Goal: Contribute content: Contribute content

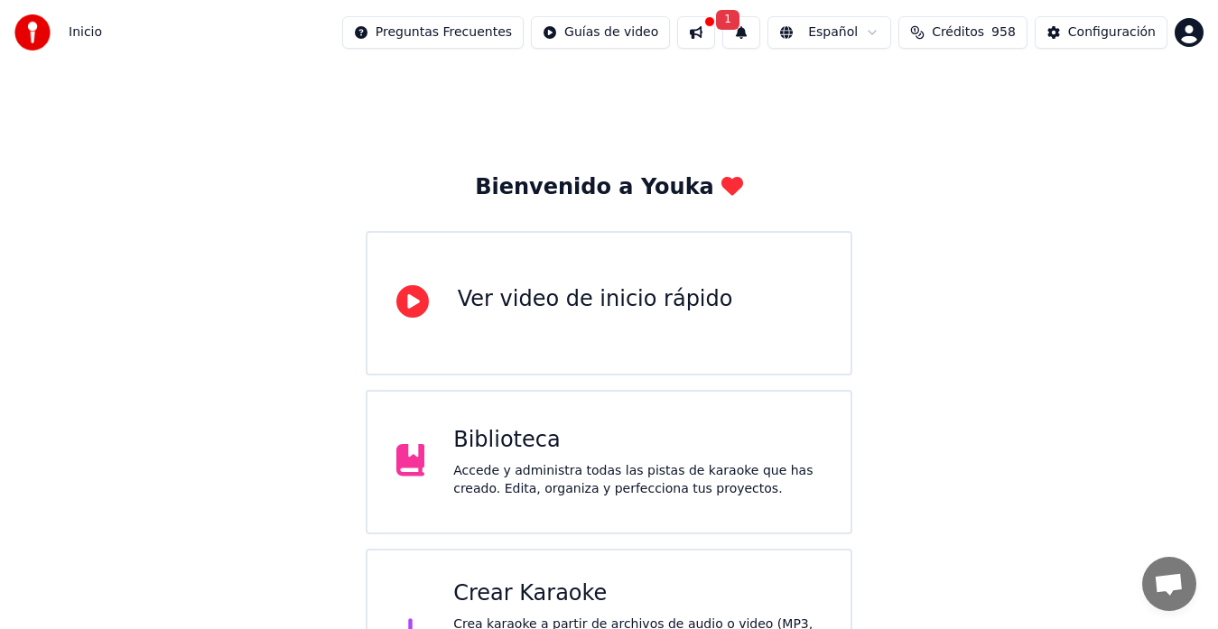
click at [536, 597] on div "Crear Karaoke" at bounding box center [637, 593] width 368 height 29
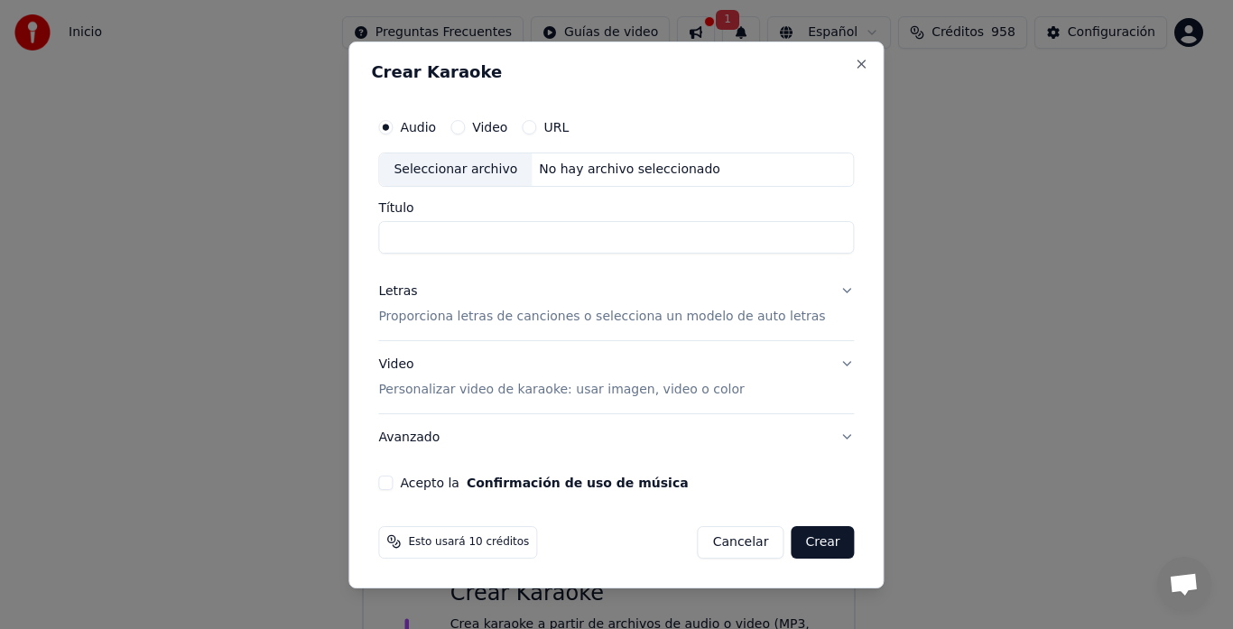
click at [465, 171] on div "Seleccionar archivo" at bounding box center [455, 169] width 153 height 32
type input "**********"
click at [708, 243] on input "**********" at bounding box center [616, 237] width 476 height 32
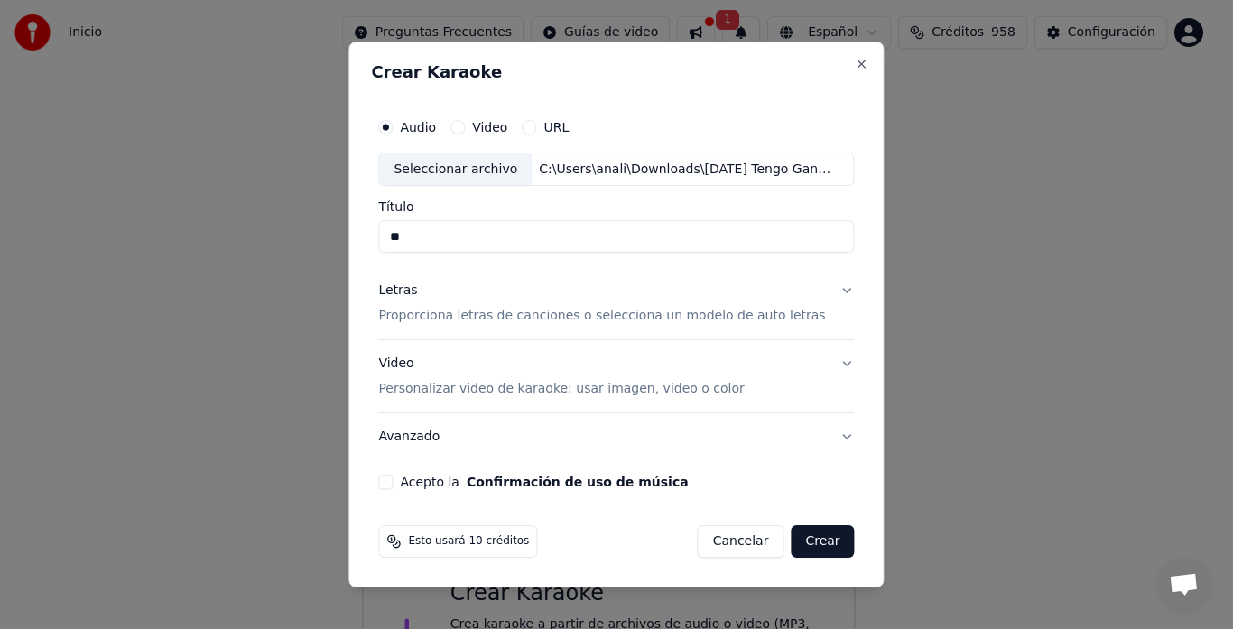
type input "*"
type input "**"
click at [830, 289] on button "Letras Proporciona letras de canciones o selecciona un modelo de auto letras" at bounding box center [616, 304] width 476 height 72
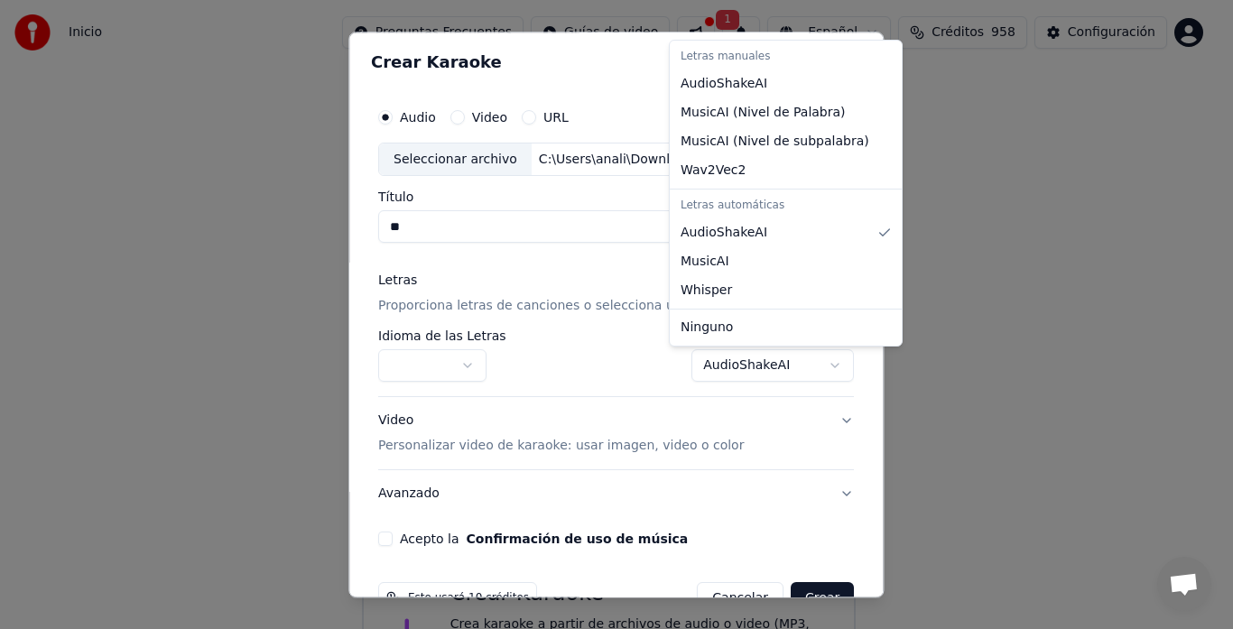
click at [752, 366] on body "Inicio Preguntas Frecuentes Guías de video 1 Español Créditos 958 Configuración…" at bounding box center [609, 465] width 1218 height 931
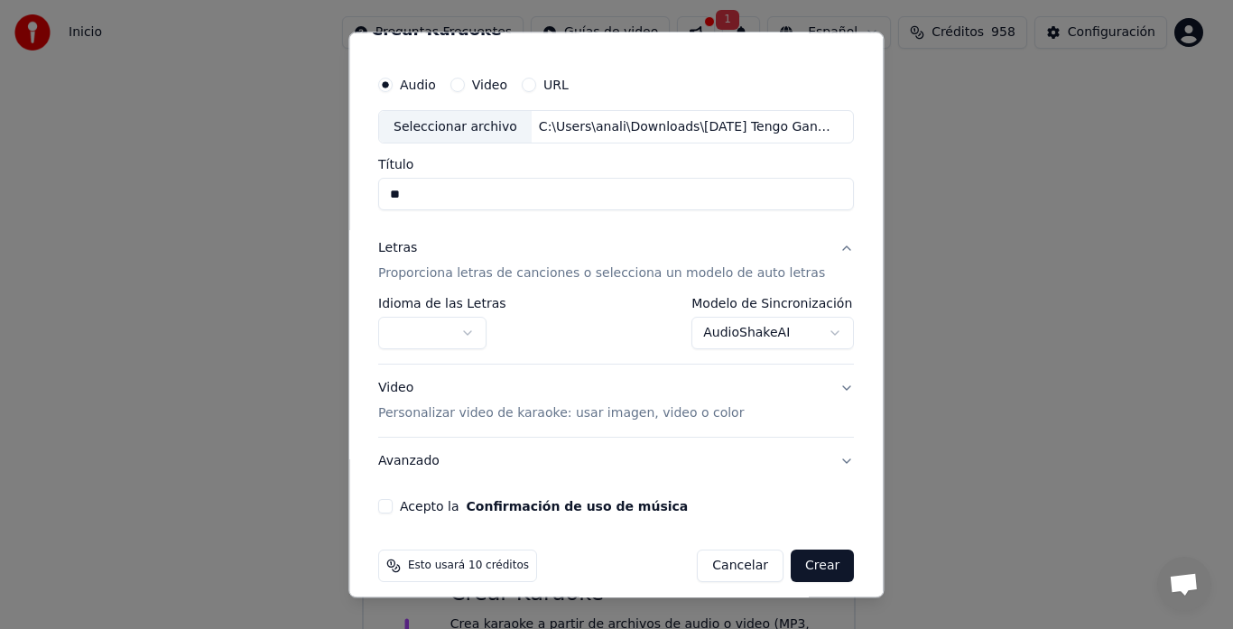
scroll to position [47, 0]
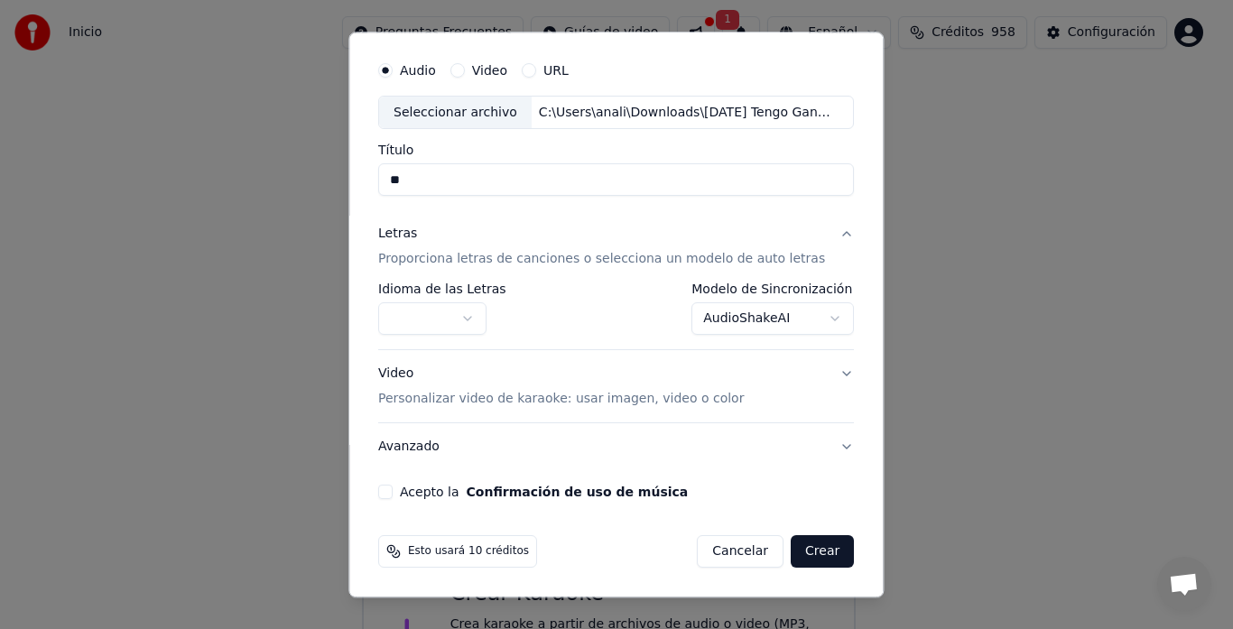
click at [393, 492] on button "Acepto la Confirmación de uso de música" at bounding box center [385, 493] width 14 height 14
click at [791, 556] on button "Crear" at bounding box center [822, 552] width 63 height 32
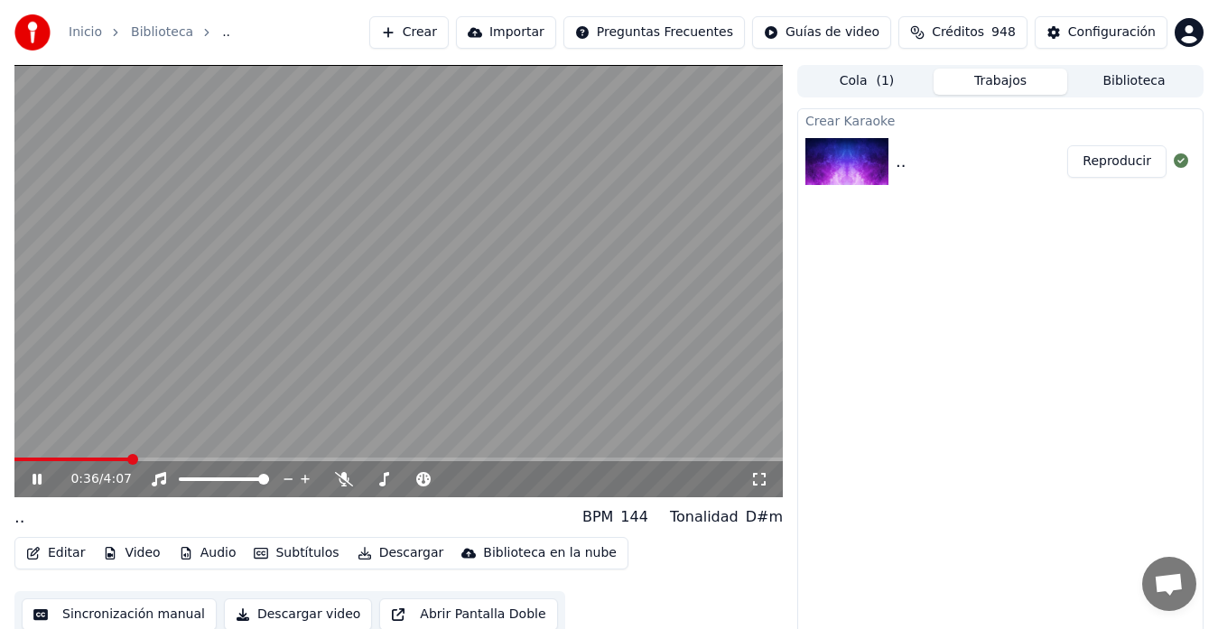
click at [36, 477] on icon at bounding box center [36, 479] width 9 height 11
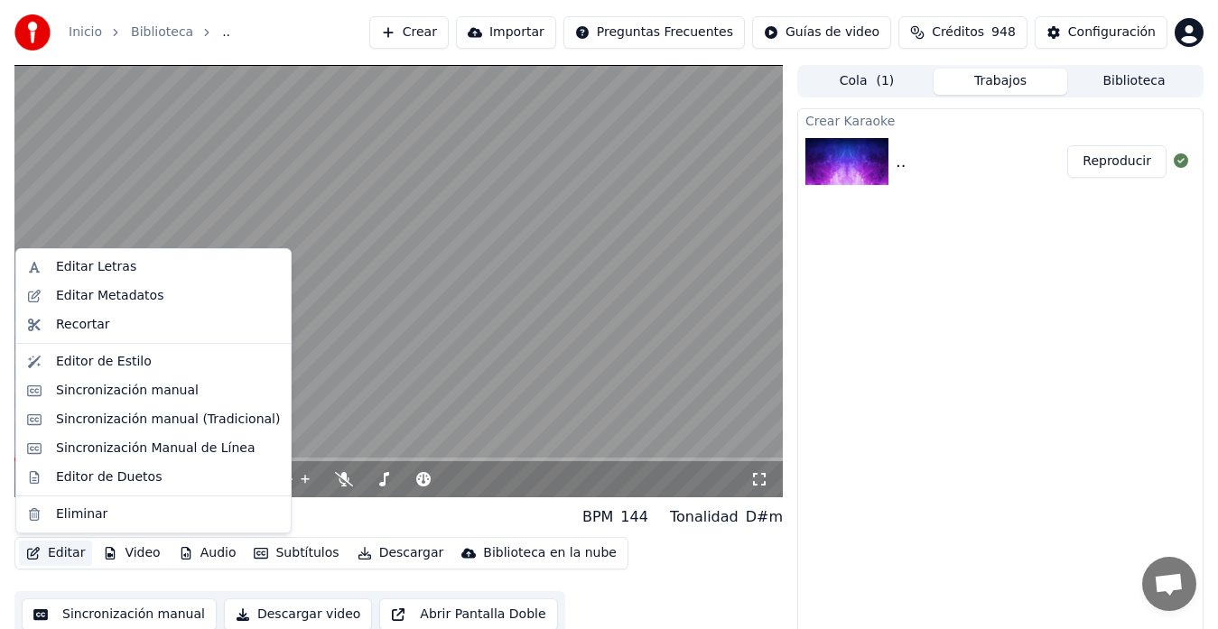
click at [60, 549] on button "Editar" at bounding box center [55, 553] width 73 height 25
click at [97, 267] on div "Editar Letras" at bounding box center [96, 267] width 80 height 18
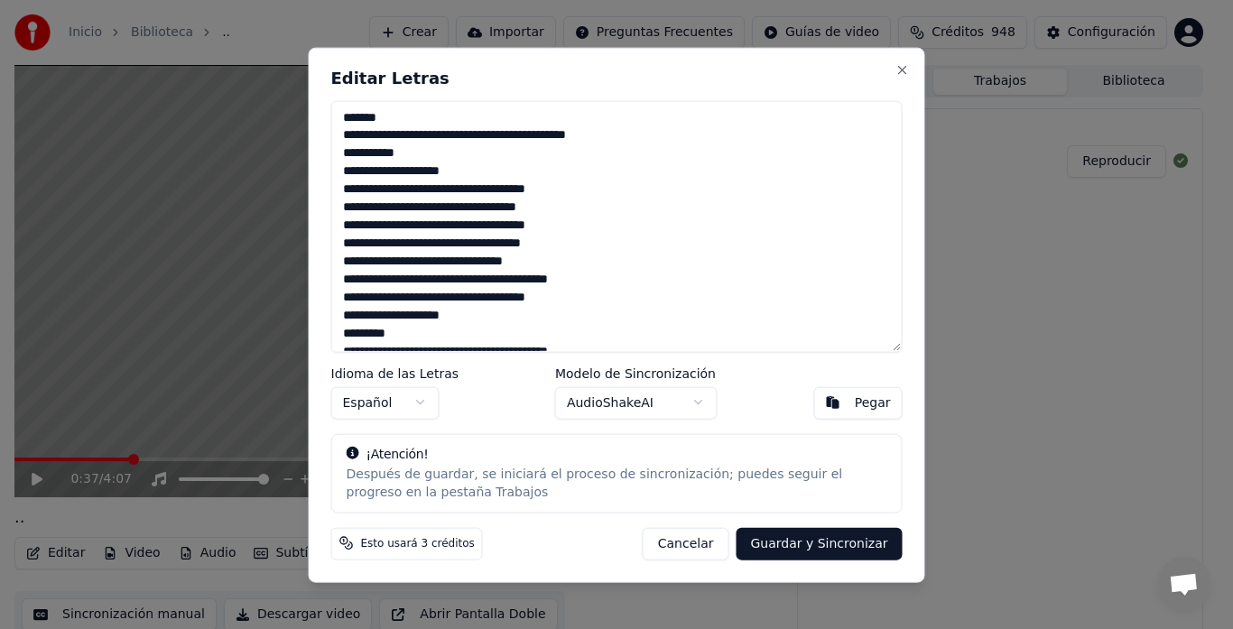
click at [447, 166] on textarea at bounding box center [616, 226] width 571 height 252
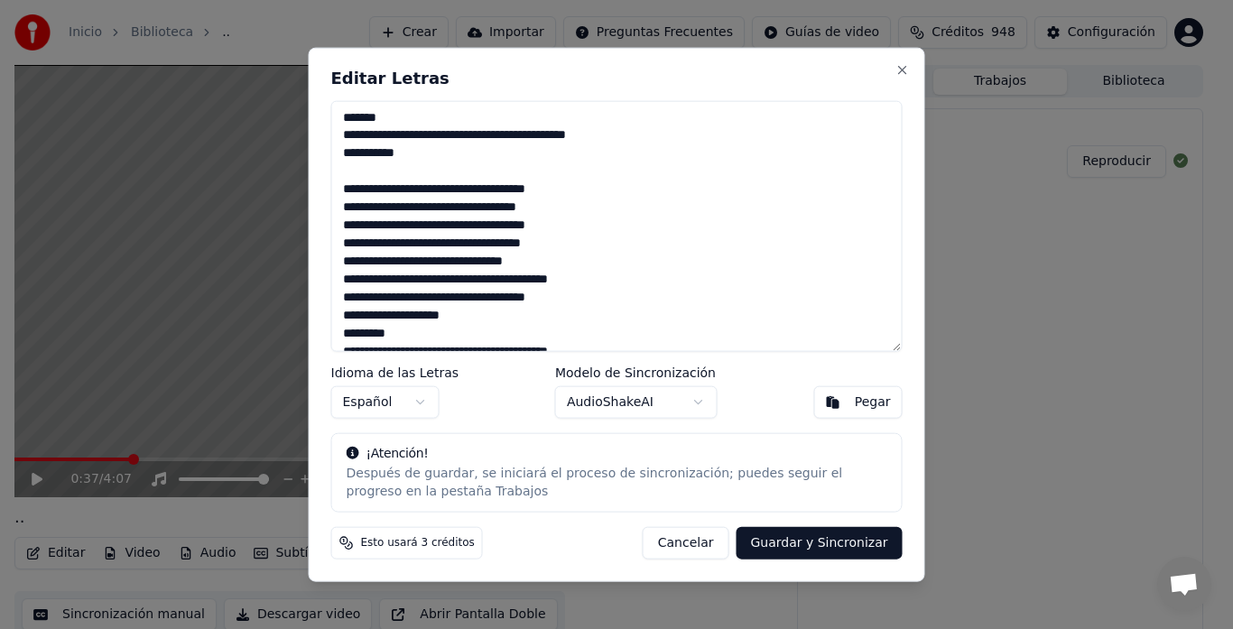
click at [458, 151] on textarea at bounding box center [616, 226] width 571 height 252
click at [629, 131] on textarea at bounding box center [616, 226] width 571 height 252
click at [399, 116] on textarea at bounding box center [616, 226] width 571 height 252
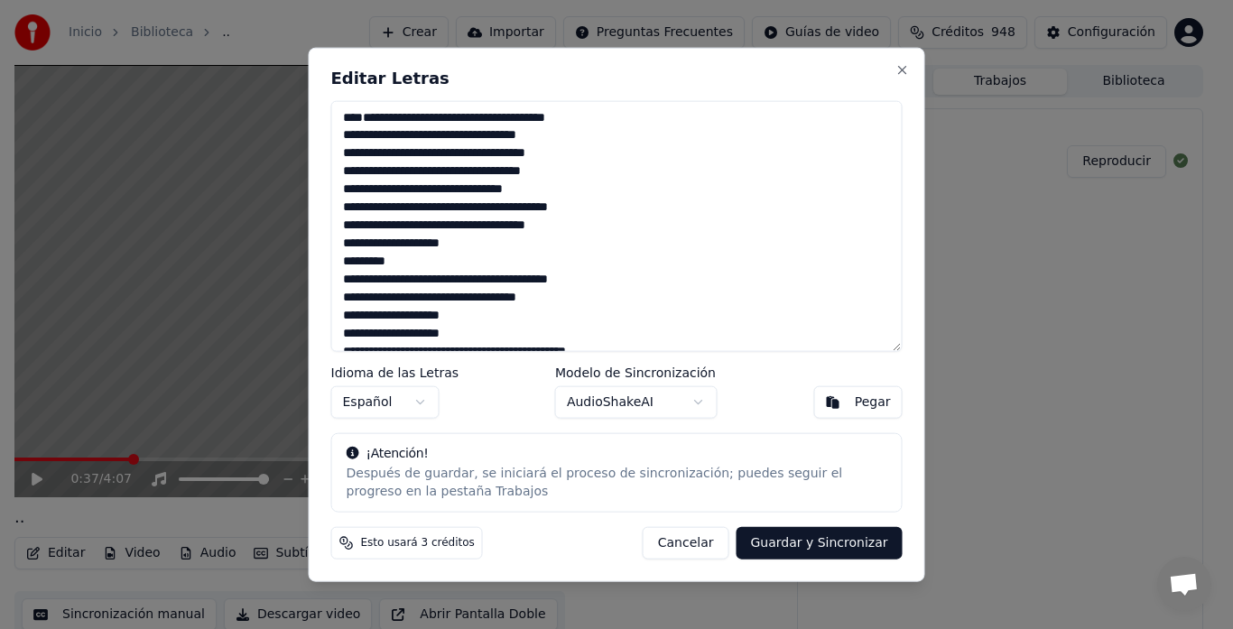
scroll to position [90, 0]
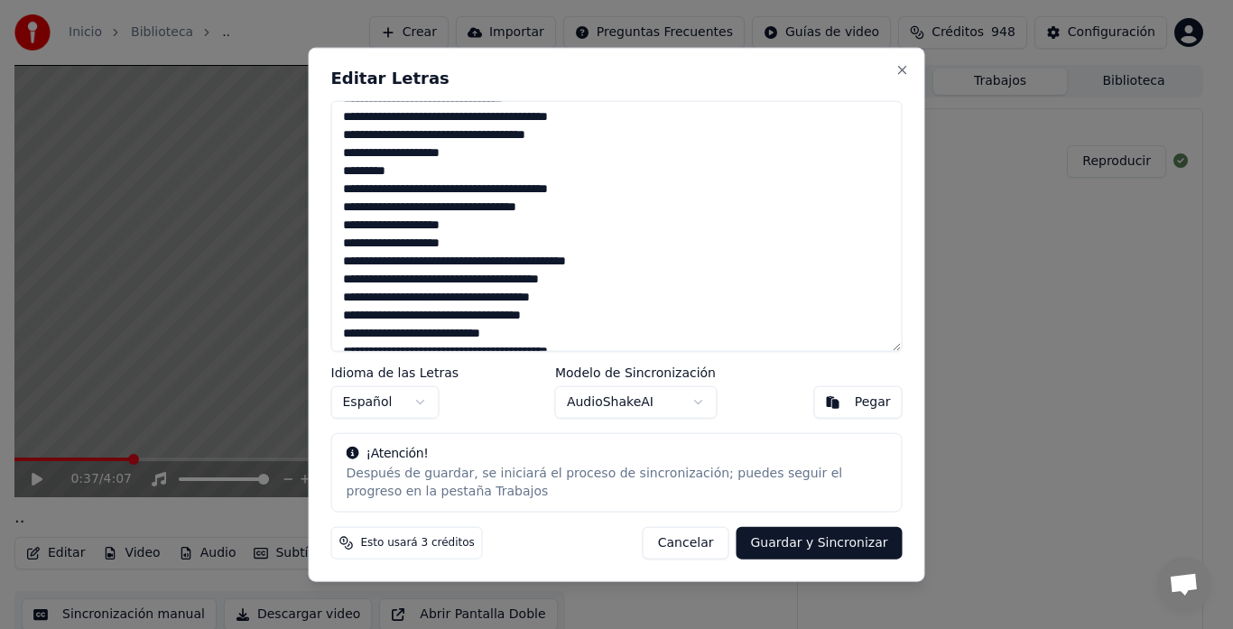
click at [356, 168] on textarea at bounding box center [616, 226] width 571 height 252
click at [407, 245] on textarea at bounding box center [616, 226] width 571 height 252
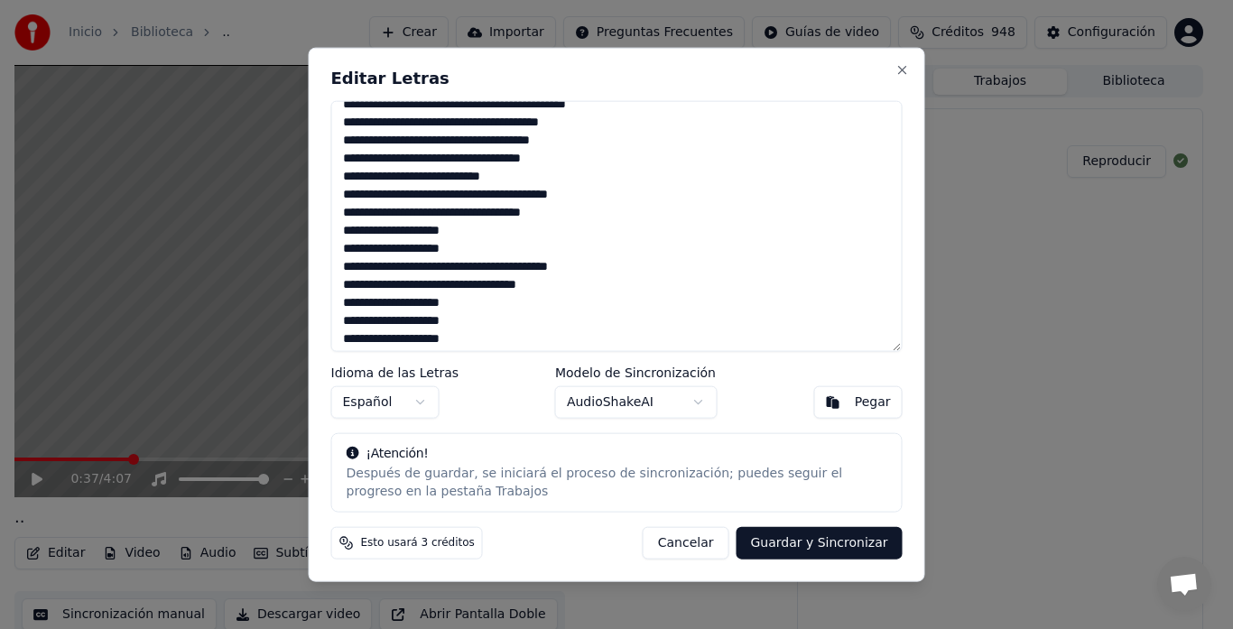
scroll to position [271, 0]
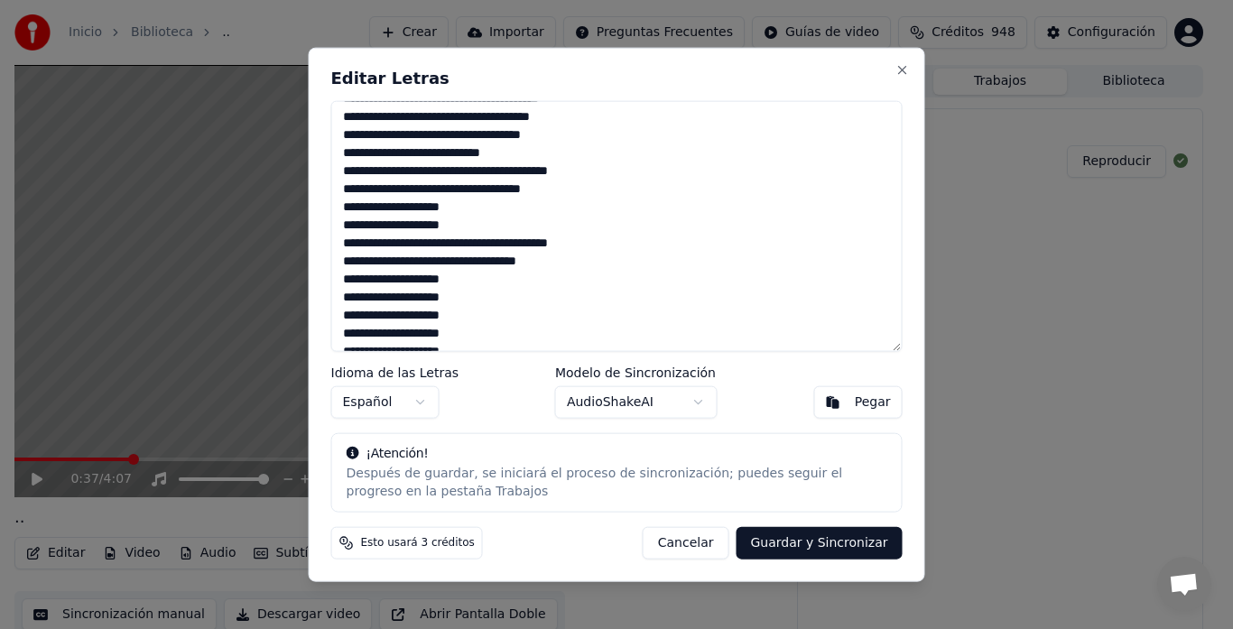
click at [559, 171] on textarea at bounding box center [616, 226] width 571 height 252
click at [589, 171] on textarea at bounding box center [616, 226] width 571 height 252
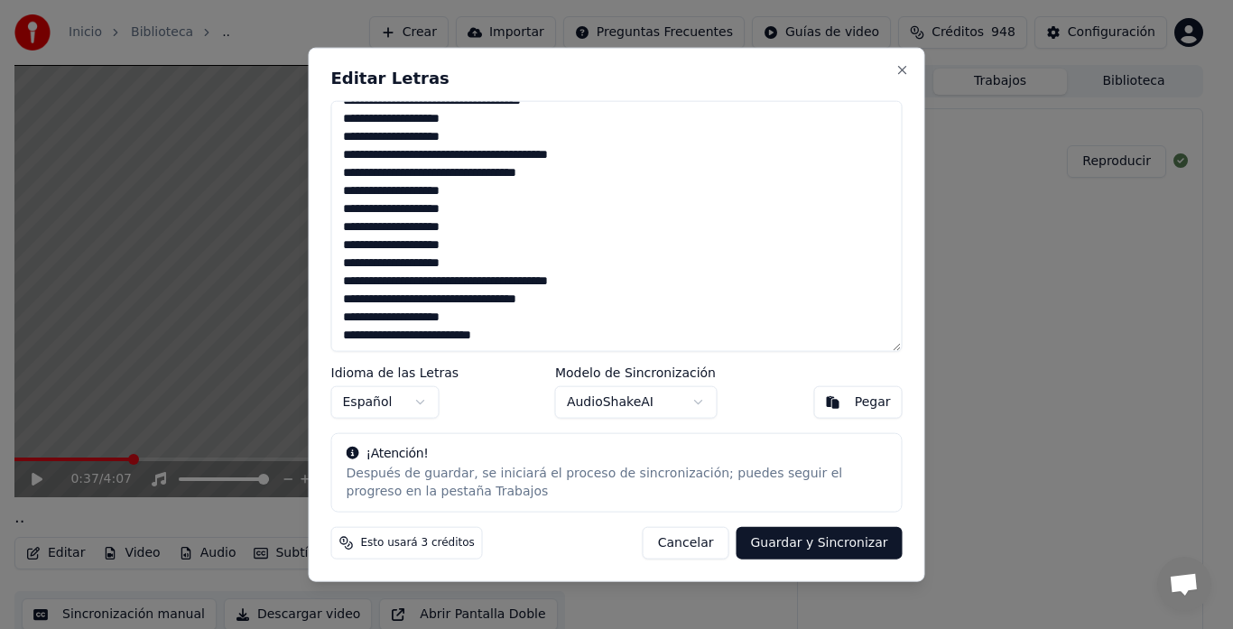
scroll to position [431, 0]
click at [471, 225] on textarea at bounding box center [616, 226] width 571 height 252
click at [843, 544] on button "Guardar y Sincronizar" at bounding box center [819, 543] width 166 height 32
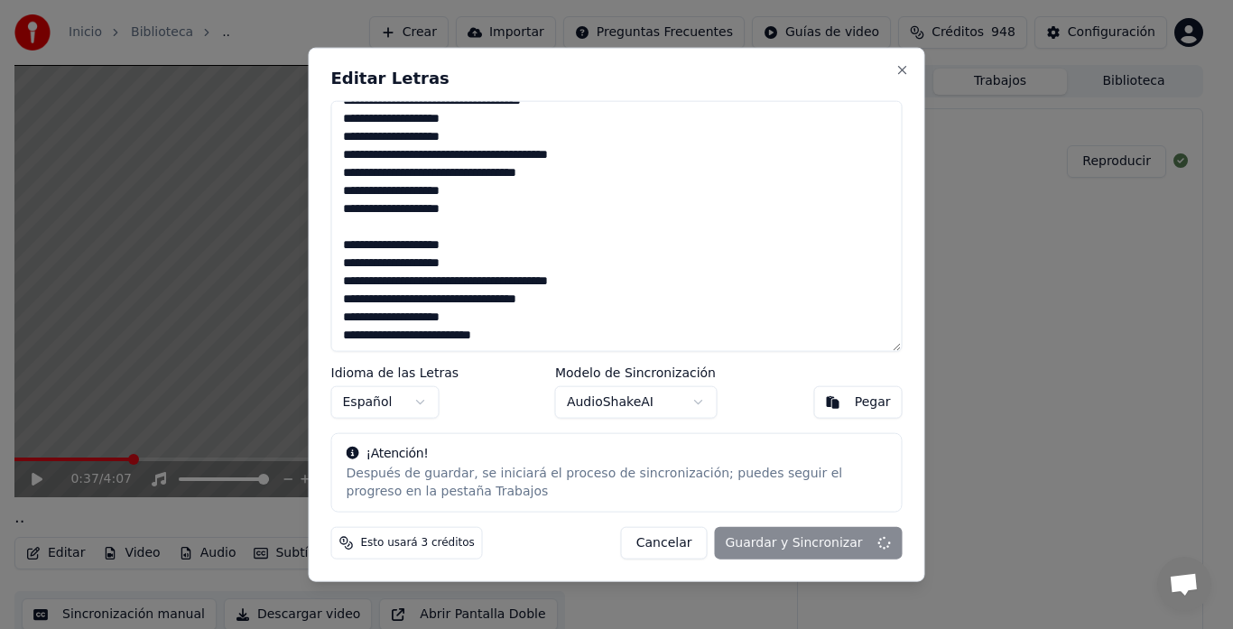
type textarea "**********"
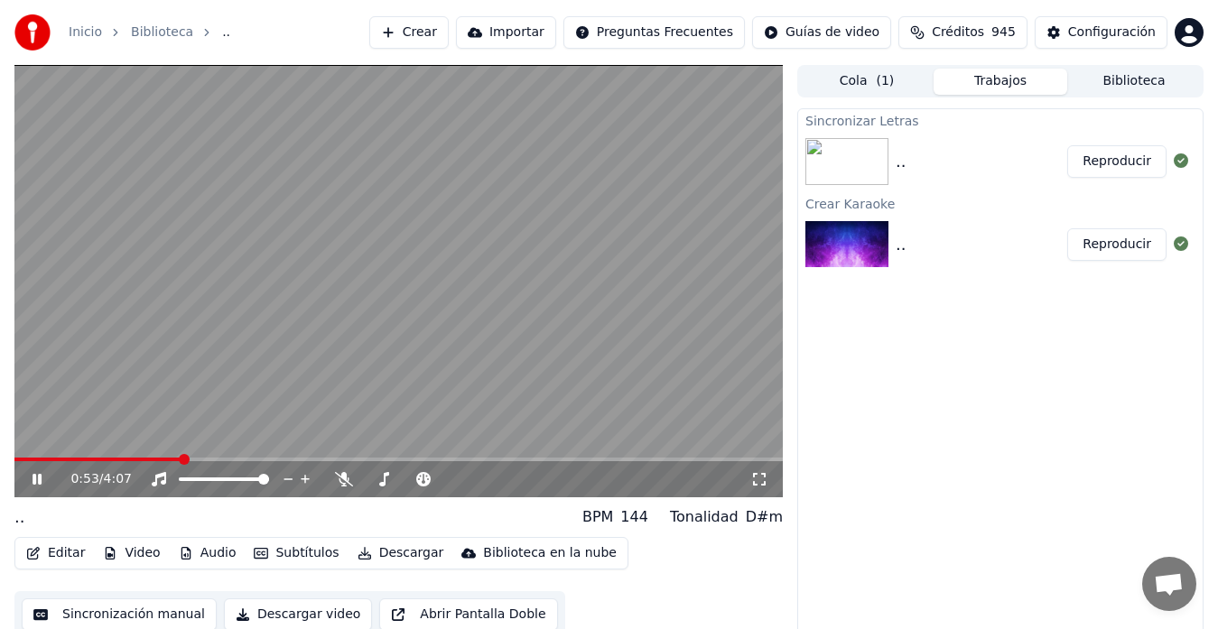
click at [588, 264] on video at bounding box center [398, 281] width 768 height 432
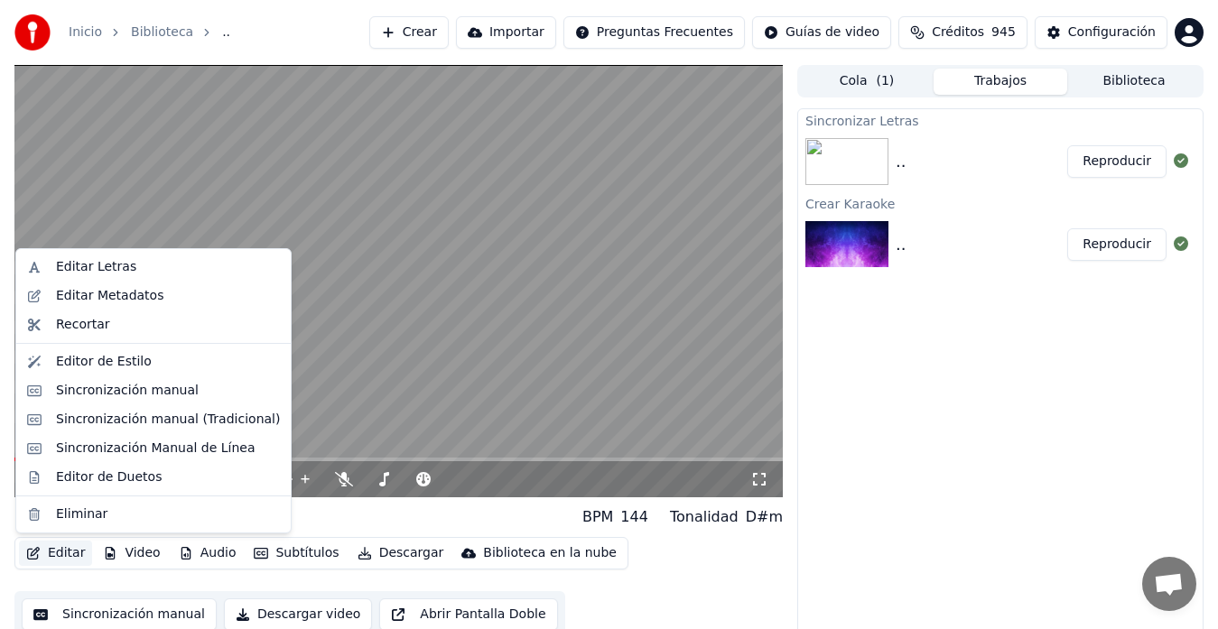
click at [63, 554] on button "Editar" at bounding box center [55, 553] width 73 height 25
click at [86, 478] on div "Editor de Duetos" at bounding box center [109, 477] width 106 height 18
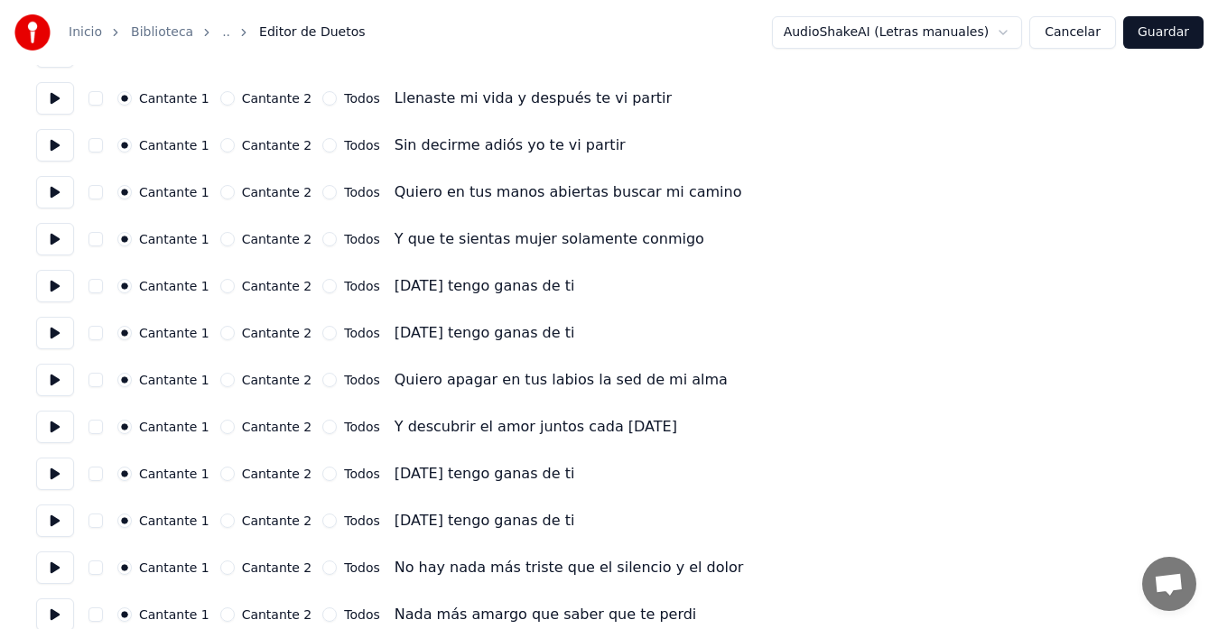
scroll to position [361, 0]
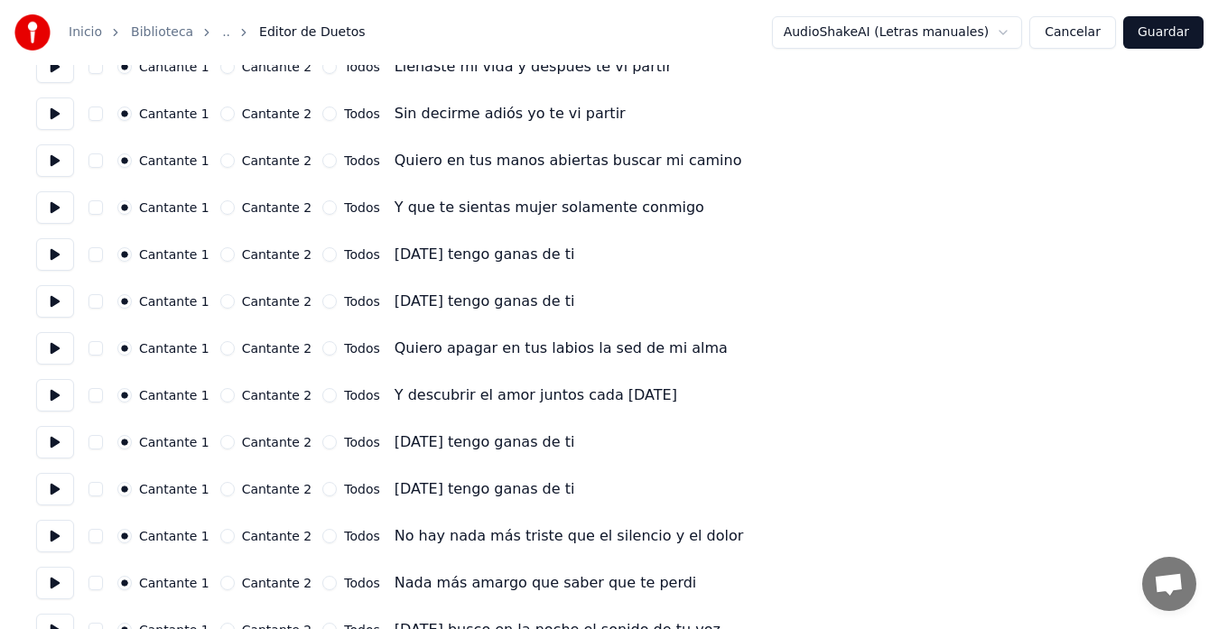
click at [322, 255] on button "Todos" at bounding box center [329, 254] width 14 height 14
click at [322, 303] on button "Todos" at bounding box center [329, 301] width 14 height 14
click at [322, 346] on button "Todos" at bounding box center [329, 348] width 14 height 14
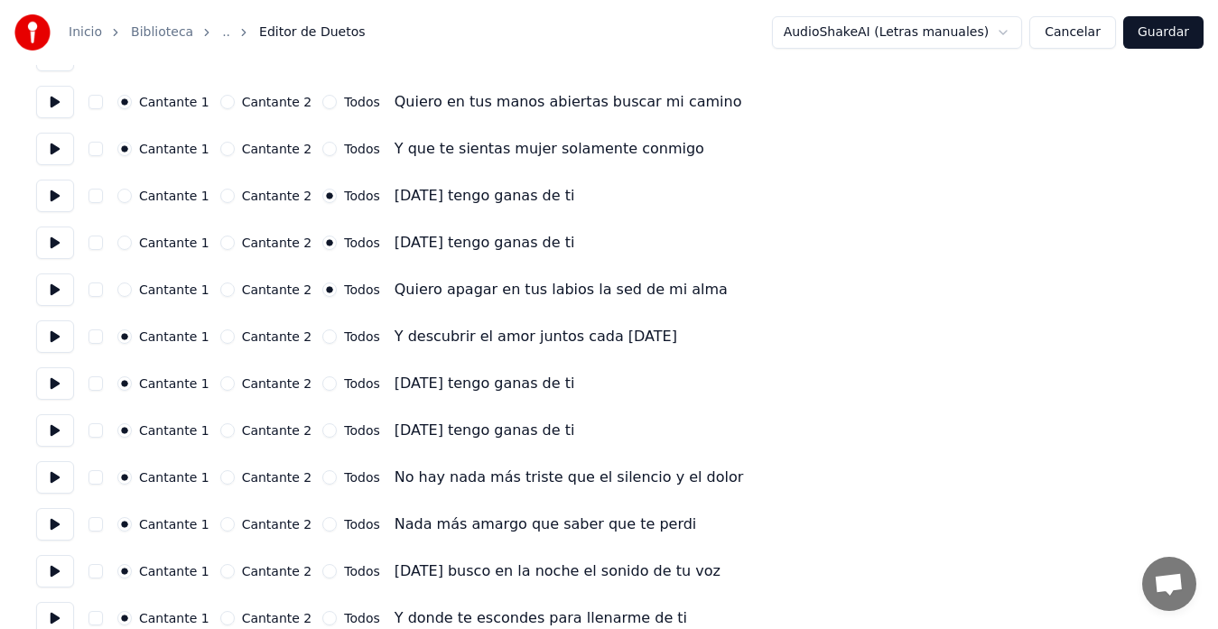
scroll to position [451, 0]
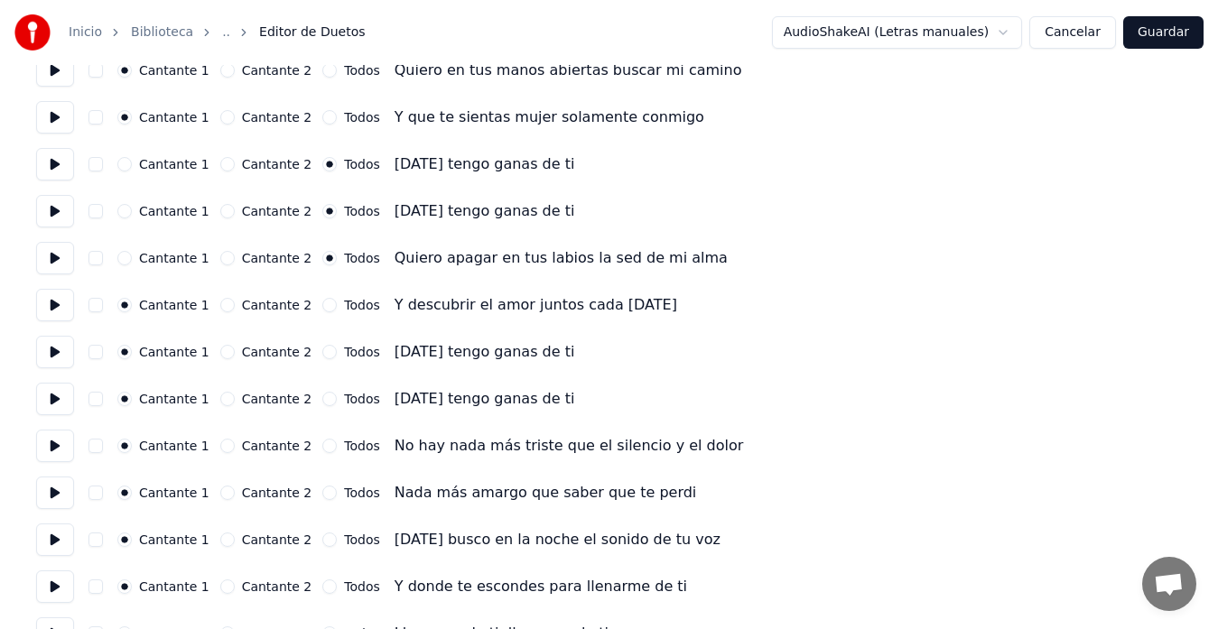
click at [322, 303] on button "Todos" at bounding box center [329, 305] width 14 height 14
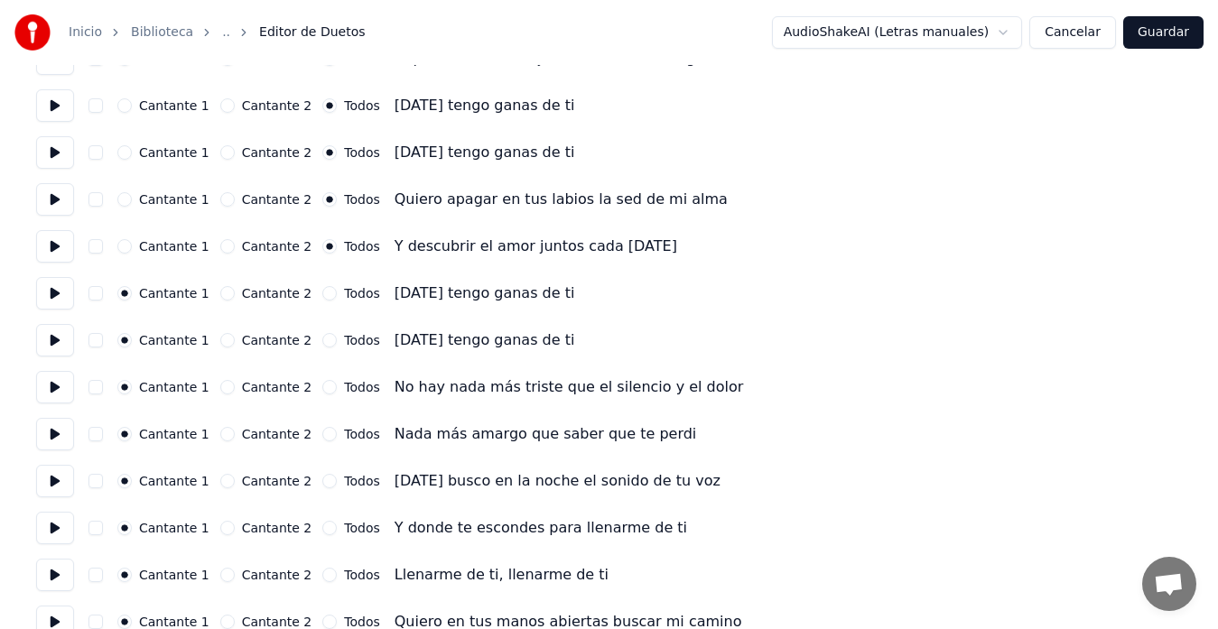
scroll to position [542, 0]
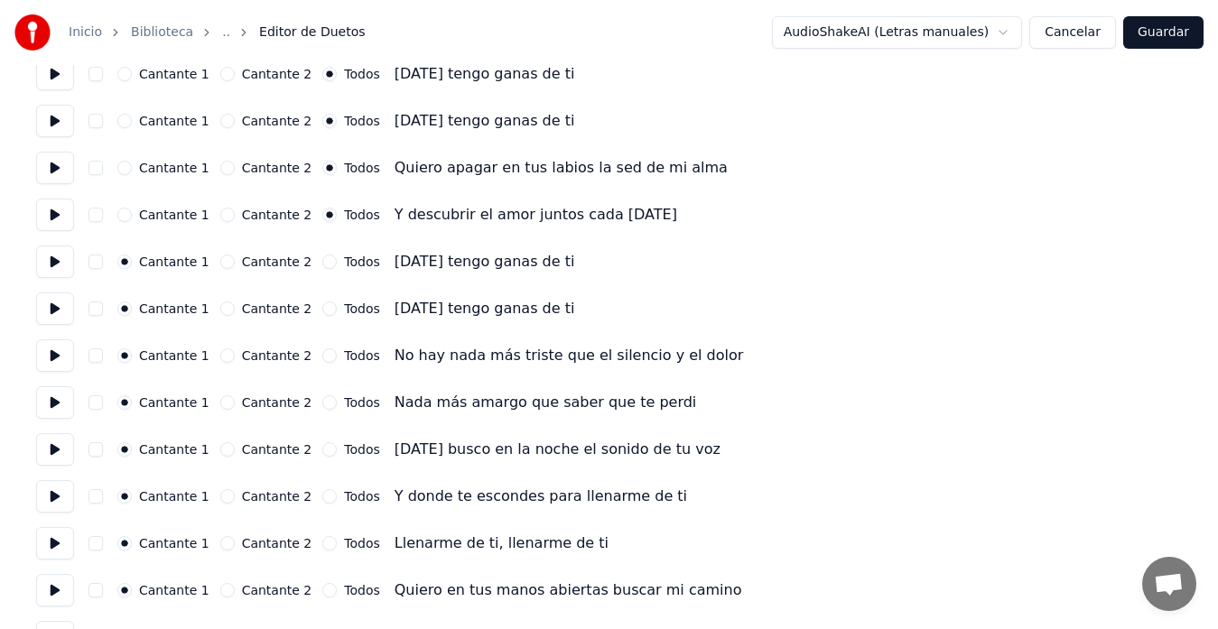
click at [322, 262] on button "Todos" at bounding box center [329, 262] width 14 height 14
click at [322, 306] on button "Todos" at bounding box center [329, 308] width 14 height 14
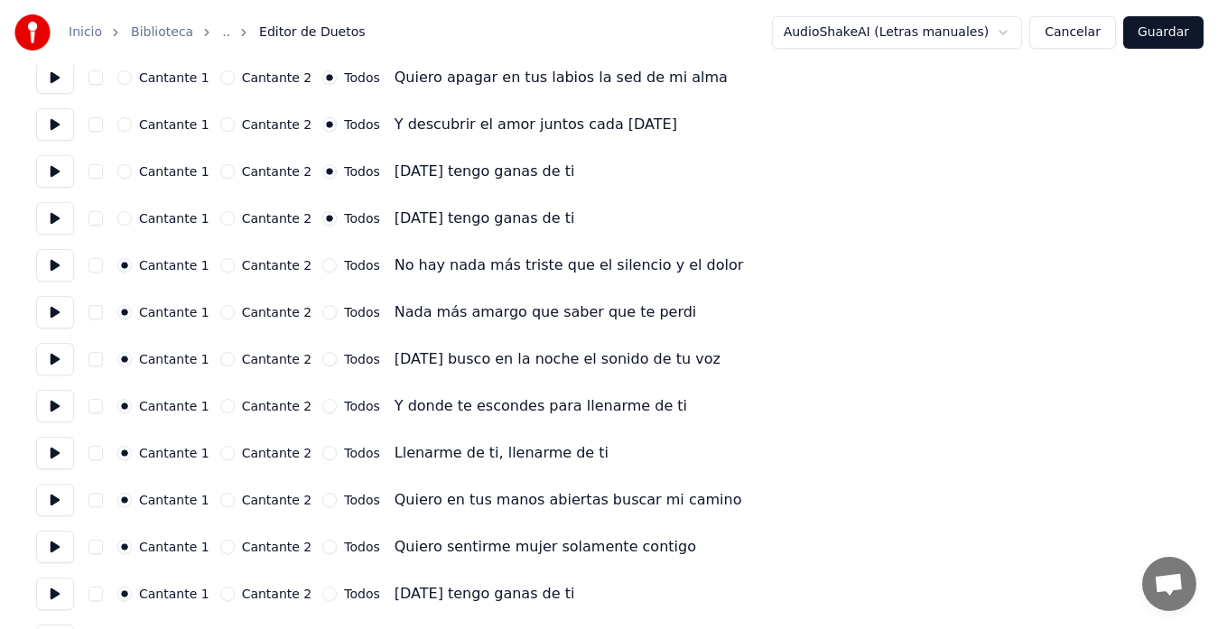
click at [229, 264] on button "Cantante 2" at bounding box center [227, 265] width 14 height 14
click at [222, 311] on button "Cantante 2" at bounding box center [227, 312] width 14 height 14
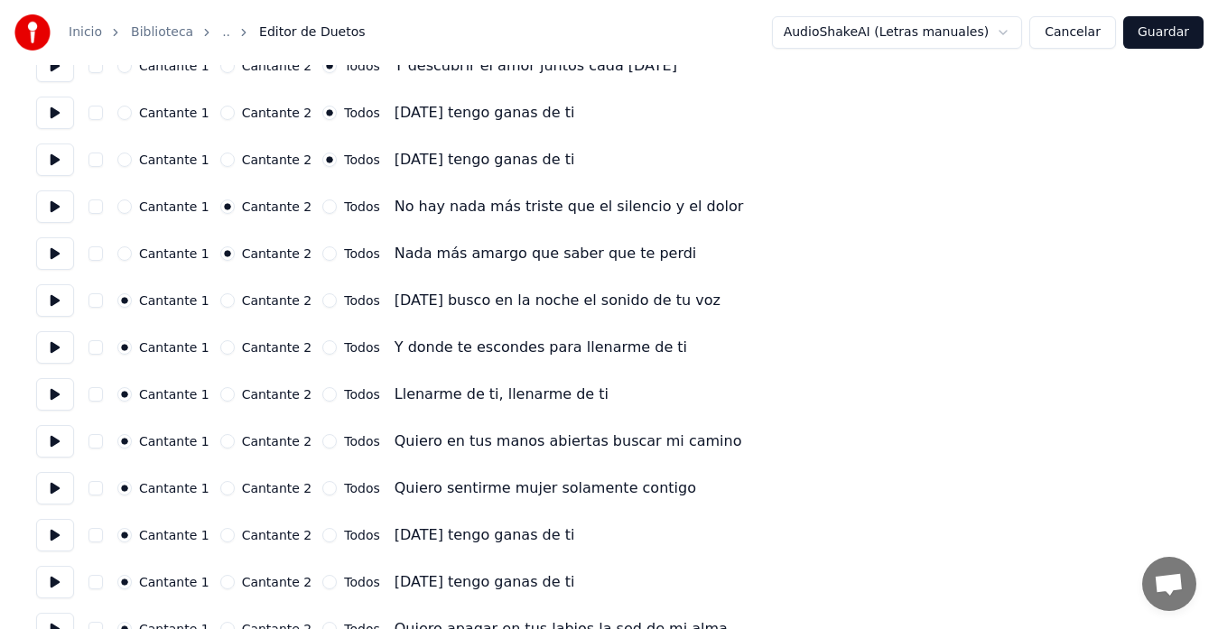
scroll to position [722, 0]
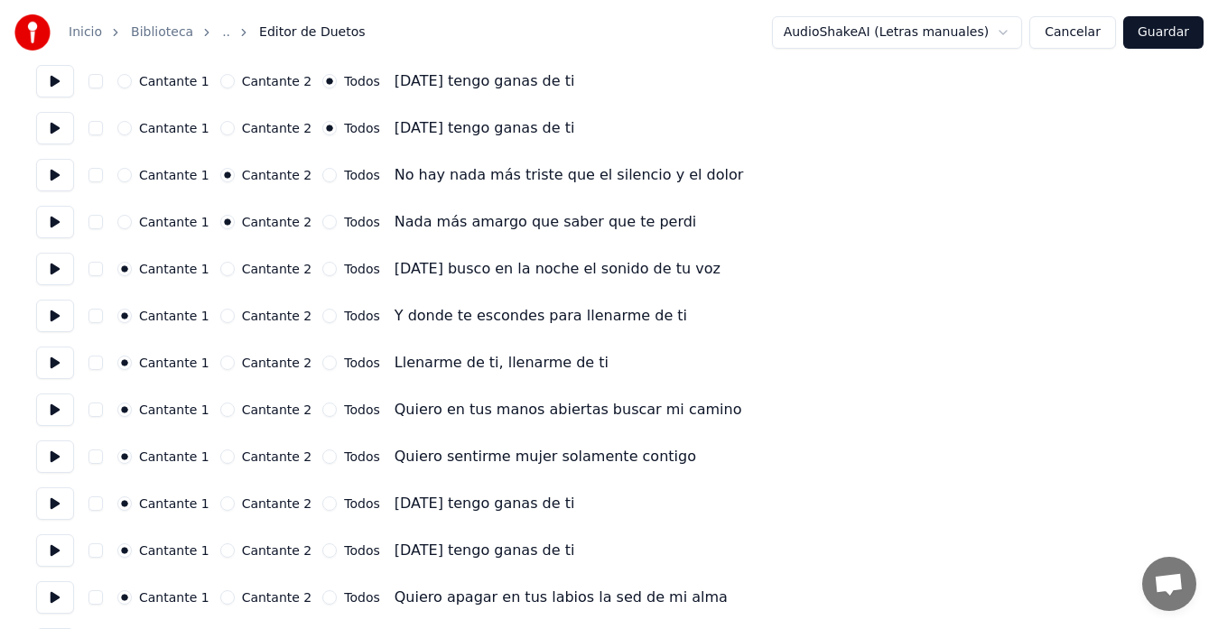
click at [224, 271] on button "Cantante 2" at bounding box center [227, 269] width 14 height 14
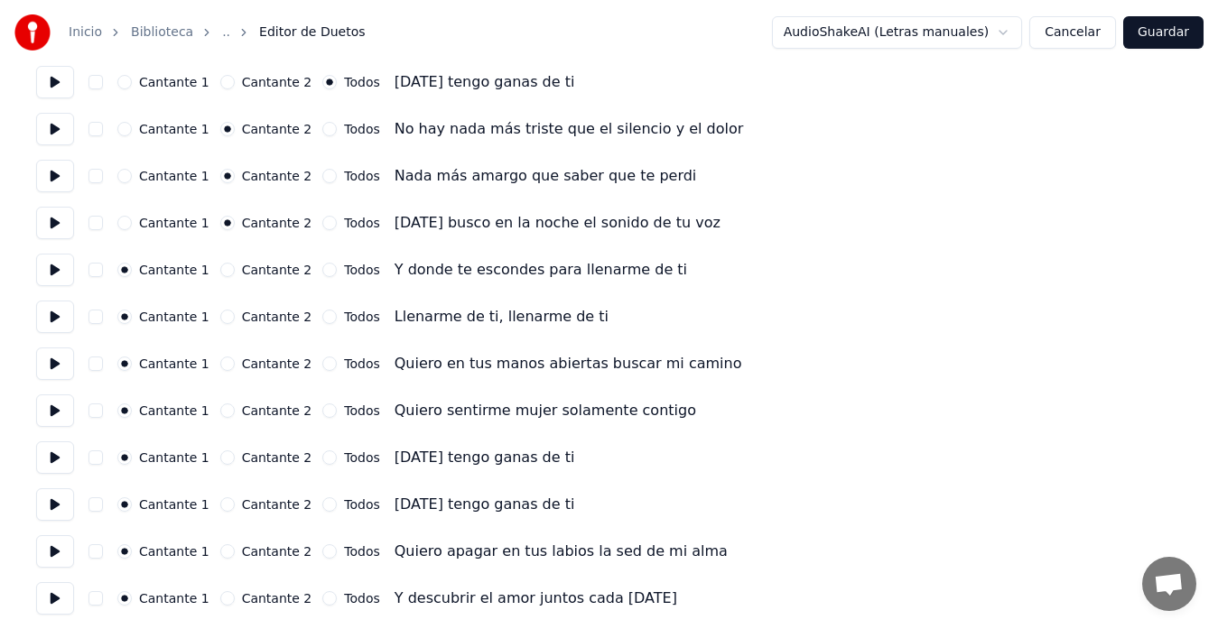
scroll to position [812, 0]
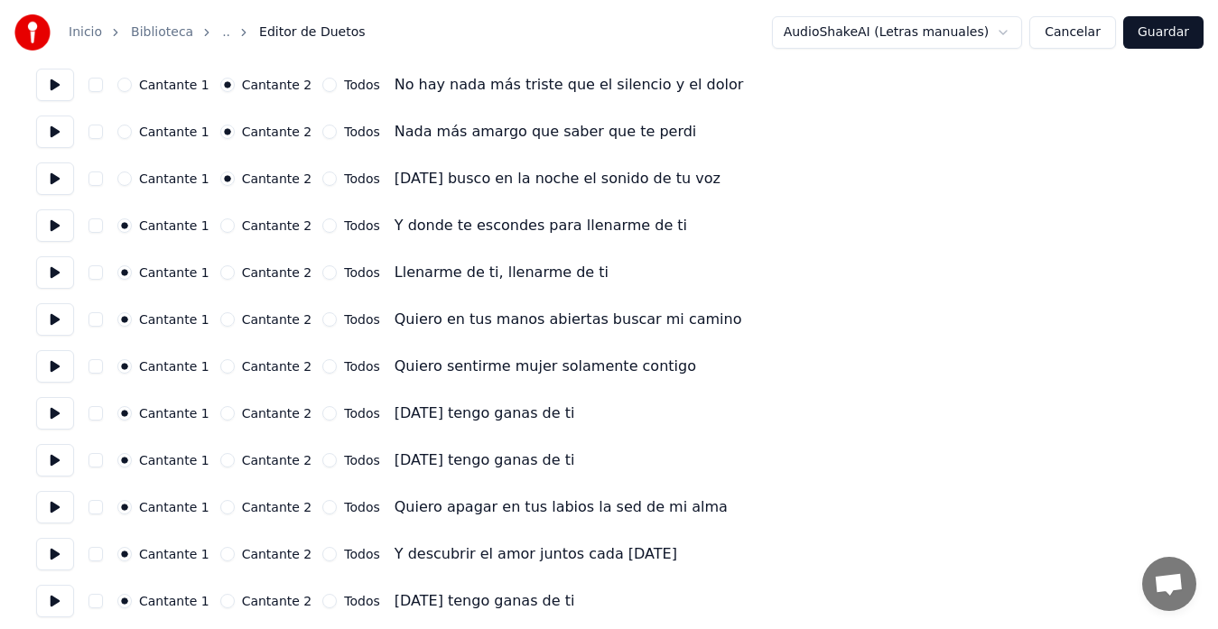
click at [227, 227] on button "Cantante 2" at bounding box center [227, 225] width 14 height 14
click at [322, 274] on button "Todos" at bounding box center [329, 272] width 14 height 14
click at [227, 318] on button "Cantante 2" at bounding box center [227, 319] width 14 height 14
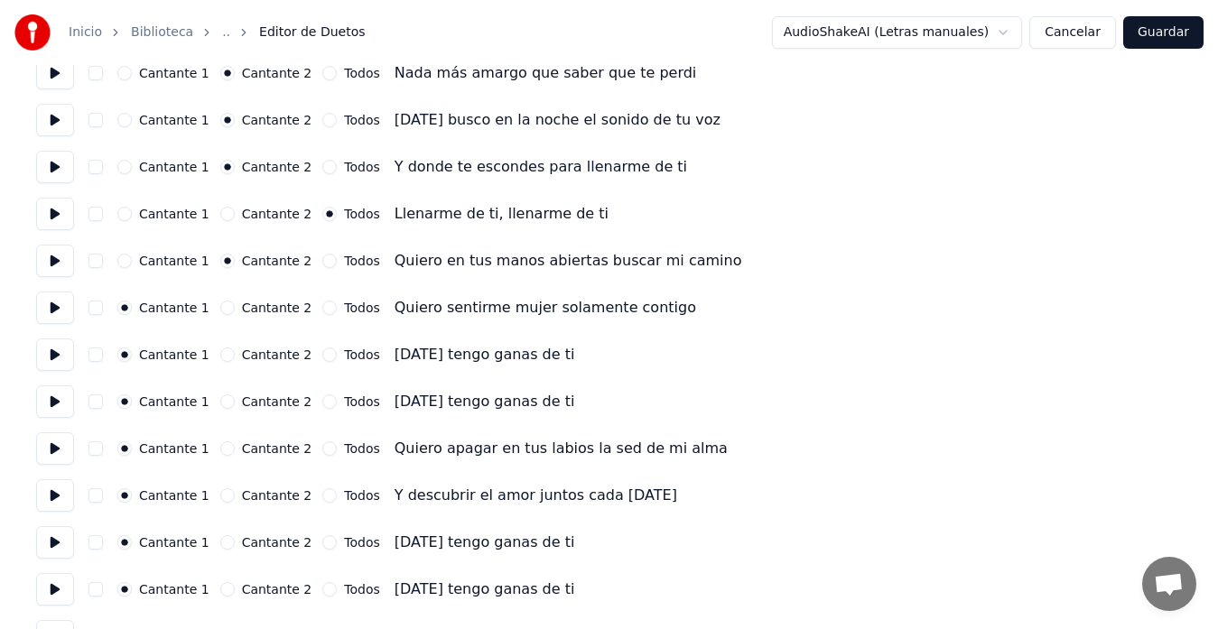
scroll to position [903, 0]
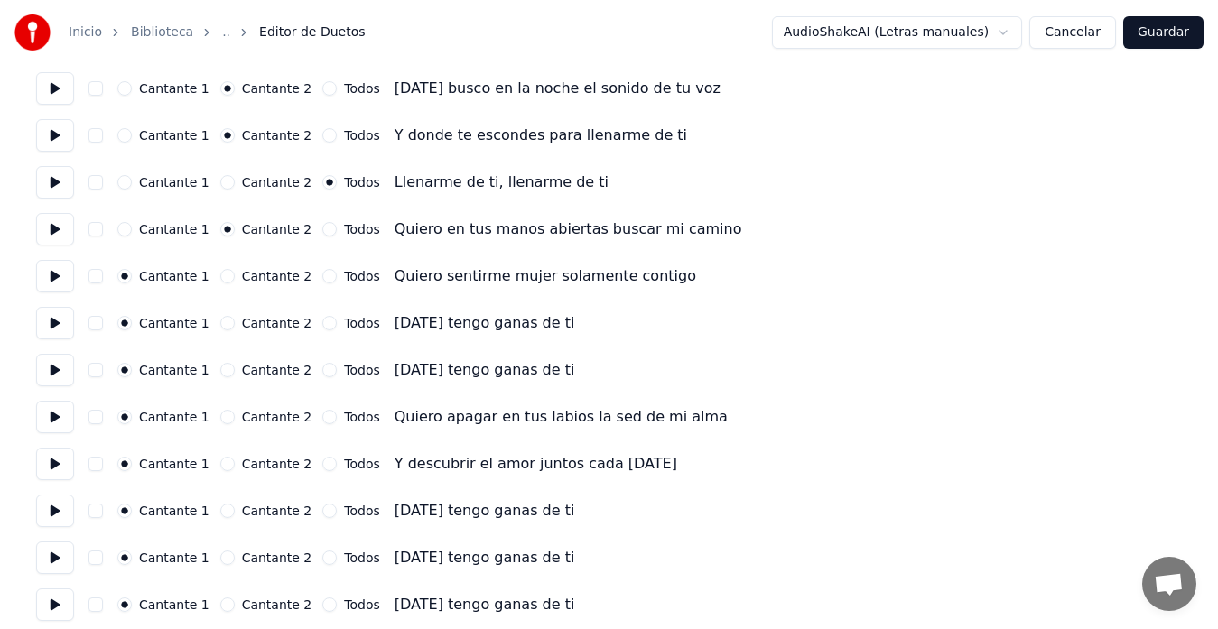
click at [224, 275] on button "Cantante 2" at bounding box center [227, 276] width 14 height 14
click at [222, 326] on button "Cantante 2" at bounding box center [227, 323] width 14 height 14
click at [223, 366] on button "Cantante 2" at bounding box center [227, 370] width 14 height 14
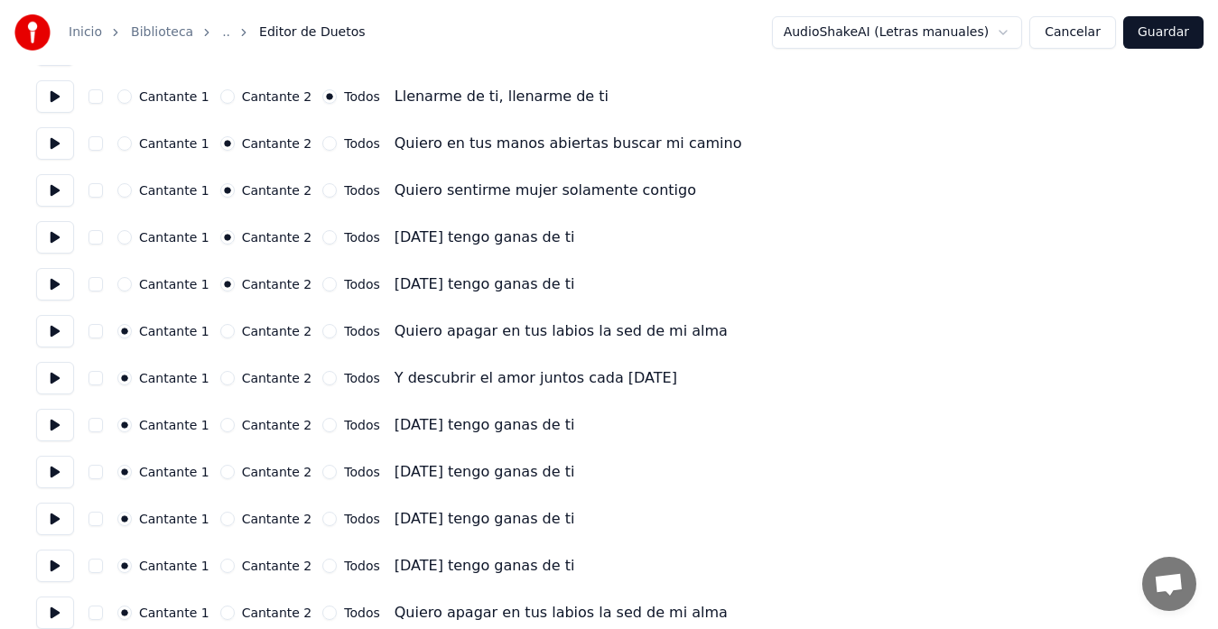
scroll to position [993, 0]
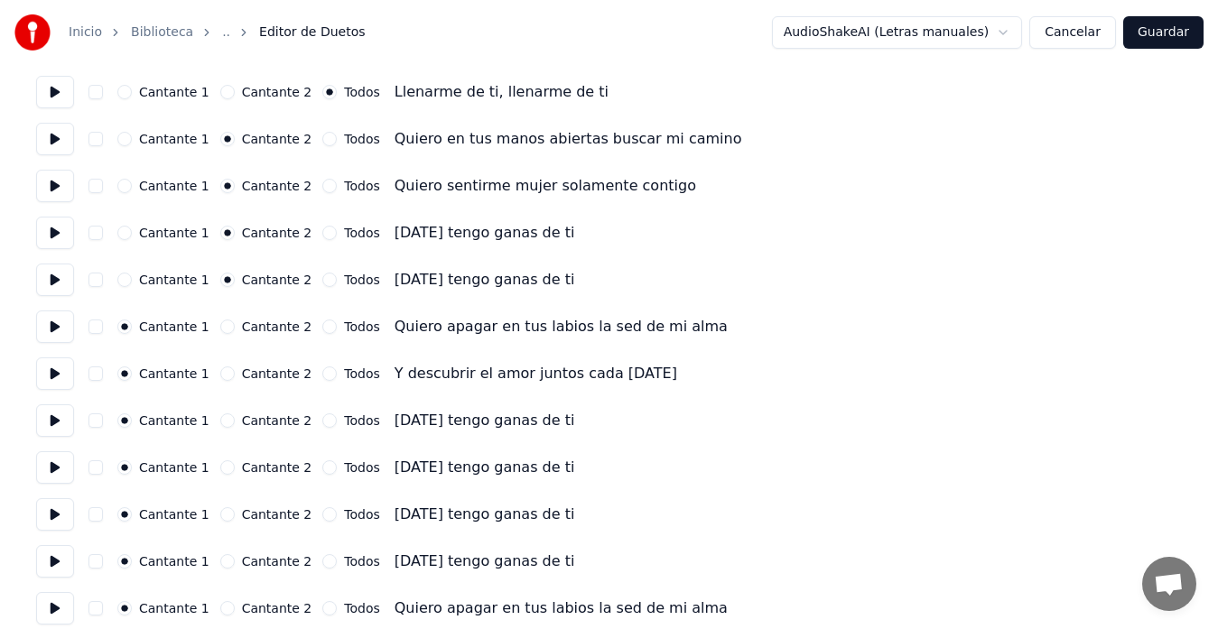
click at [322, 327] on button "Todos" at bounding box center [329, 326] width 14 height 14
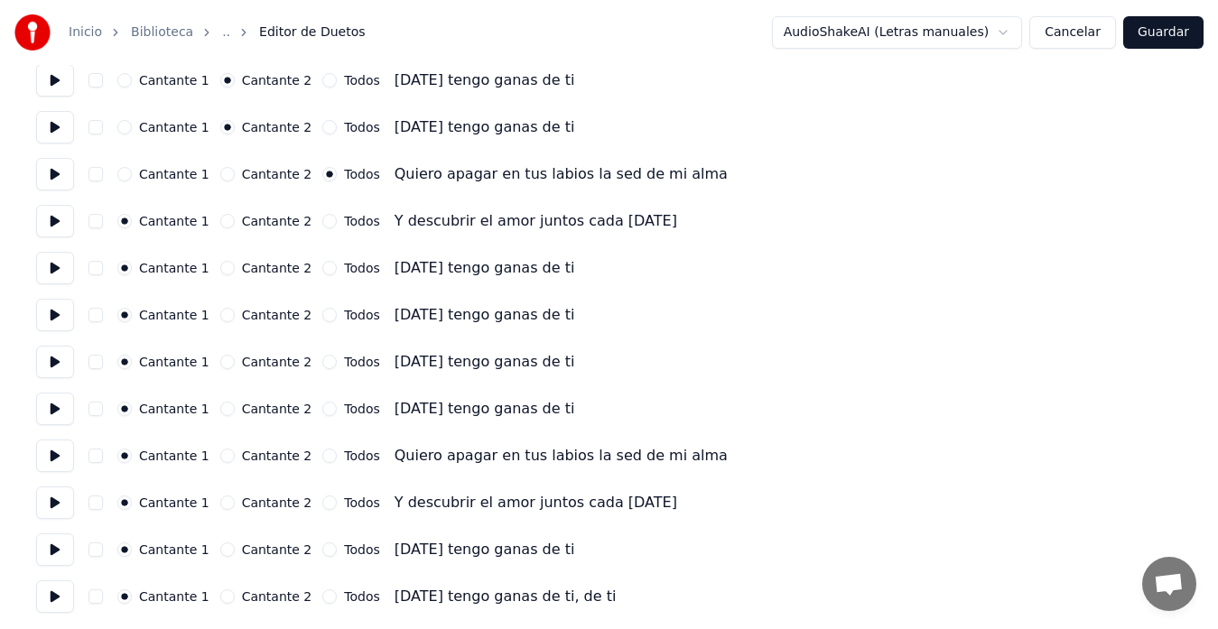
scroll to position [1147, 0]
click at [322, 219] on button "Todos" at bounding box center [329, 219] width 14 height 14
click at [322, 265] on button "Todos" at bounding box center [329, 266] width 14 height 14
click at [322, 313] on button "Todos" at bounding box center [329, 313] width 14 height 14
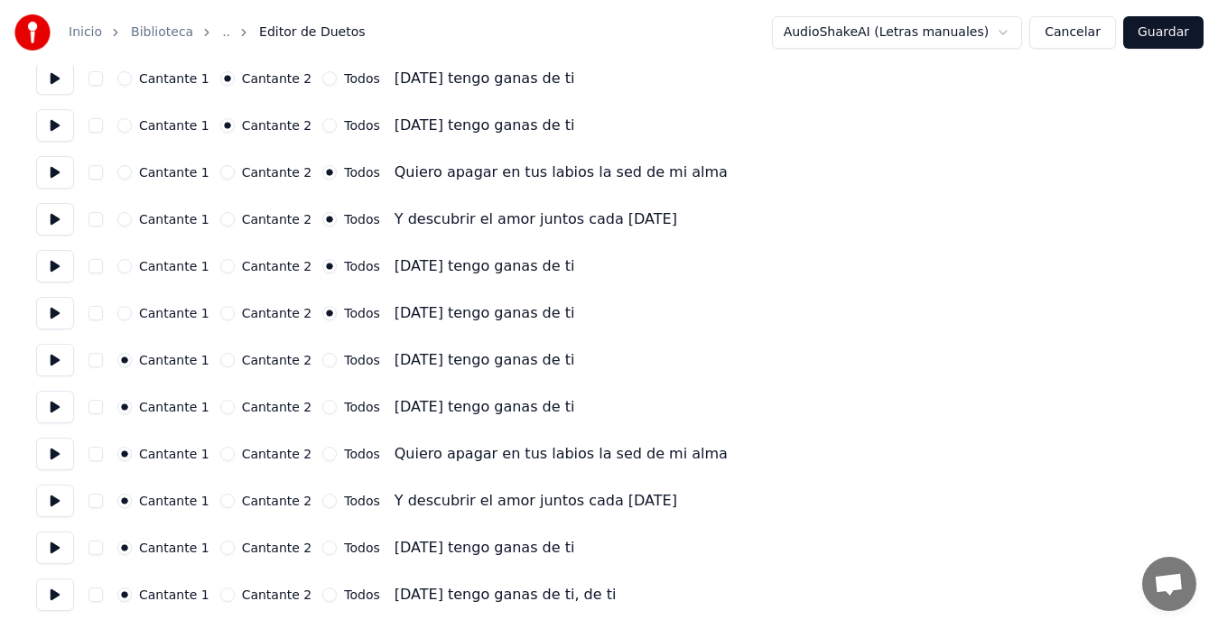
click at [322, 361] on button "Todos" at bounding box center [329, 360] width 14 height 14
click at [322, 407] on button "Todos" at bounding box center [329, 407] width 14 height 14
click at [322, 450] on button "Todos" at bounding box center [329, 454] width 14 height 14
click at [322, 501] on button "Todos" at bounding box center [329, 501] width 14 height 14
click at [322, 546] on button "Todos" at bounding box center [329, 548] width 14 height 14
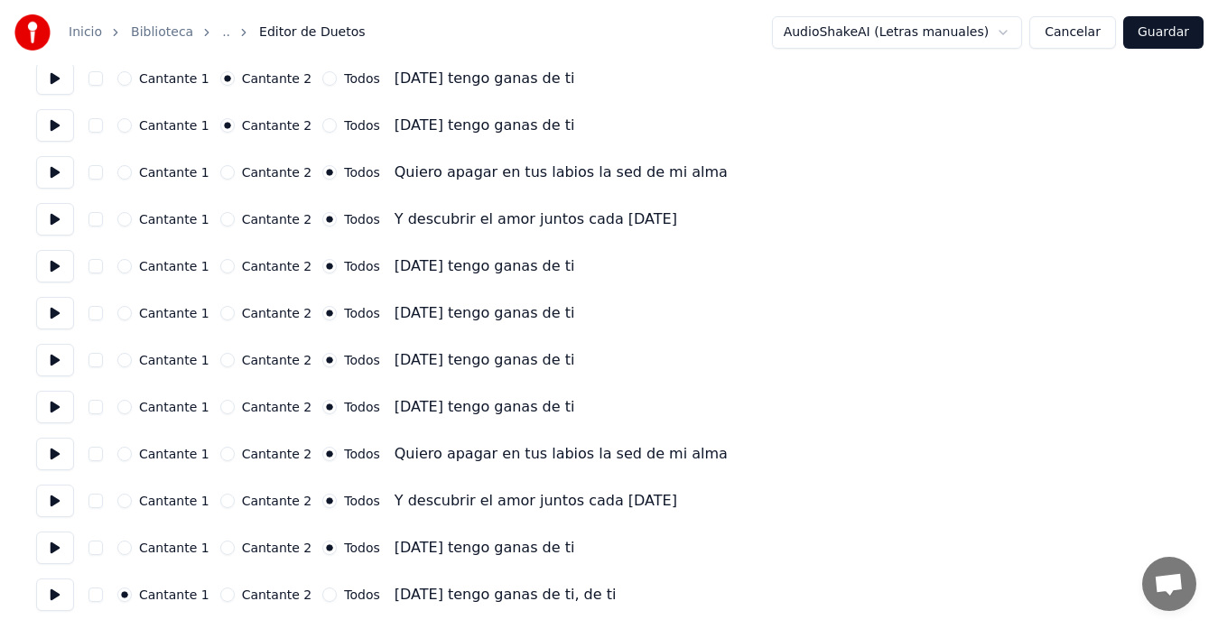
click at [322, 595] on button "Todos" at bounding box center [329, 595] width 14 height 14
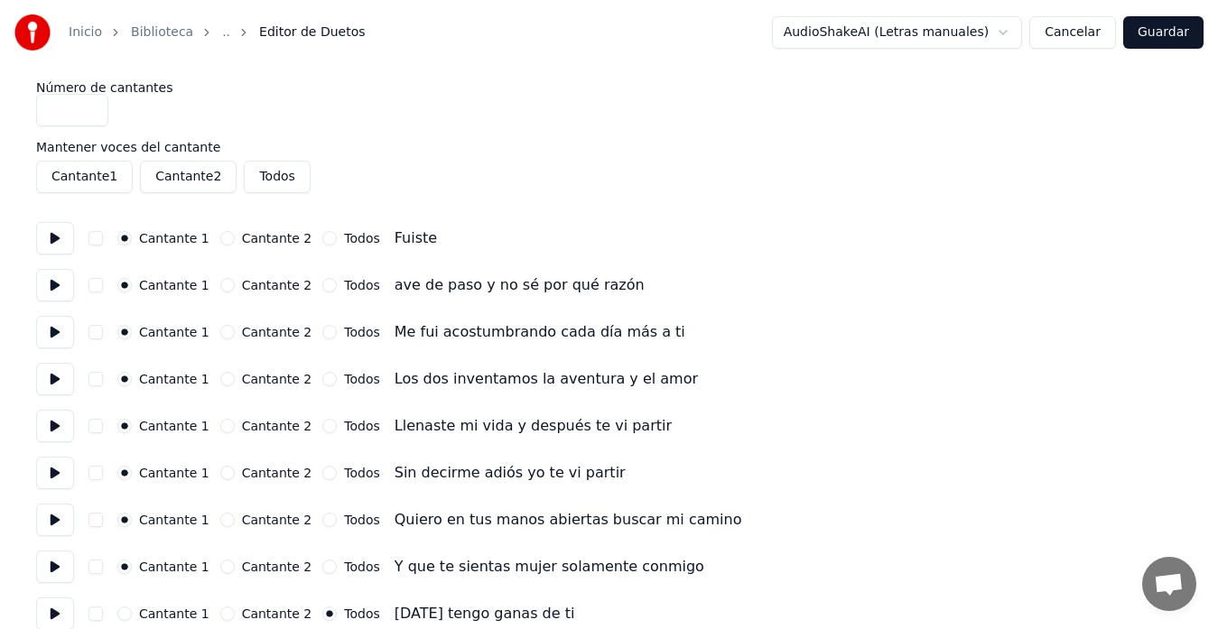
scroll to position [0, 0]
click at [69, 180] on button "Cantante 1" at bounding box center [84, 178] width 97 height 32
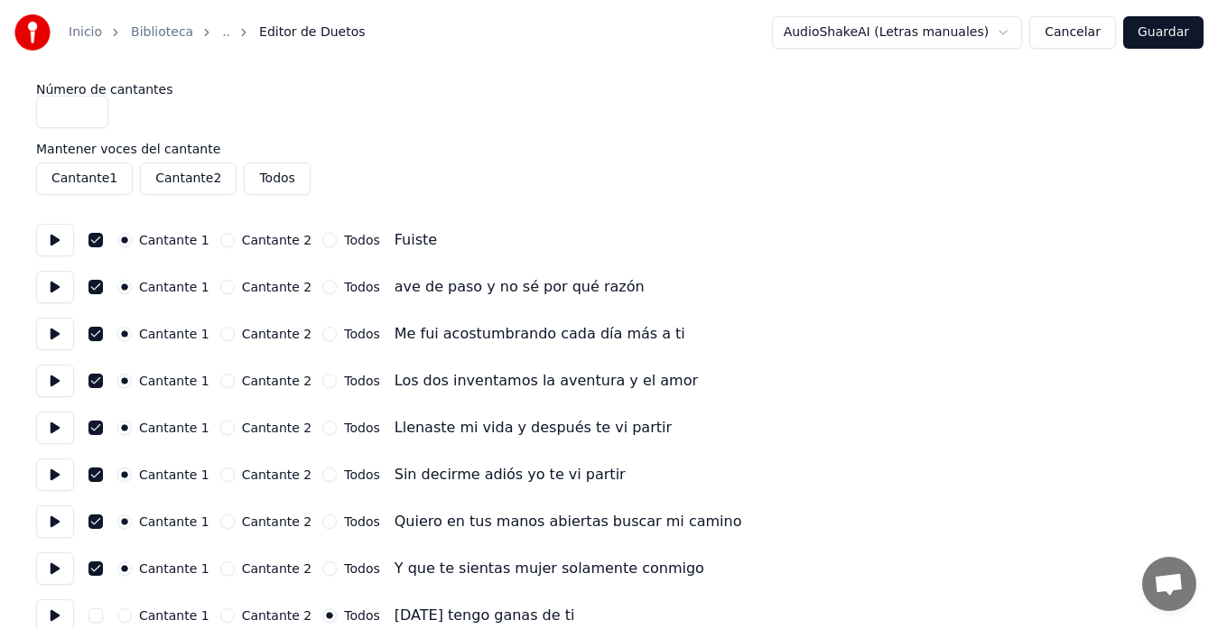
click at [69, 180] on button "Cantante 1" at bounding box center [84, 178] width 97 height 32
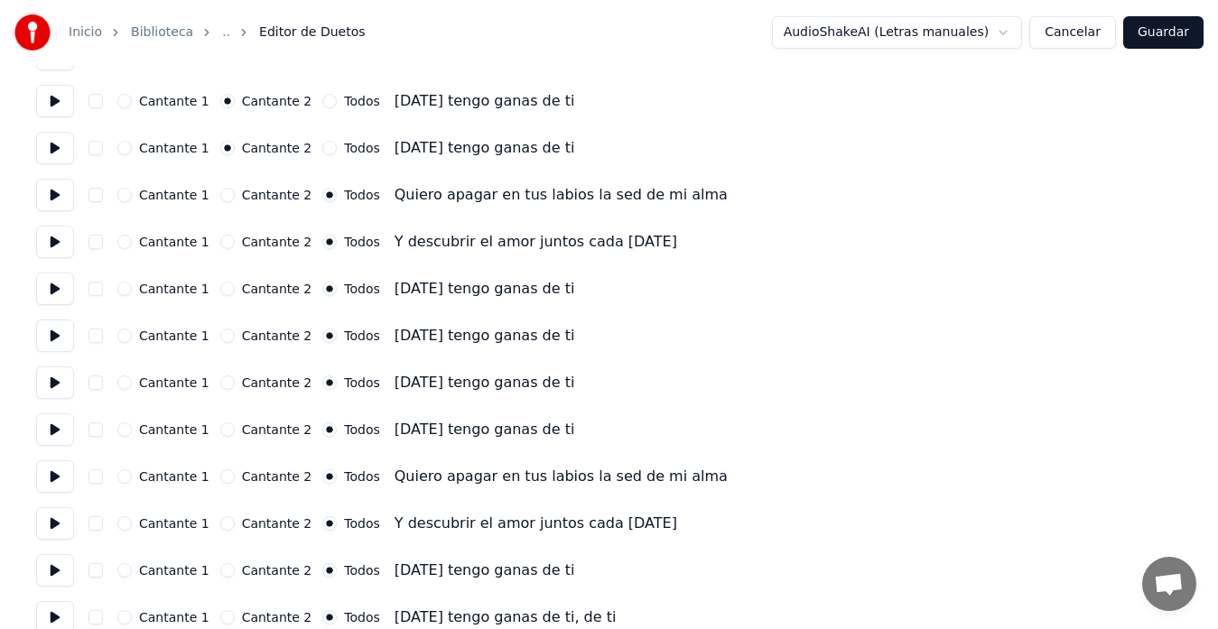
scroll to position [1147, 0]
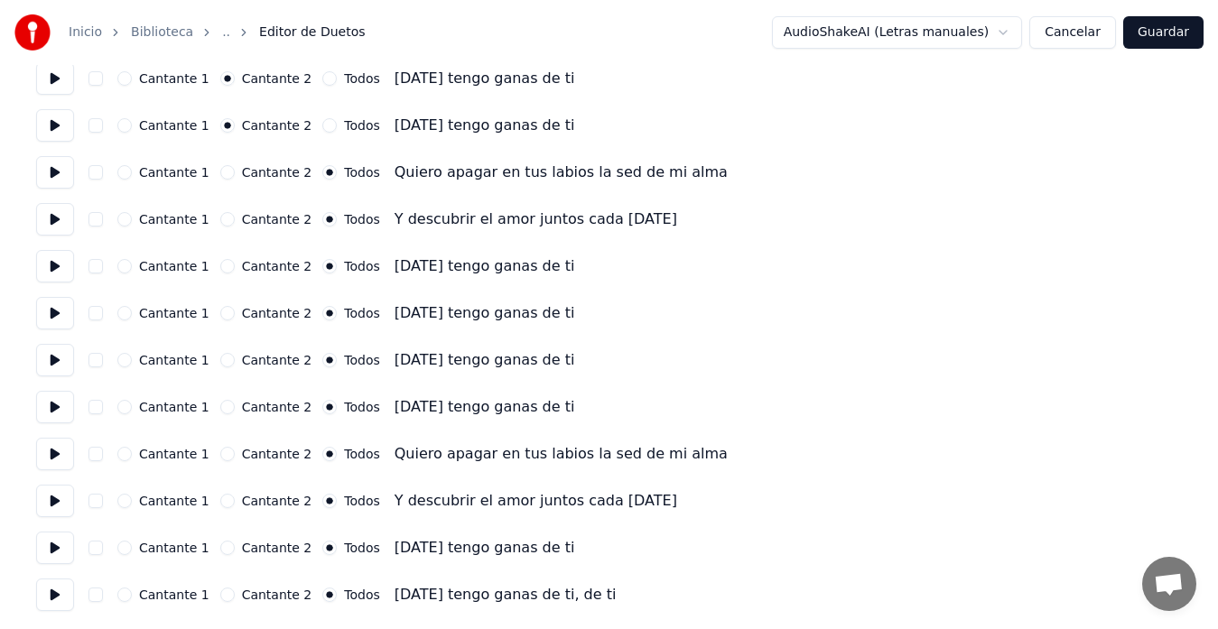
click at [1164, 36] on button "Guardar" at bounding box center [1163, 32] width 80 height 32
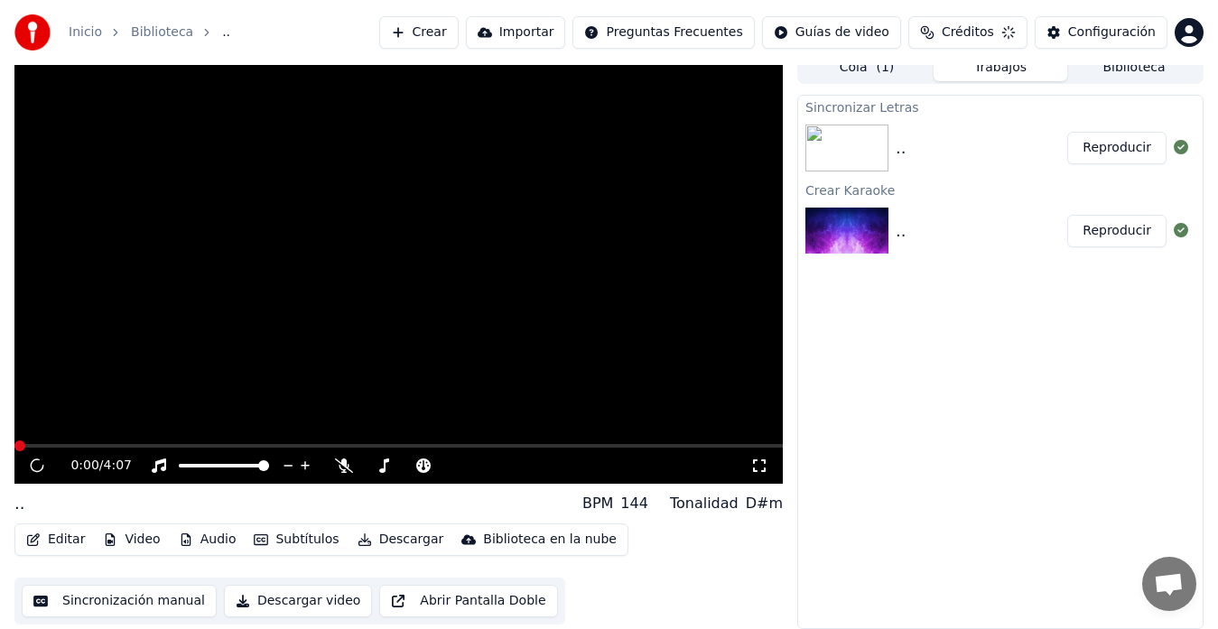
scroll to position [14, 0]
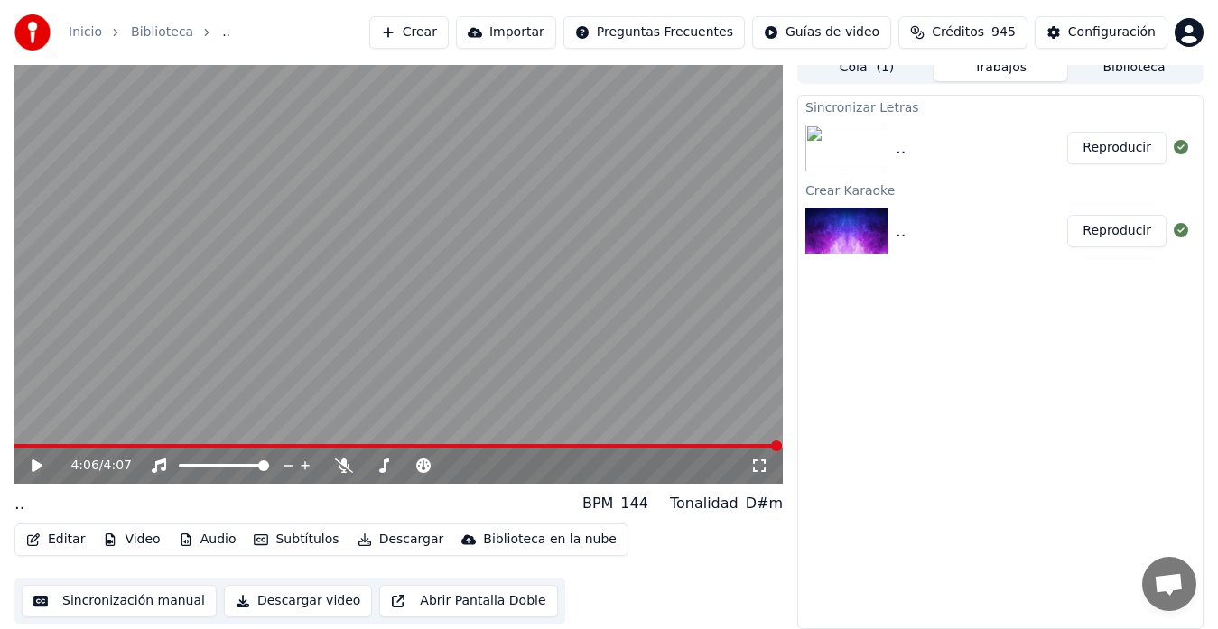
click at [275, 536] on button "Subtítulos" at bounding box center [295, 539] width 99 height 25
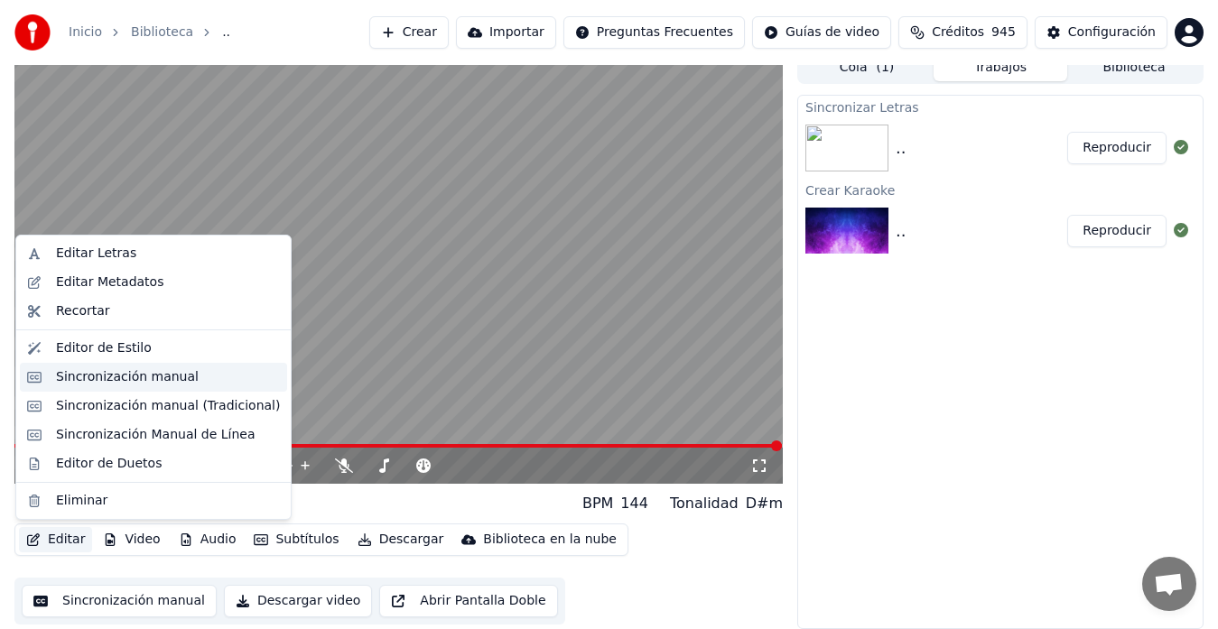
click at [87, 381] on div "Sincronización manual" at bounding box center [127, 377] width 143 height 18
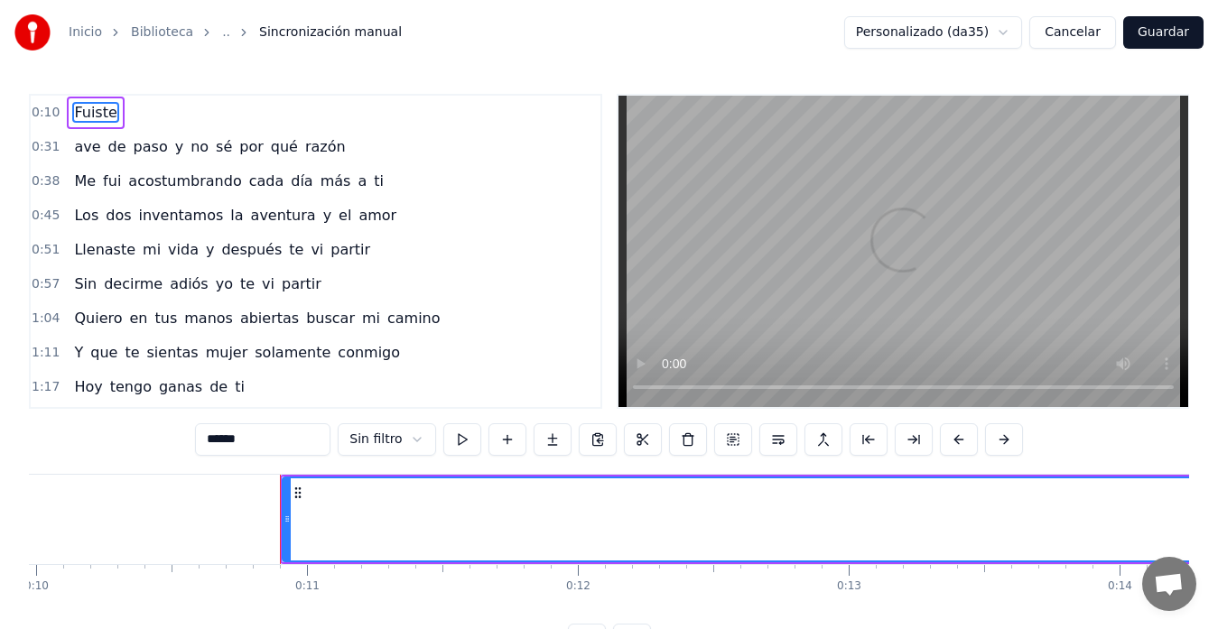
scroll to position [0, 2861]
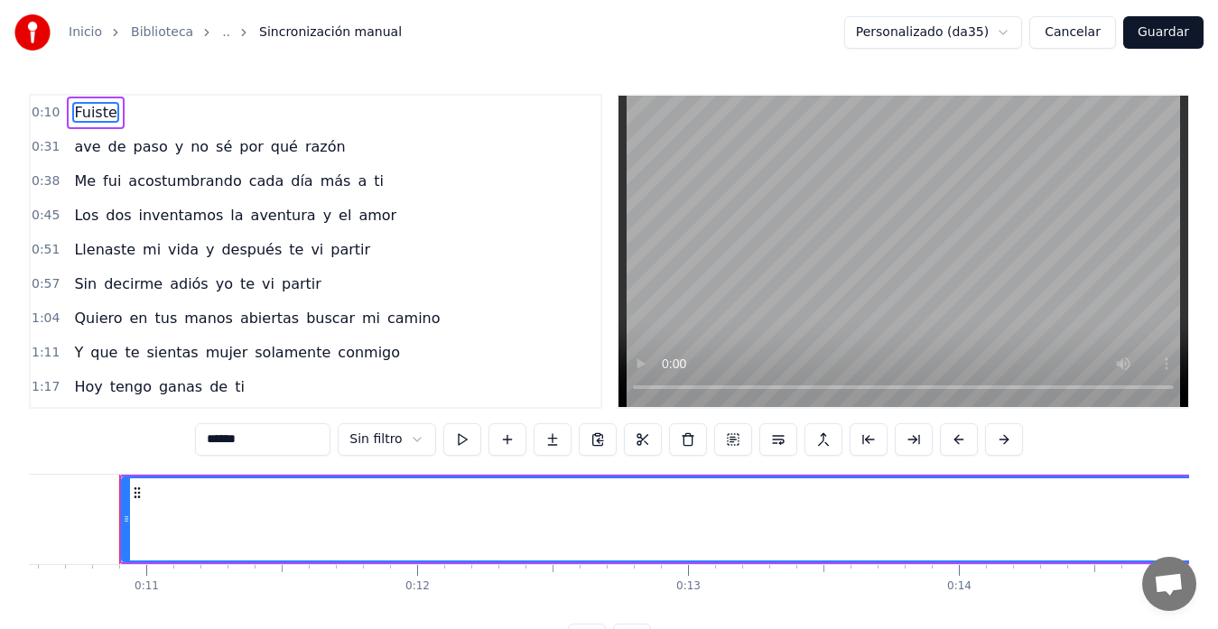
click at [48, 109] on span "0:10" at bounding box center [46, 113] width 28 height 18
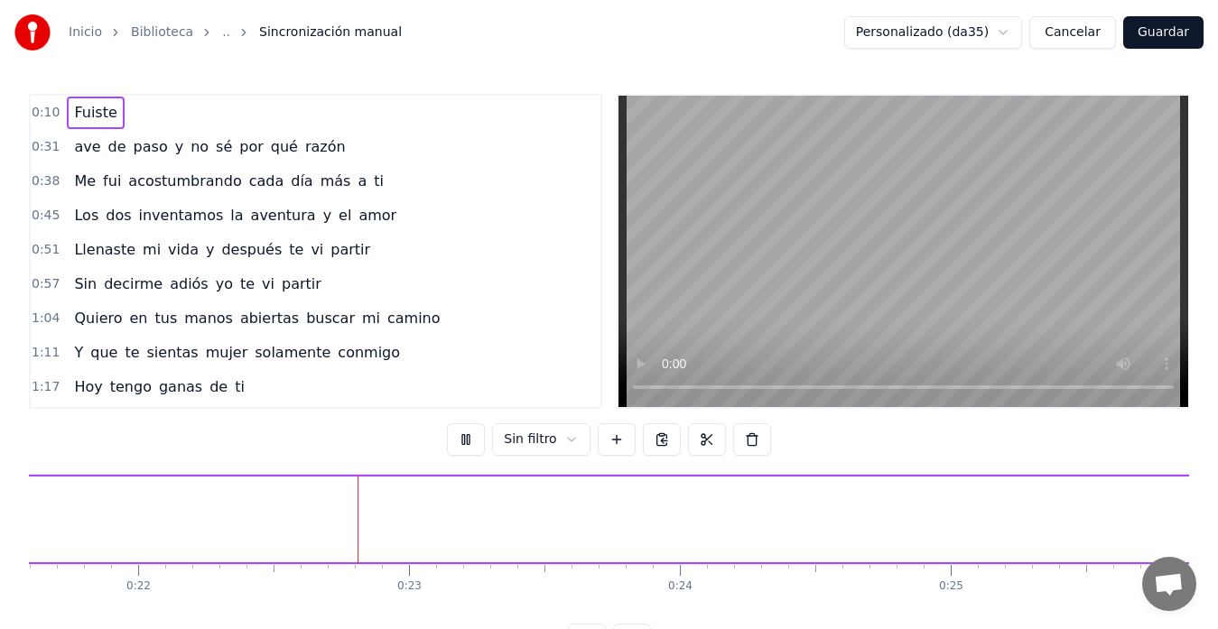
scroll to position [0, 5928]
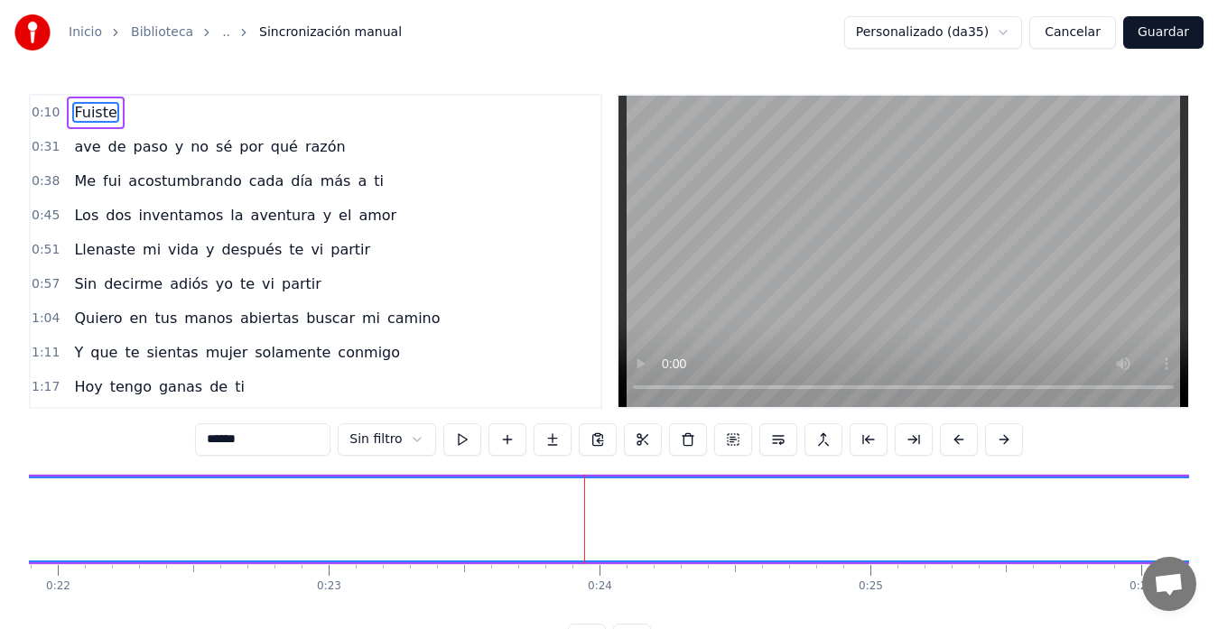
drag, startPoint x: 586, startPoint y: 514, endPoint x: 493, endPoint y: 523, distance: 93.5
drag, startPoint x: 321, startPoint y: 507, endPoint x: 487, endPoint y: 519, distance: 166.5
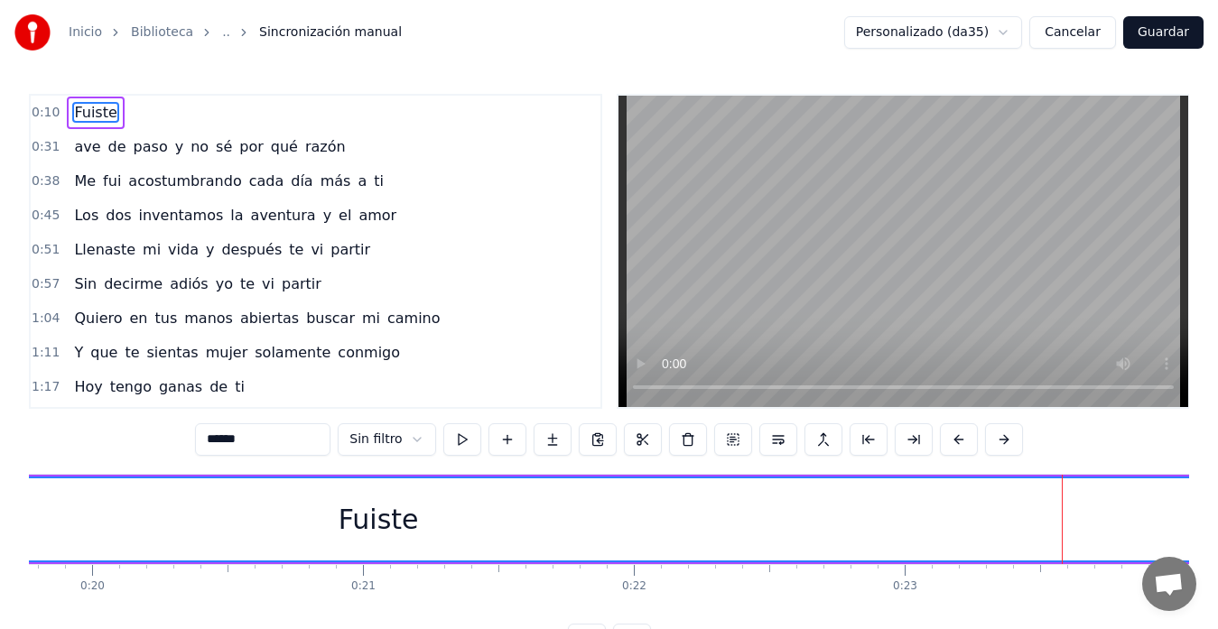
click at [348, 520] on div "Fuiste" at bounding box center [378, 519] width 80 height 41
click at [353, 517] on div "Fuiste" at bounding box center [378, 519] width 80 height 41
click at [375, 522] on div "Fuiste" at bounding box center [378, 519] width 80 height 41
drag, startPoint x: 357, startPoint y: 526, endPoint x: 394, endPoint y: 528, distance: 37.0
click at [394, 528] on div "Fuiste" at bounding box center [378, 519] width 80 height 41
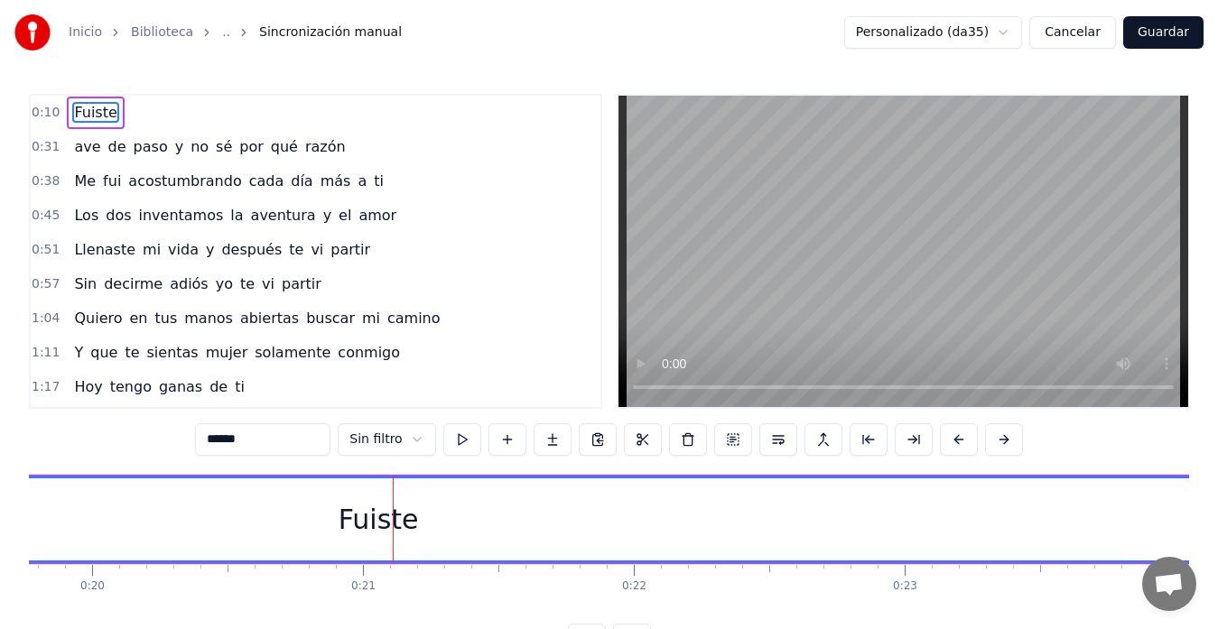
click at [195, 444] on input "******" at bounding box center [262, 439] width 135 height 32
click at [195, 437] on input "******" at bounding box center [262, 439] width 135 height 32
click at [210, 435] on input "******" at bounding box center [262, 439] width 135 height 32
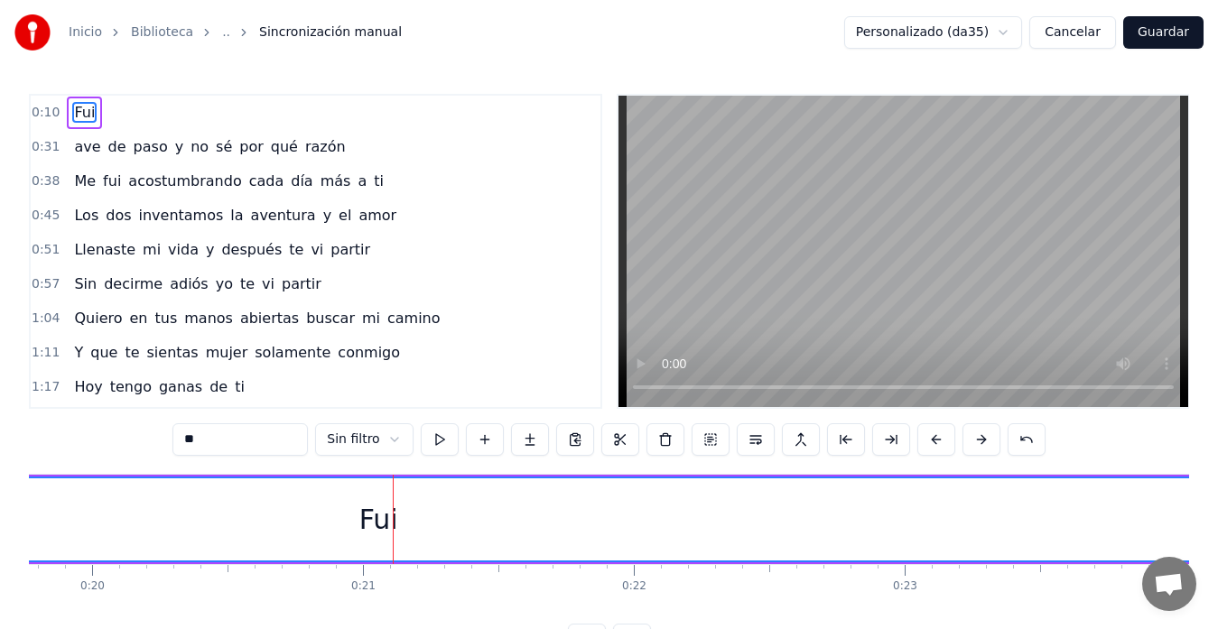
type input "*"
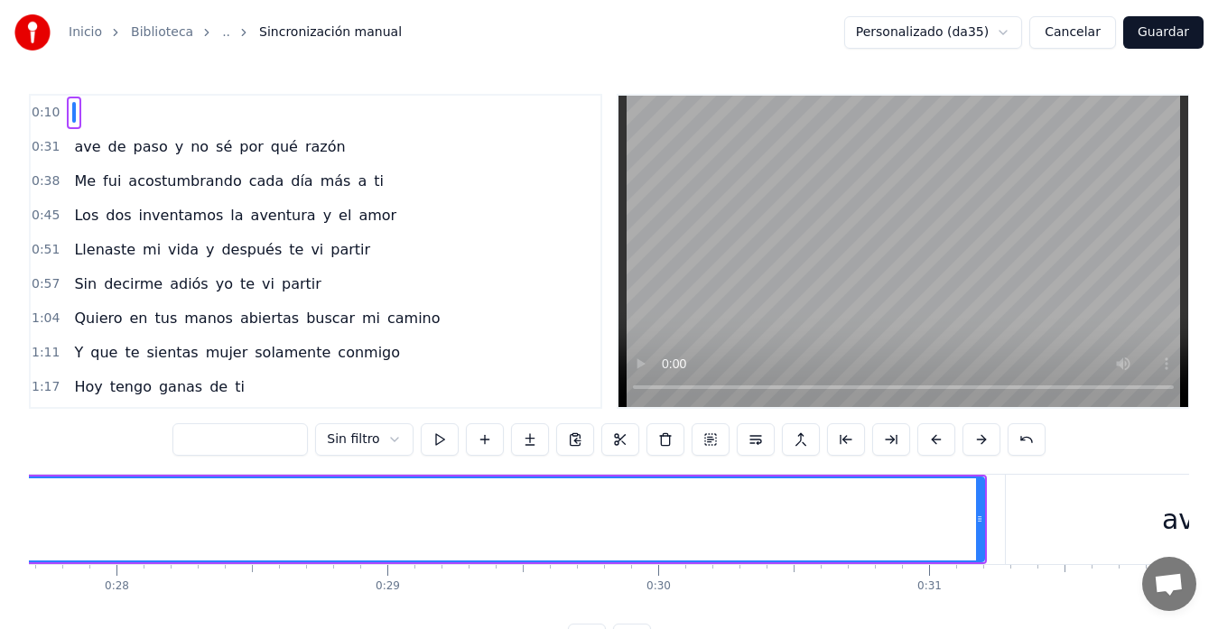
scroll to position [0, 7547]
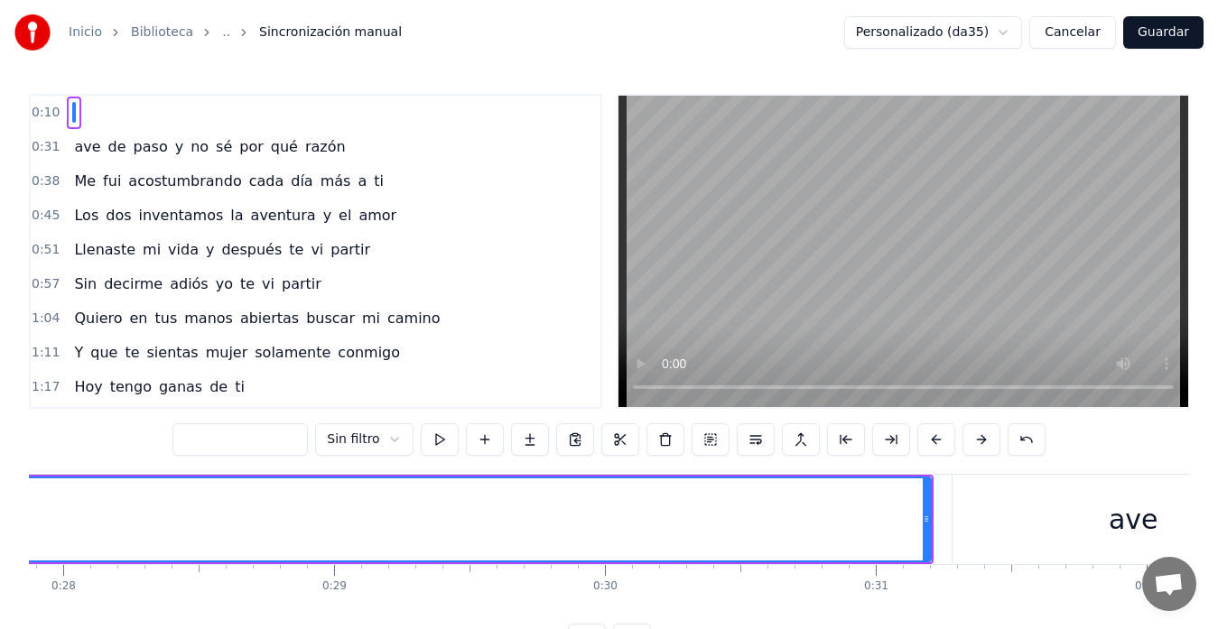
click at [466, 440] on button at bounding box center [485, 439] width 38 height 32
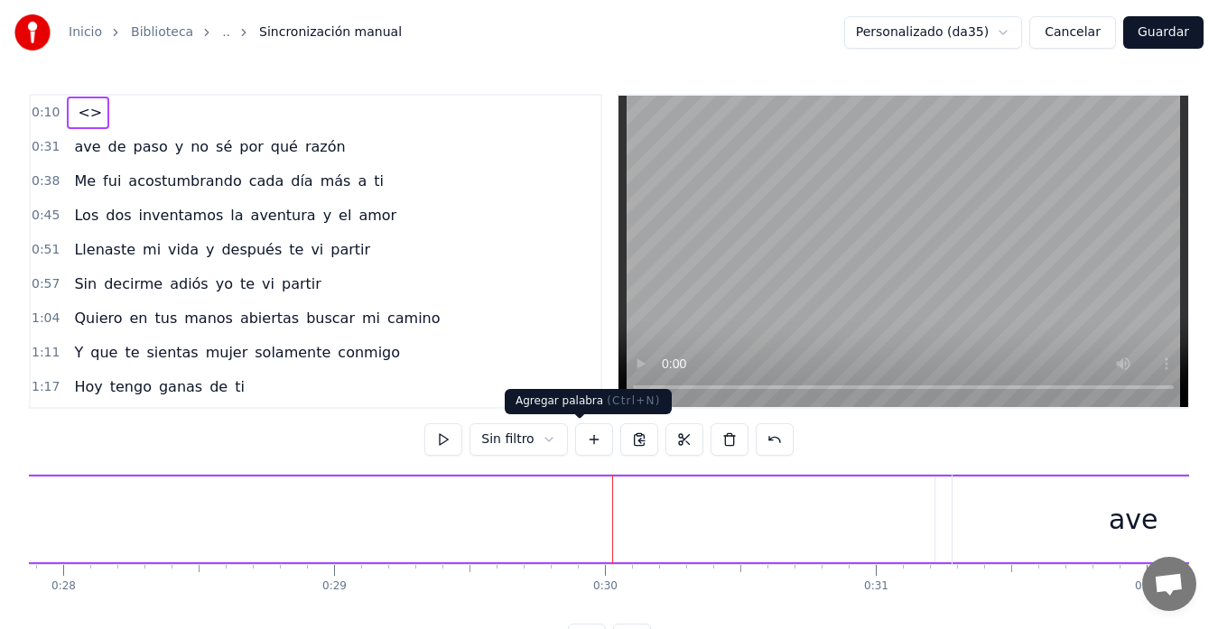
click at [578, 435] on button at bounding box center [594, 439] width 38 height 32
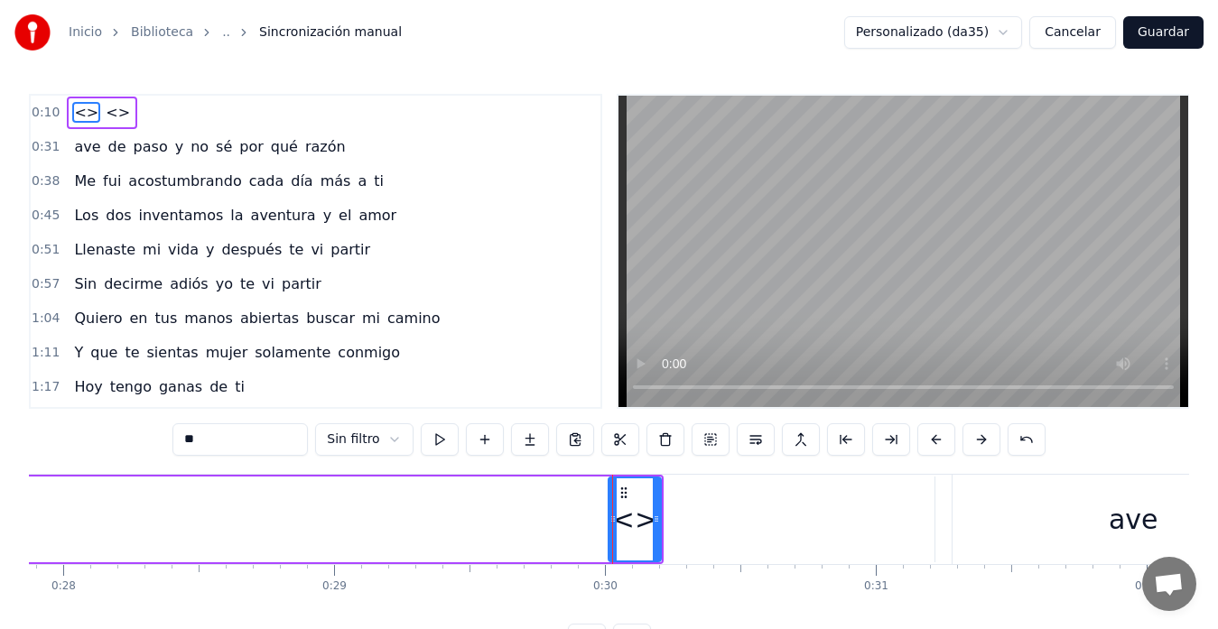
click at [631, 523] on div "<>" at bounding box center [634, 519] width 45 height 41
drag, startPoint x: 610, startPoint y: 521, endPoint x: 561, endPoint y: 523, distance: 48.8
click at [550, 532] on div at bounding box center [553, 519] width 7 height 82
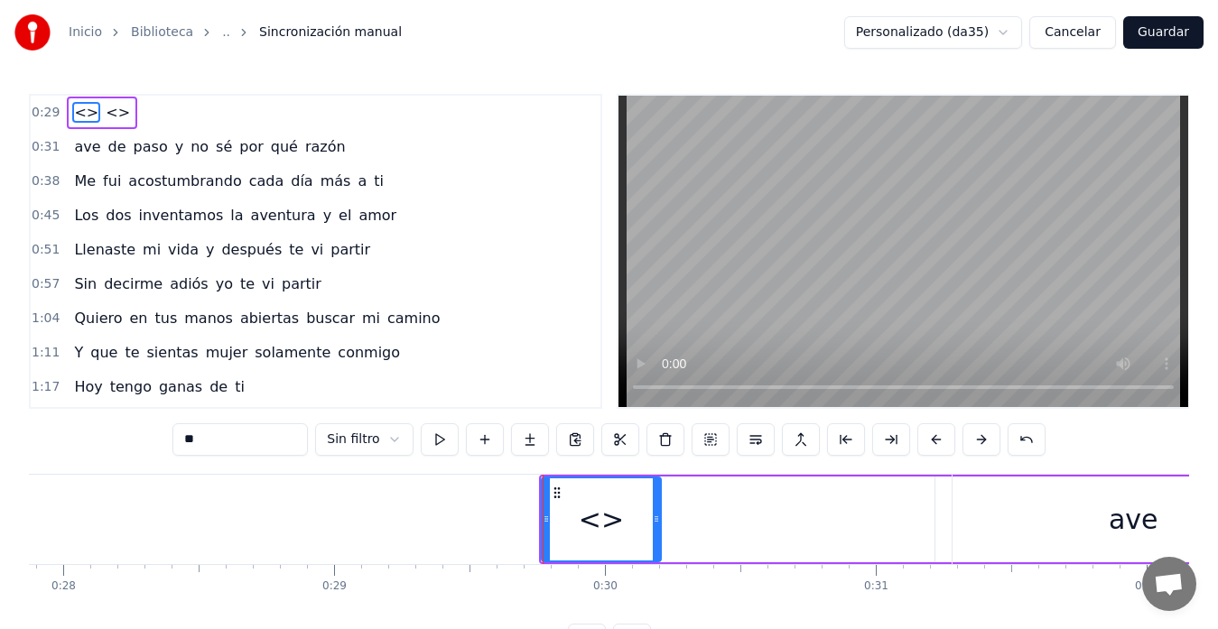
click at [601, 518] on div "<>" at bounding box center [601, 519] width 45 height 41
click at [620, 520] on div "<>" at bounding box center [600, 519] width 117 height 82
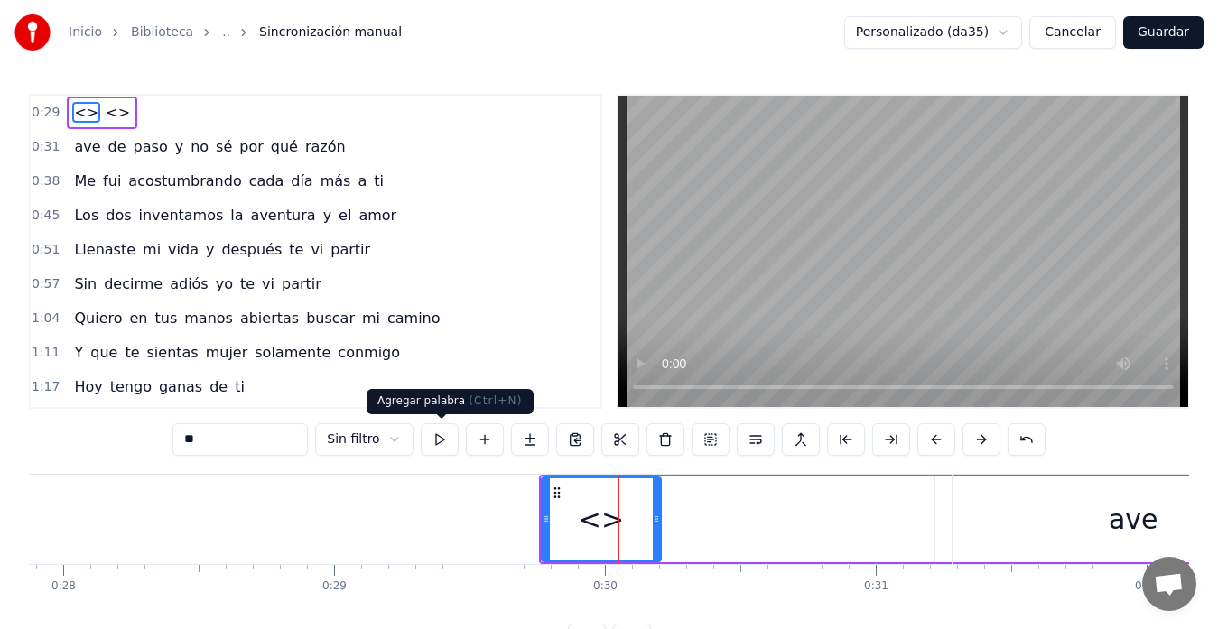
click at [466, 436] on button at bounding box center [485, 439] width 38 height 32
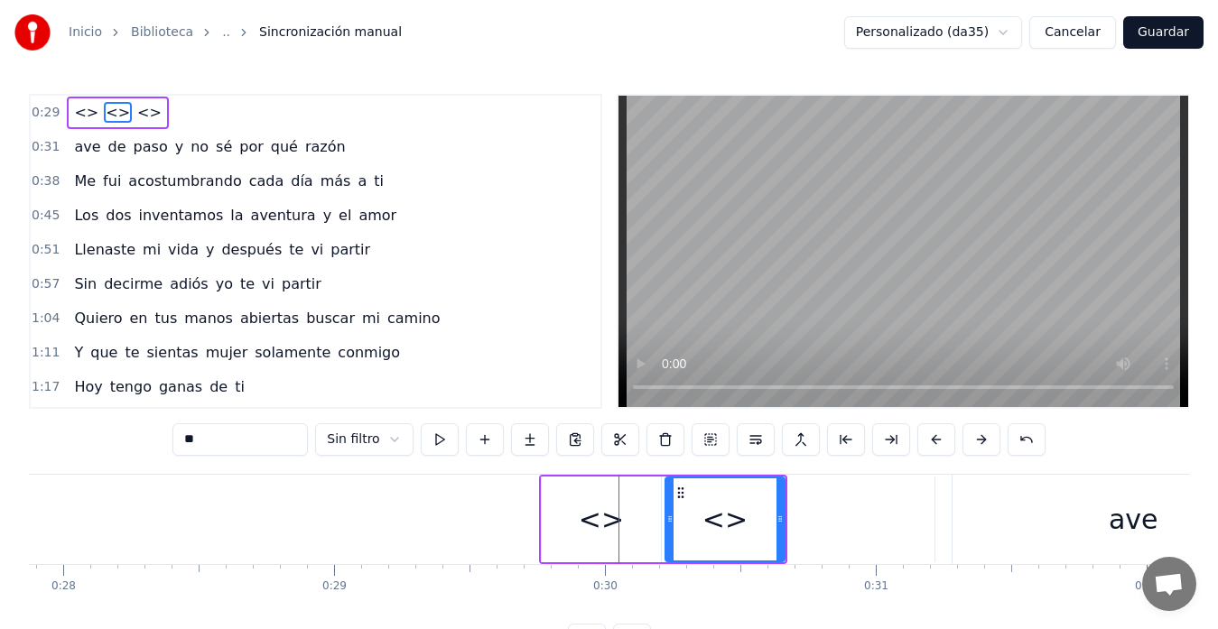
drag, startPoint x: 718, startPoint y: 525, endPoint x: 708, endPoint y: 514, distance: 14.8
click at [716, 521] on div "<>" at bounding box center [724, 519] width 45 height 41
click at [647, 442] on button at bounding box center [665, 439] width 38 height 32
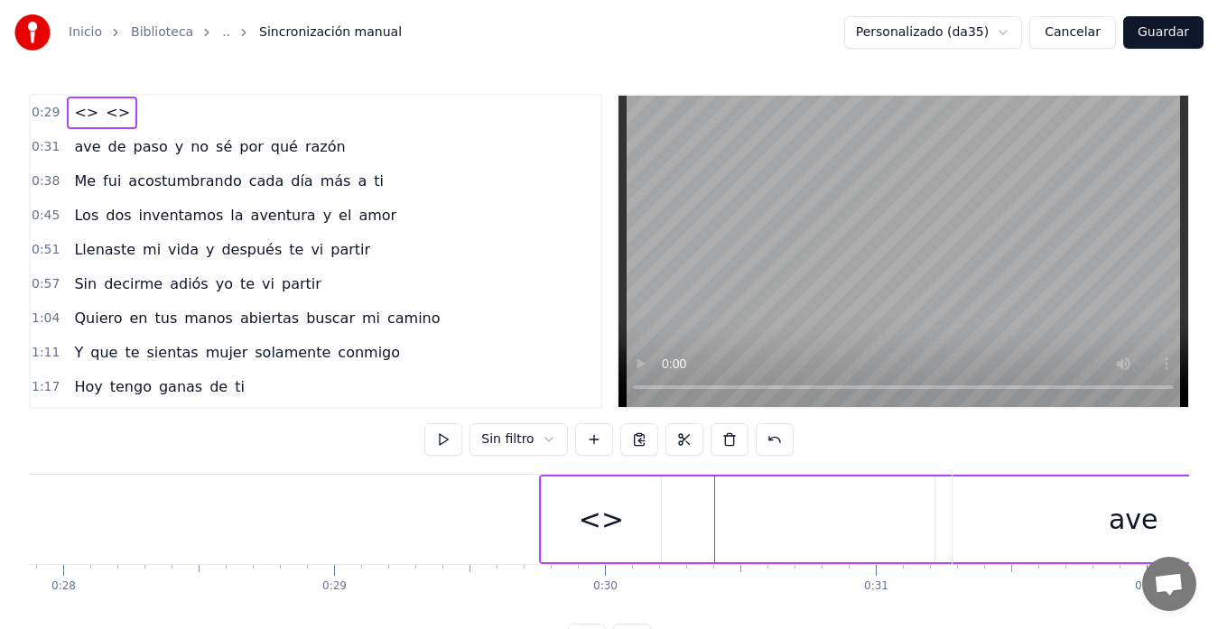
click at [602, 525] on div "<>" at bounding box center [601, 519] width 45 height 41
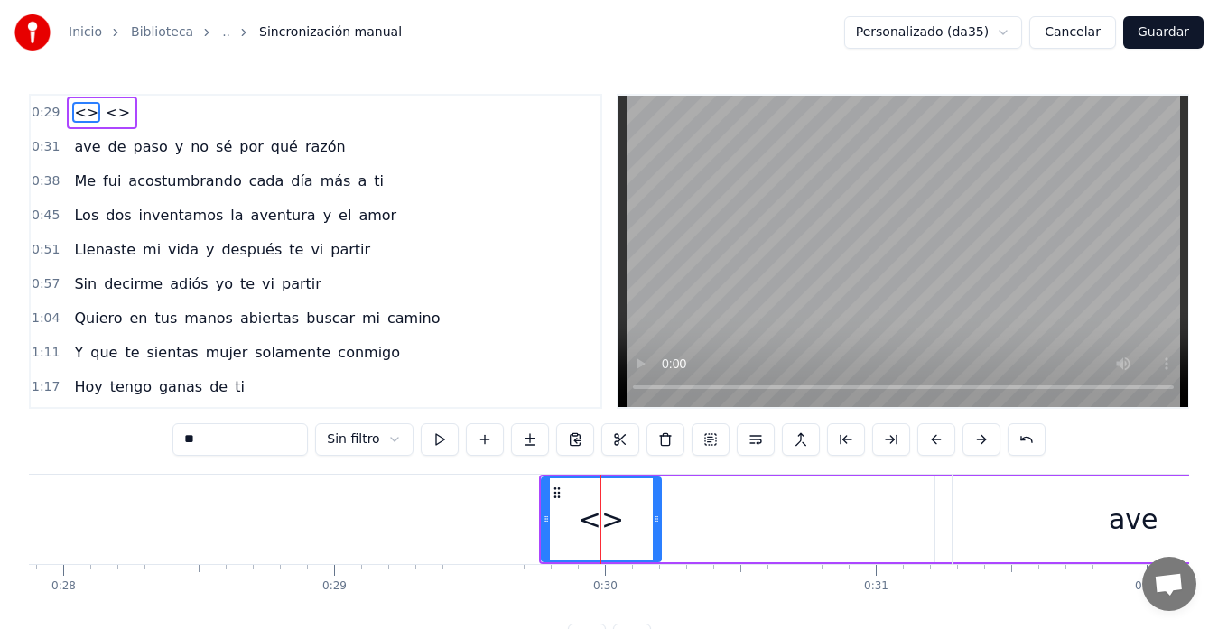
click at [172, 441] on input "**" at bounding box center [239, 439] width 135 height 32
click at [172, 435] on input "********" at bounding box center [239, 439] width 135 height 32
click at [172, 439] on input "*******" at bounding box center [239, 439] width 135 height 32
type input "******"
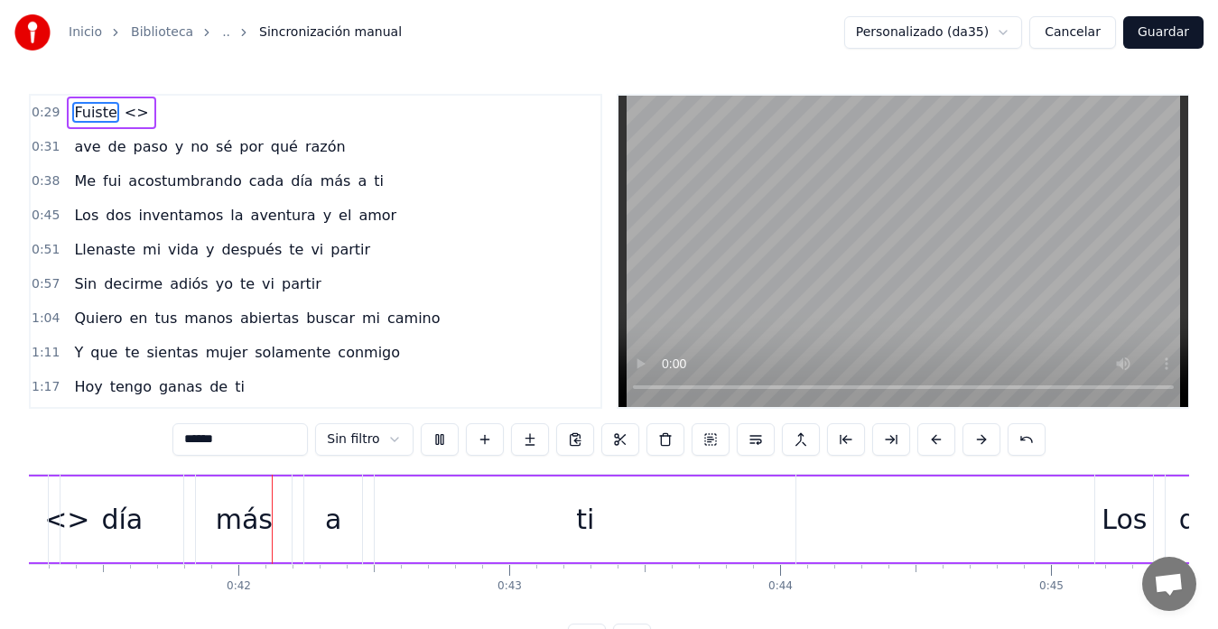
scroll to position [0, 11164]
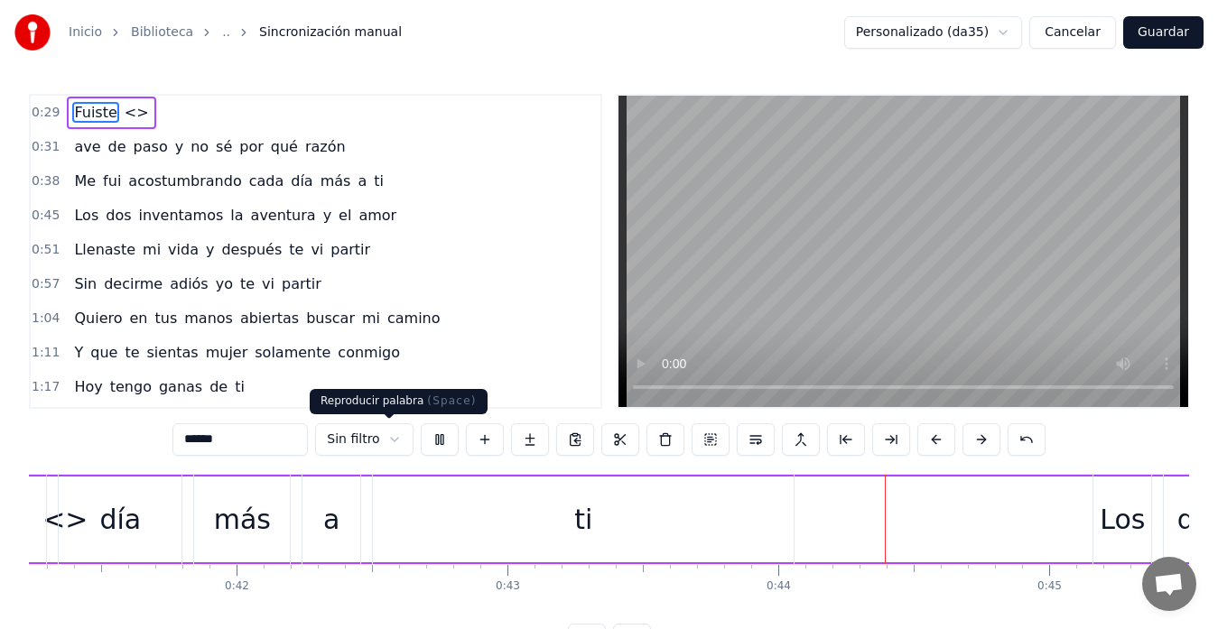
click at [421, 443] on button at bounding box center [440, 439] width 38 height 32
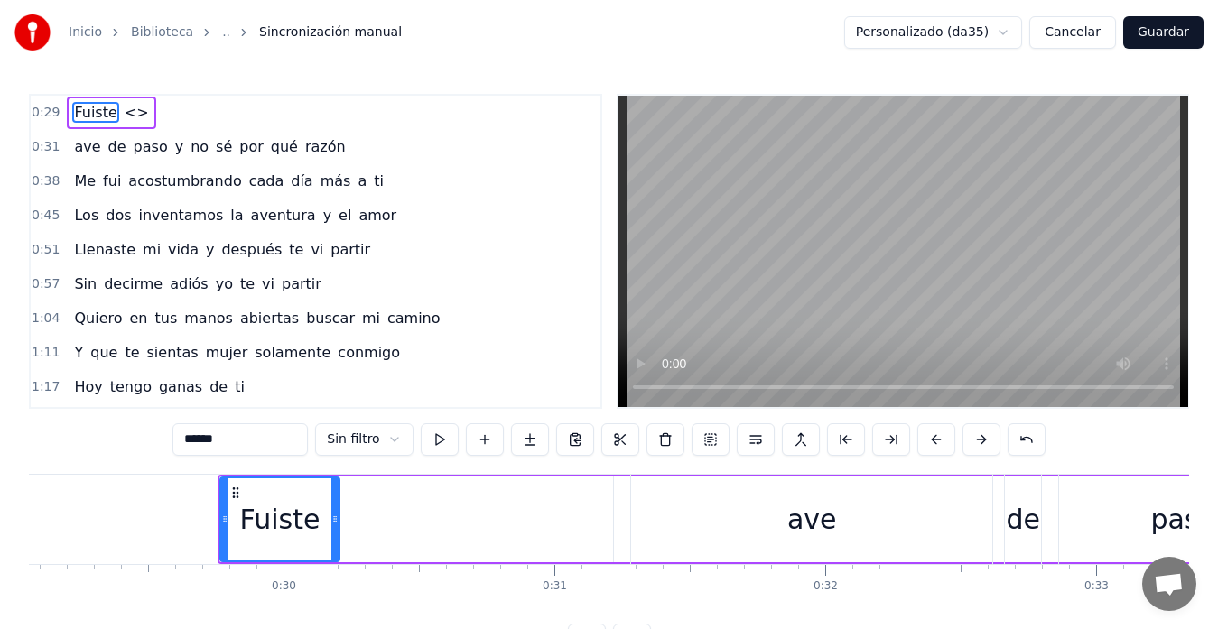
scroll to position [0, 7761]
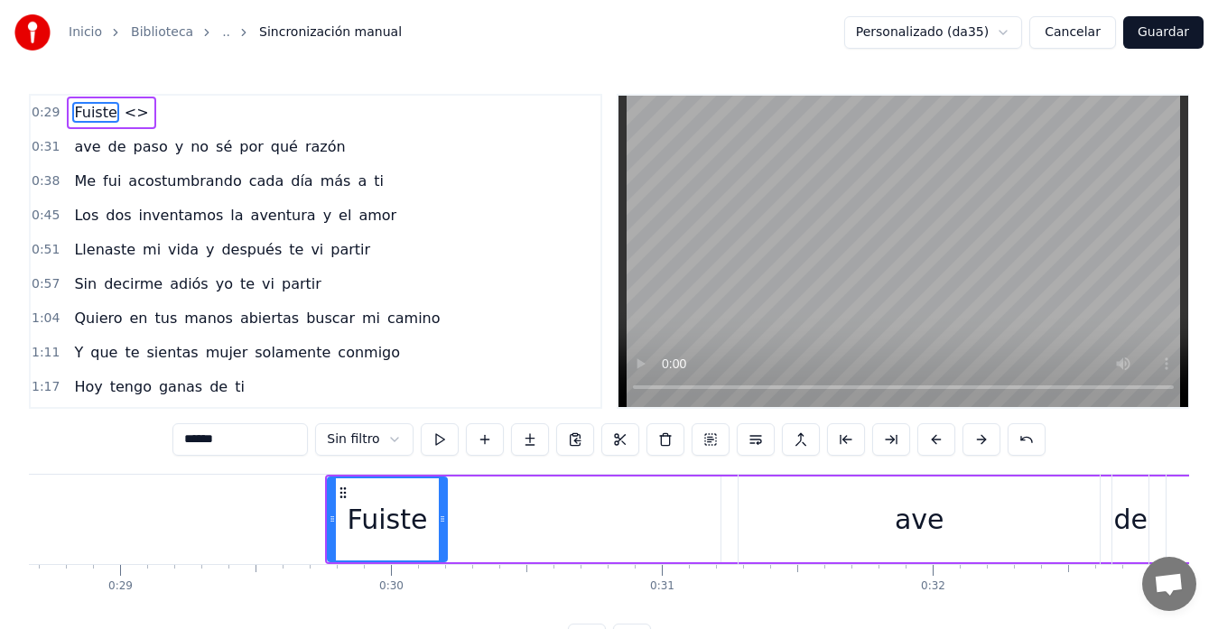
click at [172, 441] on input "******" at bounding box center [239, 439] width 135 height 32
click at [179, 439] on input "******" at bounding box center [239, 439] width 135 height 32
type input "*"
click at [371, 514] on div at bounding box center [387, 519] width 117 height 82
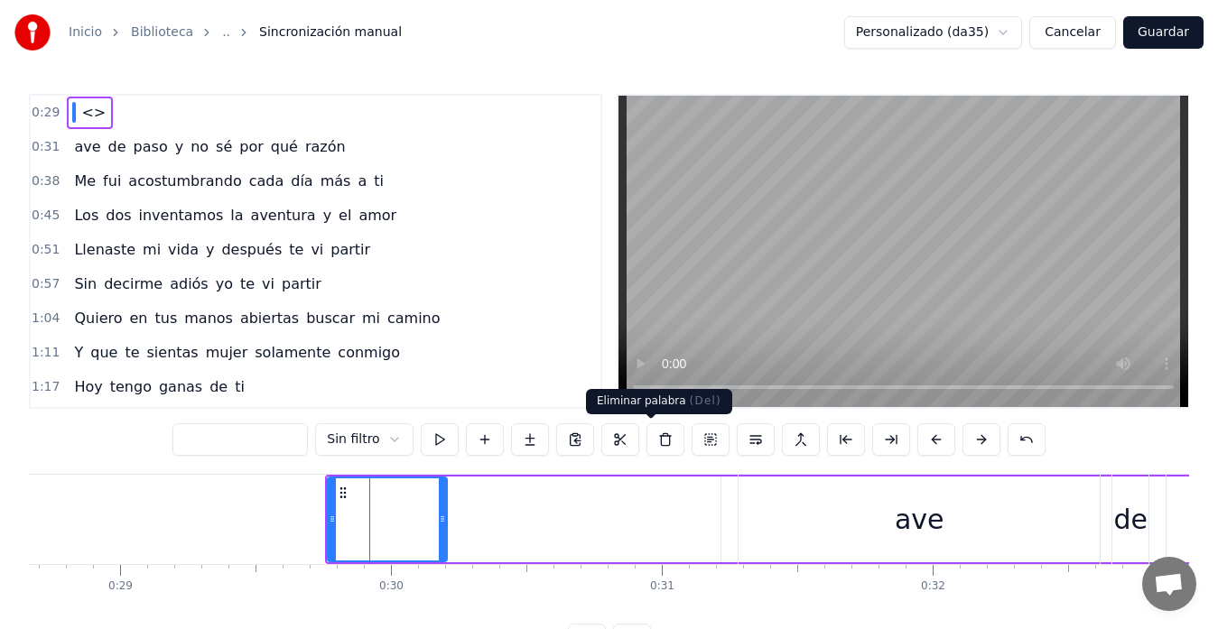
click at [651, 442] on button at bounding box center [665, 439] width 38 height 32
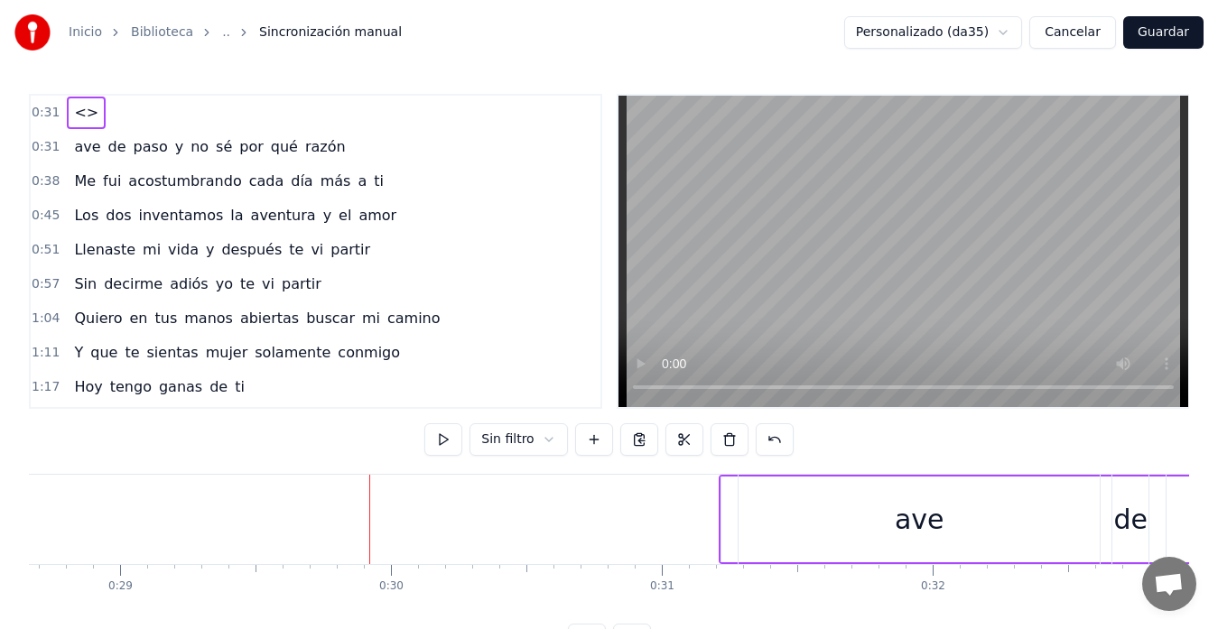
click at [72, 144] on span "ave" at bounding box center [87, 146] width 30 height 21
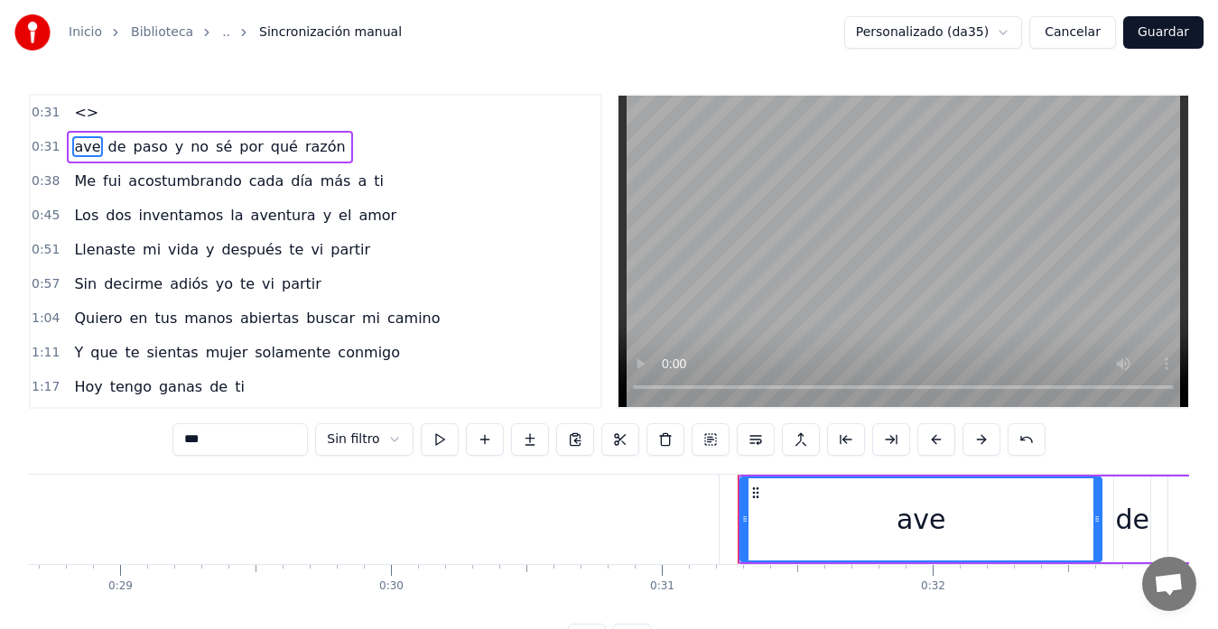
click at [172, 440] on input "***" at bounding box center [239, 439] width 135 height 32
type input "*"
click at [172, 436] on input "**********" at bounding box center [239, 439] width 135 height 32
click at [172, 442] on input "*********" at bounding box center [239, 439] width 135 height 32
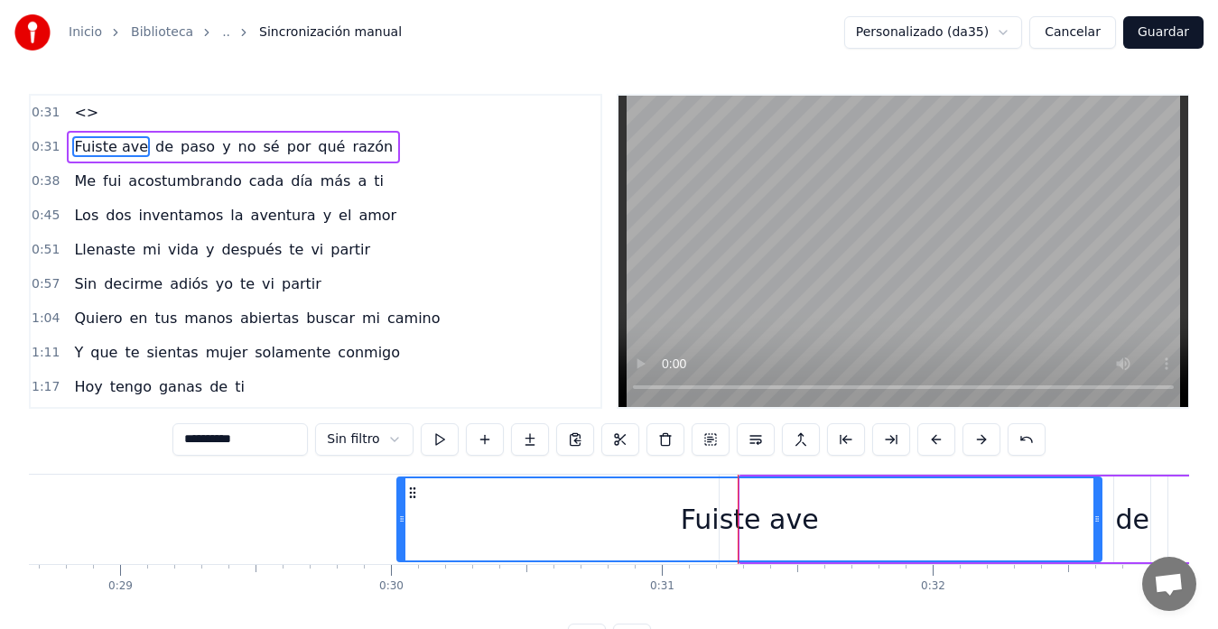
drag, startPoint x: 743, startPoint y: 528, endPoint x: 401, endPoint y: 535, distance: 342.1
click at [401, 535] on div at bounding box center [401, 519] width 7 height 82
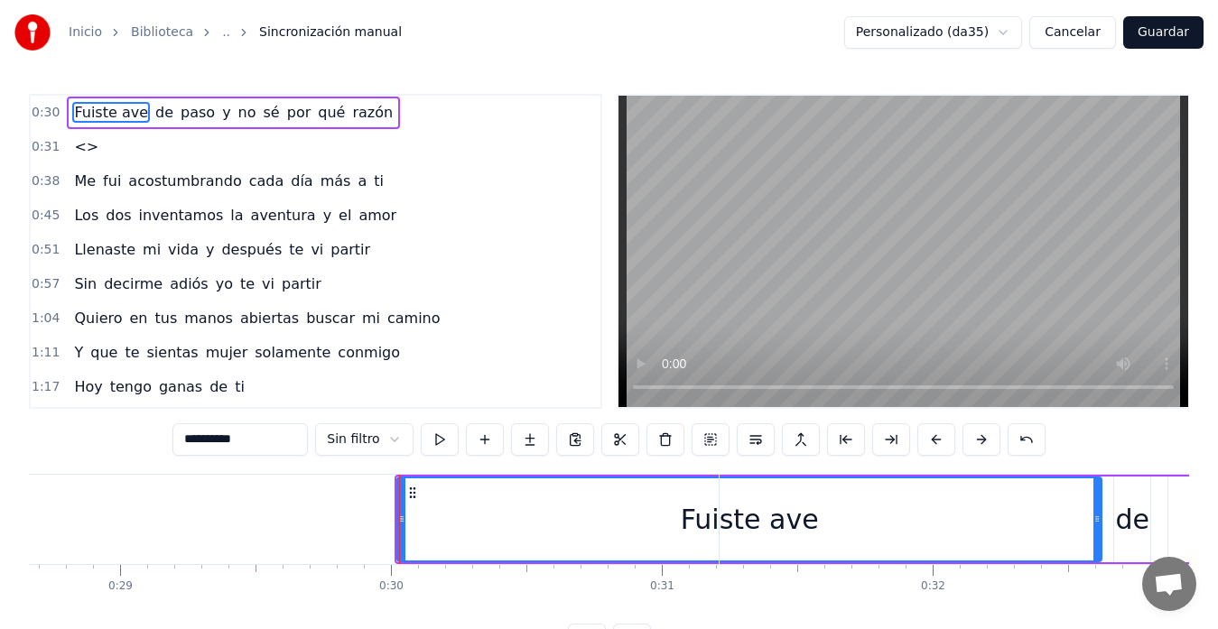
type input "**********"
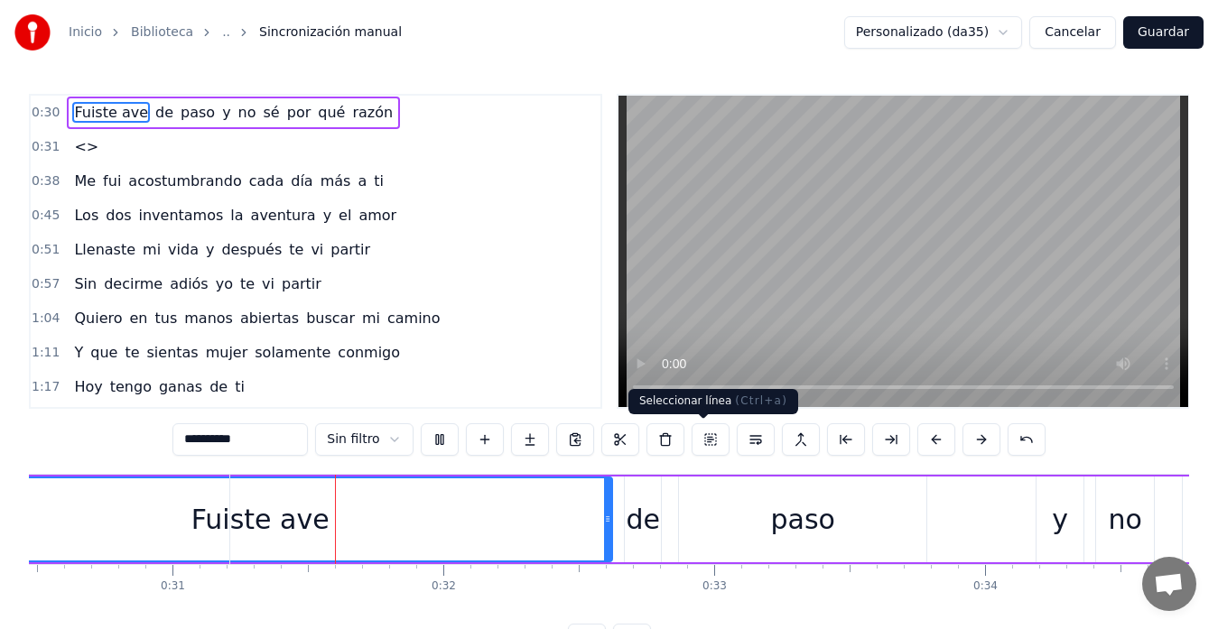
scroll to position [0, 8356]
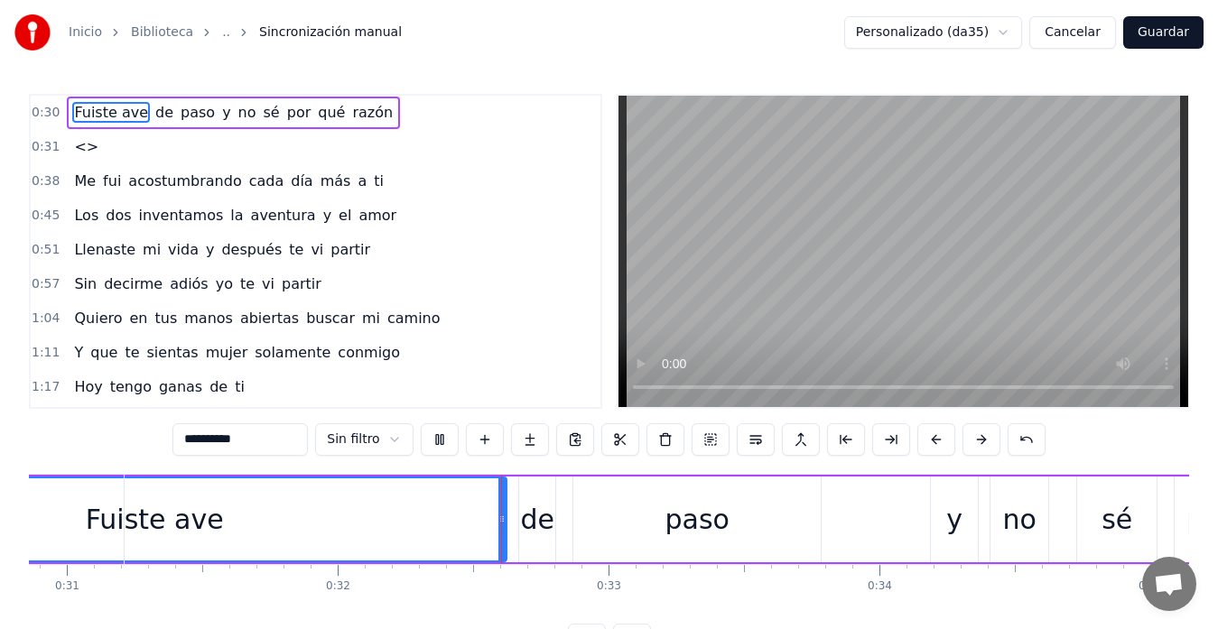
click at [686, 311] on video at bounding box center [902, 251] width 569 height 311
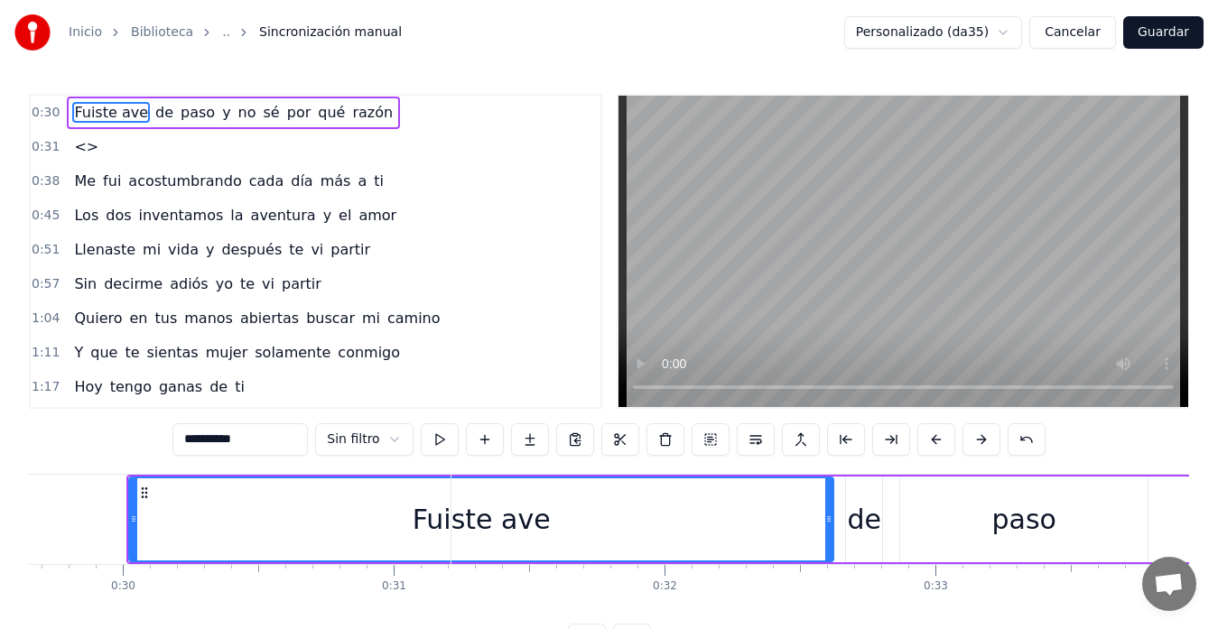
scroll to position [0, 7921]
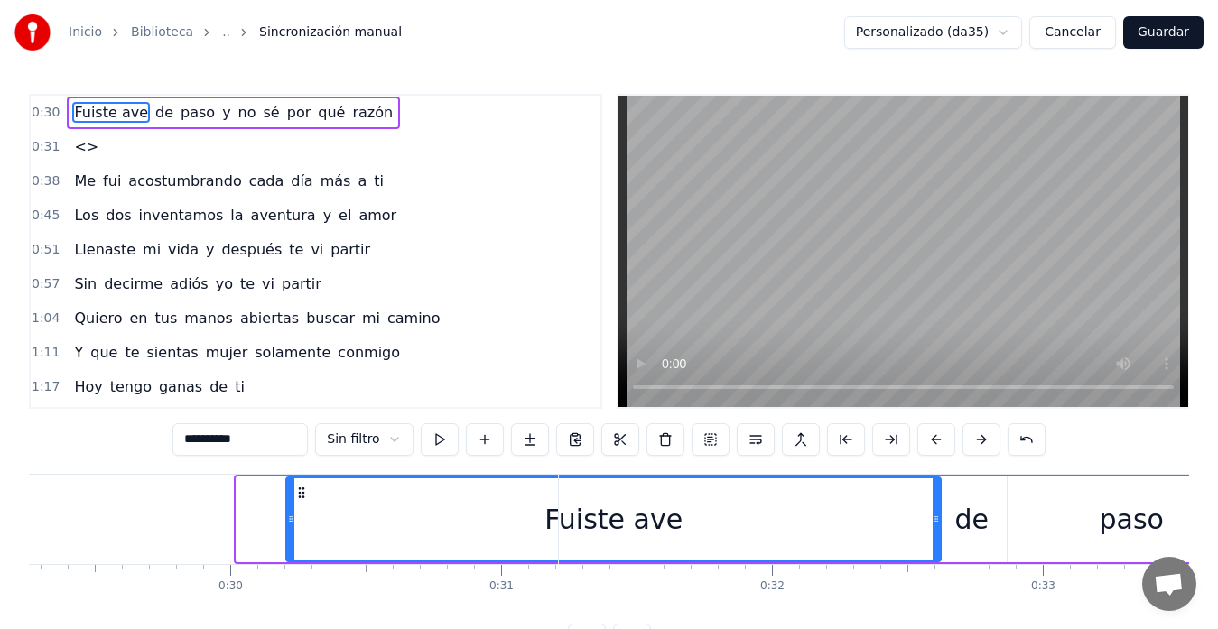
drag, startPoint x: 242, startPoint y: 523, endPoint x: 292, endPoint y: 523, distance: 49.6
click at [292, 523] on icon at bounding box center [290, 519] width 7 height 14
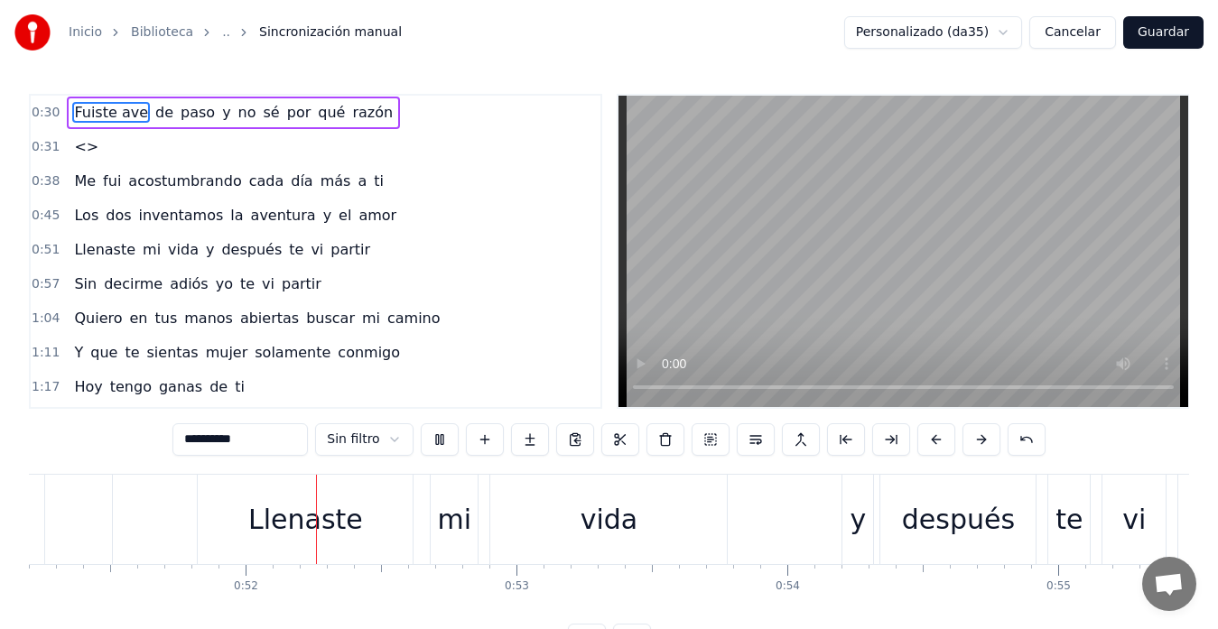
scroll to position [0, 13939]
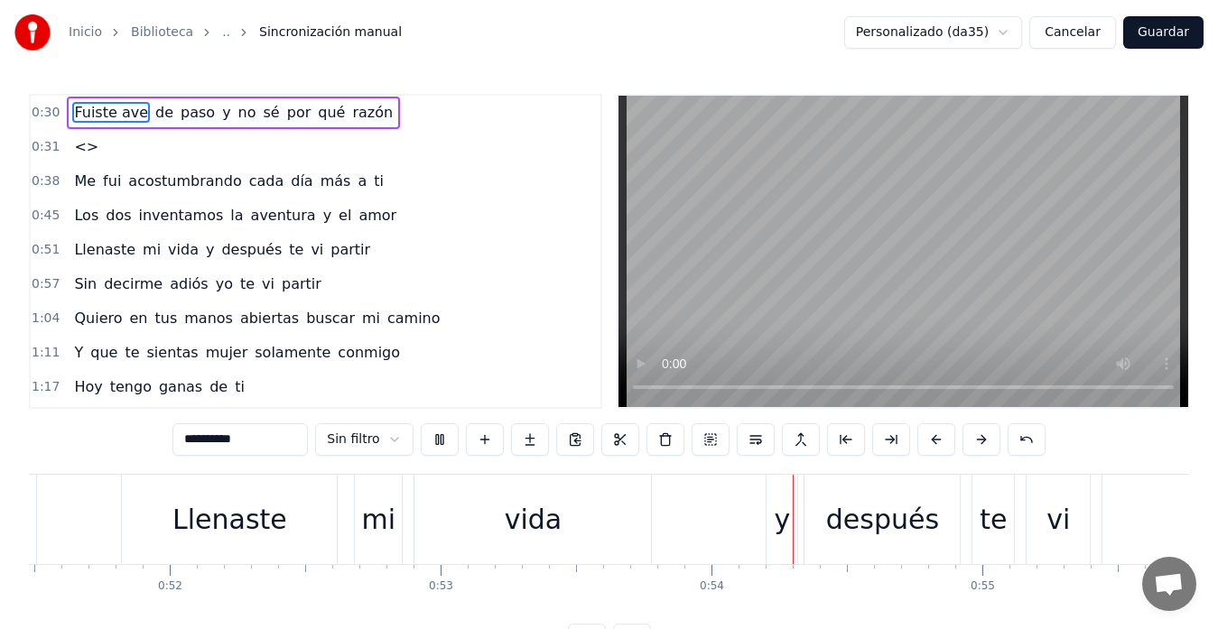
click at [201, 144] on div "0:31 <>" at bounding box center [315, 147] width 569 height 34
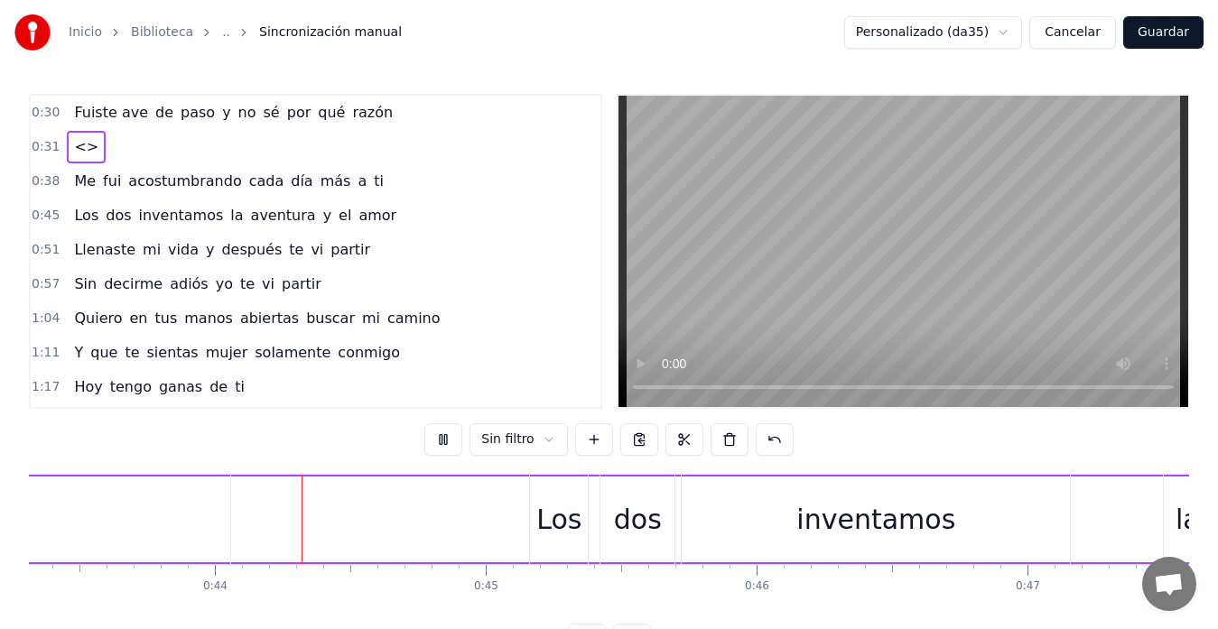
scroll to position [0, 11764]
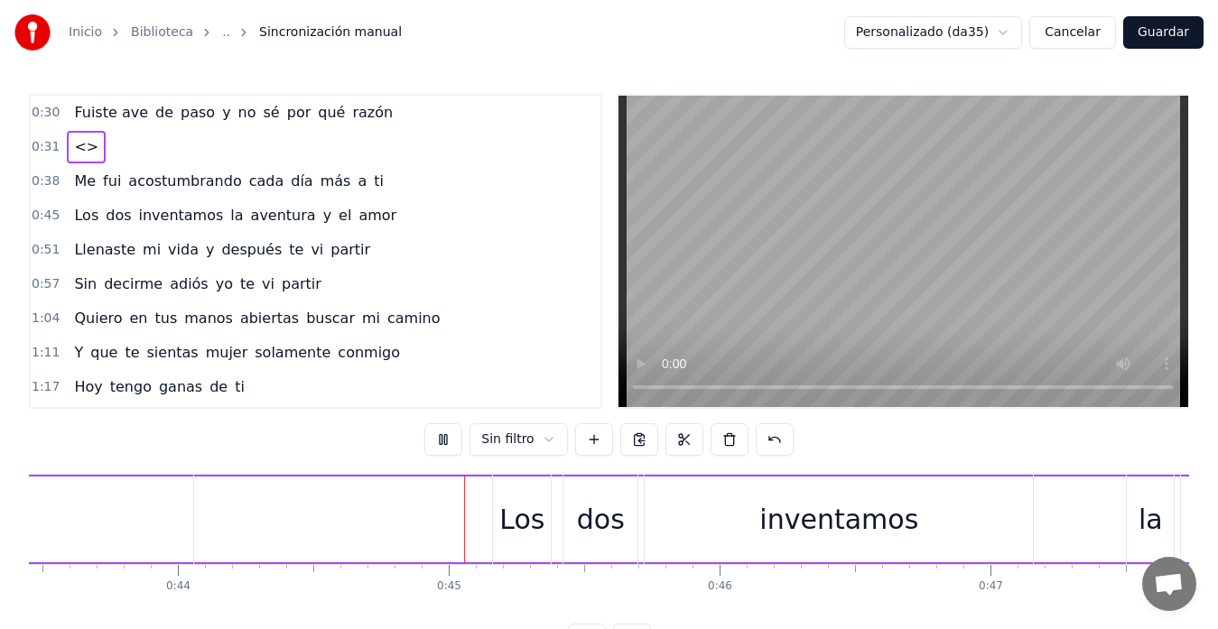
click at [417, 170] on div "0:38 Me fui acostumbrando cada día más a ti" at bounding box center [315, 181] width 569 height 34
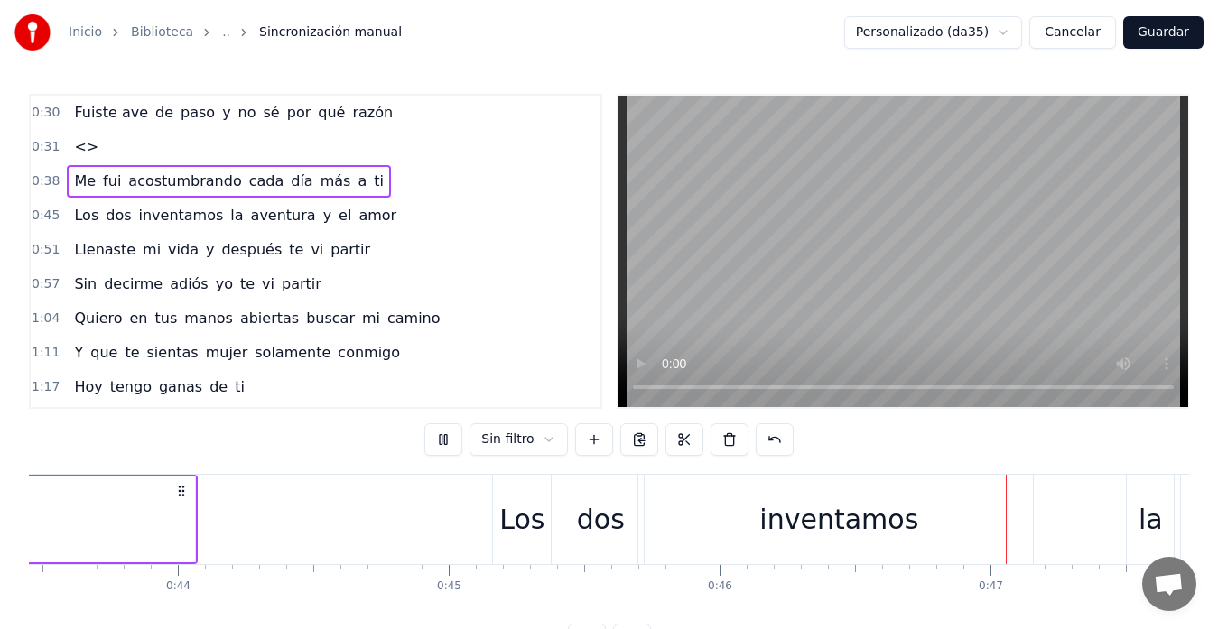
click at [89, 143] on span "<>" at bounding box center [86, 146] width 28 height 21
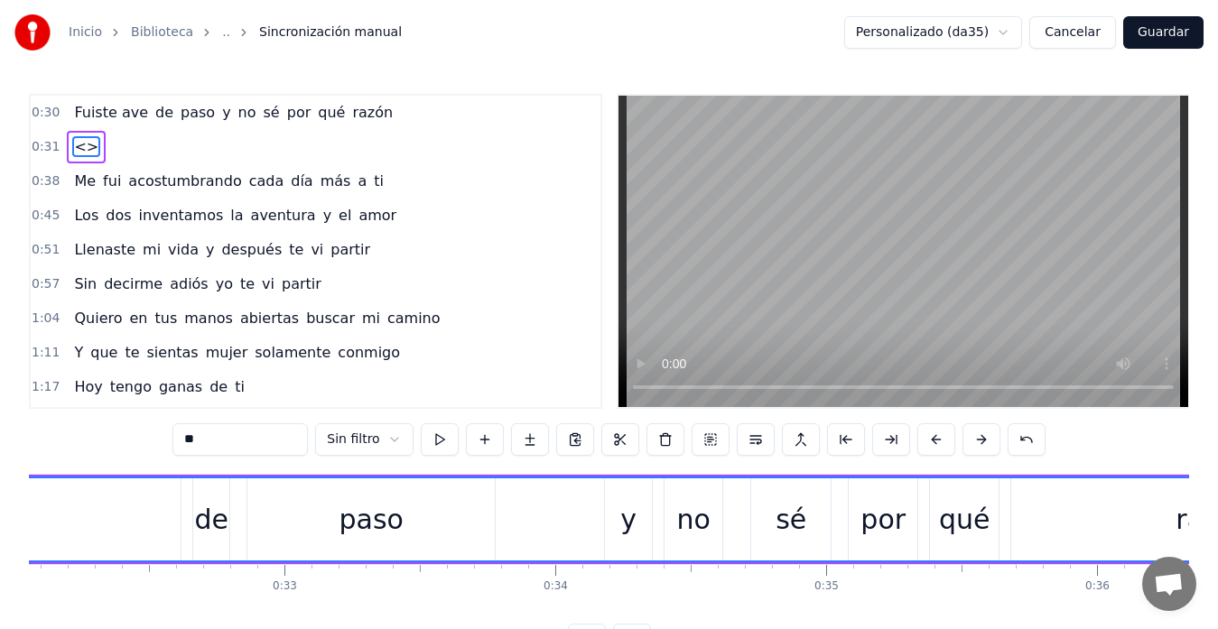
scroll to position [0, 8360]
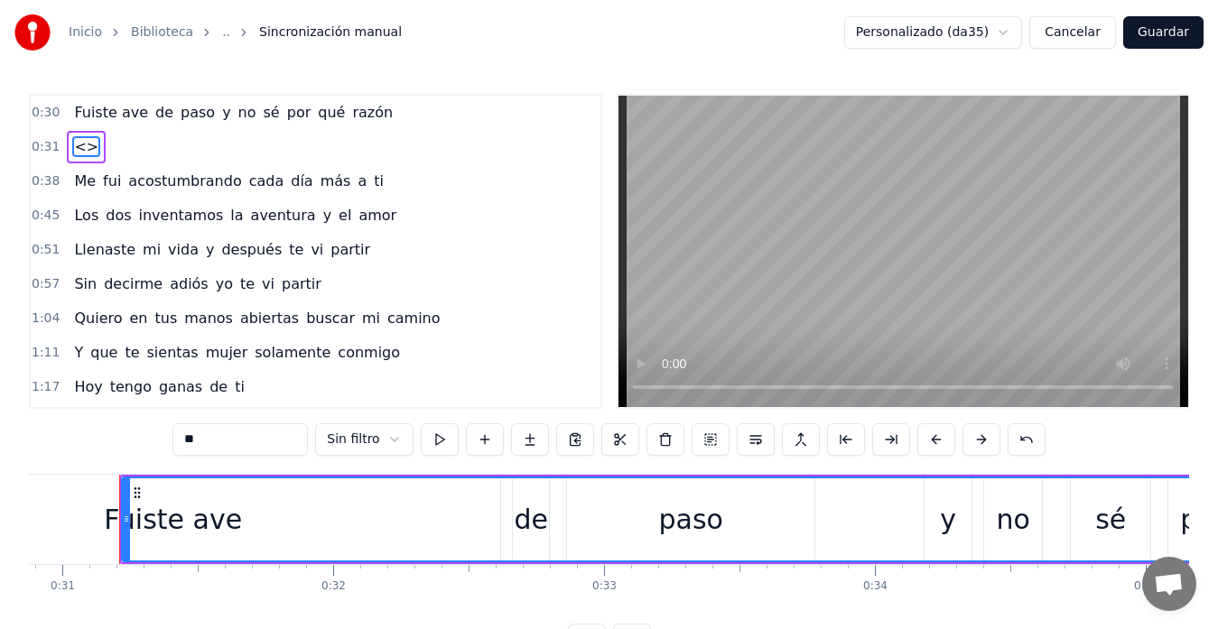
click at [172, 440] on input "**" at bounding box center [239, 439] width 135 height 32
type input "*"
click at [410, 111] on div "0:30 Fuiste ave de paso y no sé por qué razón" at bounding box center [315, 113] width 569 height 34
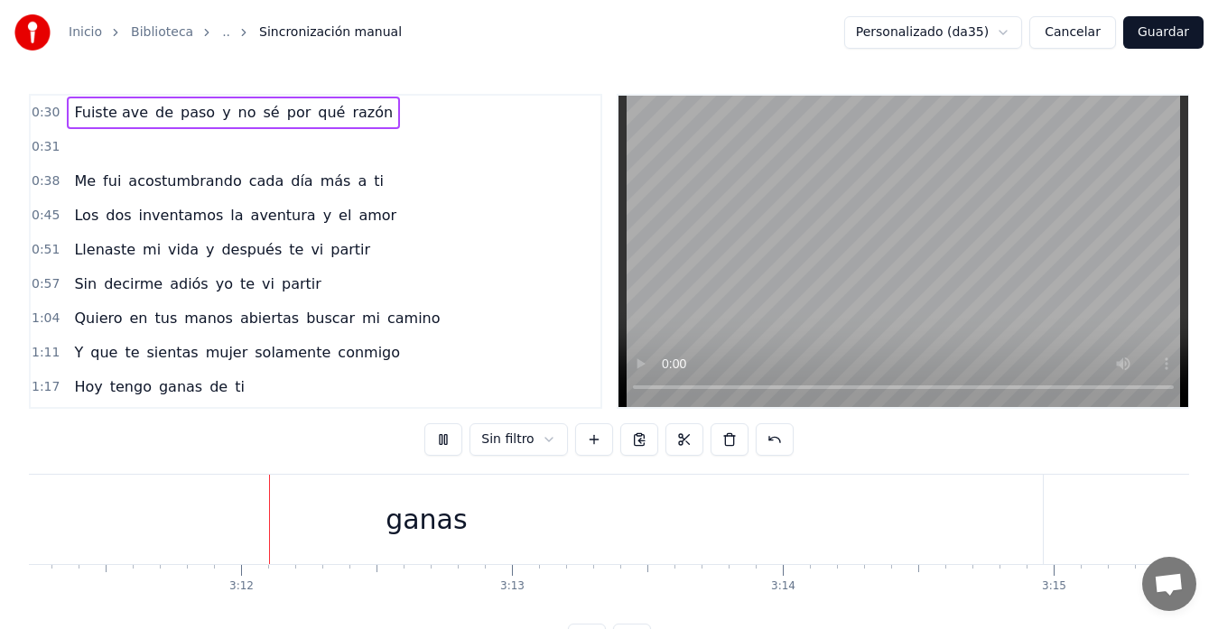
scroll to position [0, 51827]
click at [759, 230] on video at bounding box center [902, 251] width 569 height 311
click at [978, 519] on div "ganas" at bounding box center [372, 519] width 1233 height 89
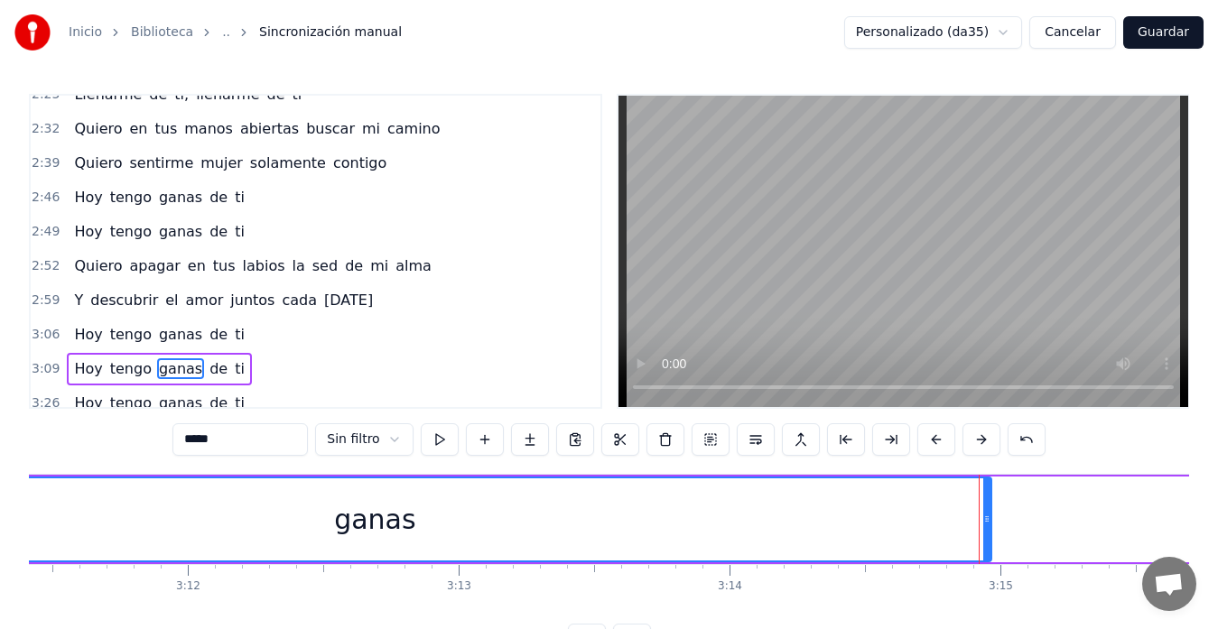
scroll to position [753, 0]
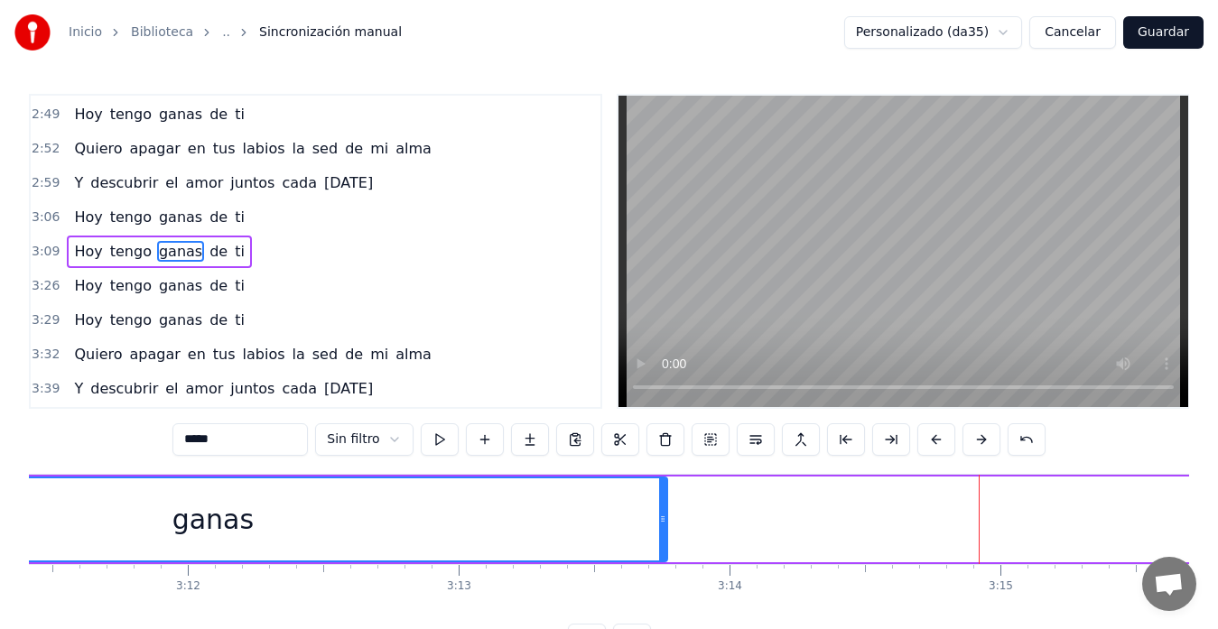
drag, startPoint x: 986, startPoint y: 519, endPoint x: 662, endPoint y: 516, distance: 324.0
click at [662, 516] on icon at bounding box center [662, 519] width 7 height 14
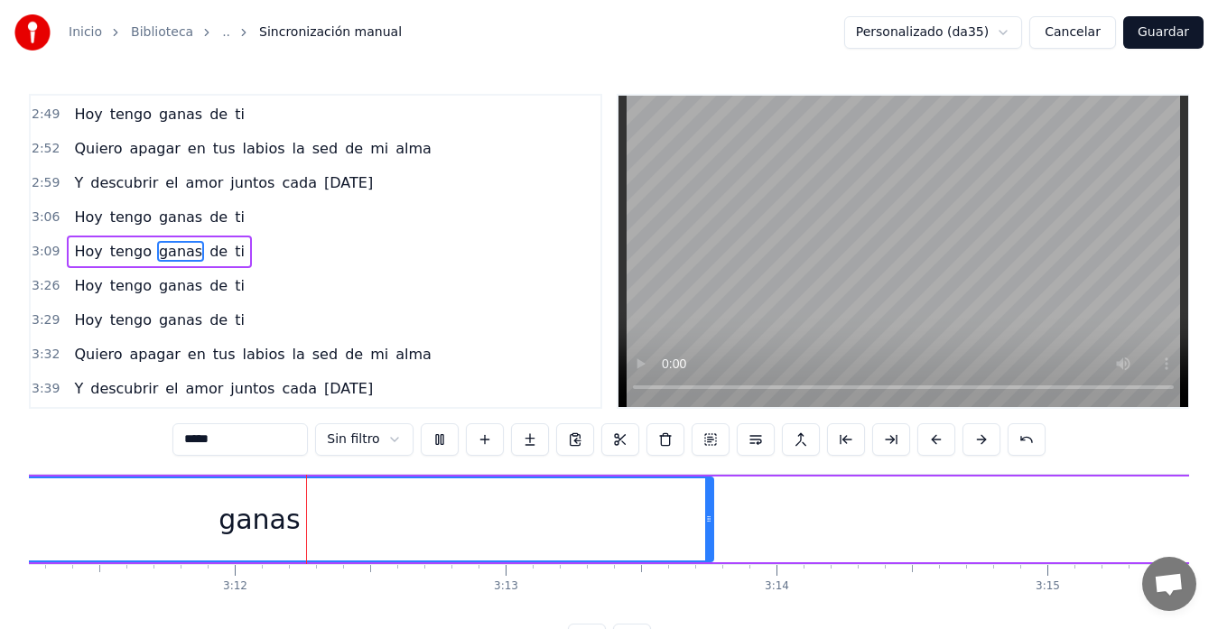
scroll to position [0, 51833]
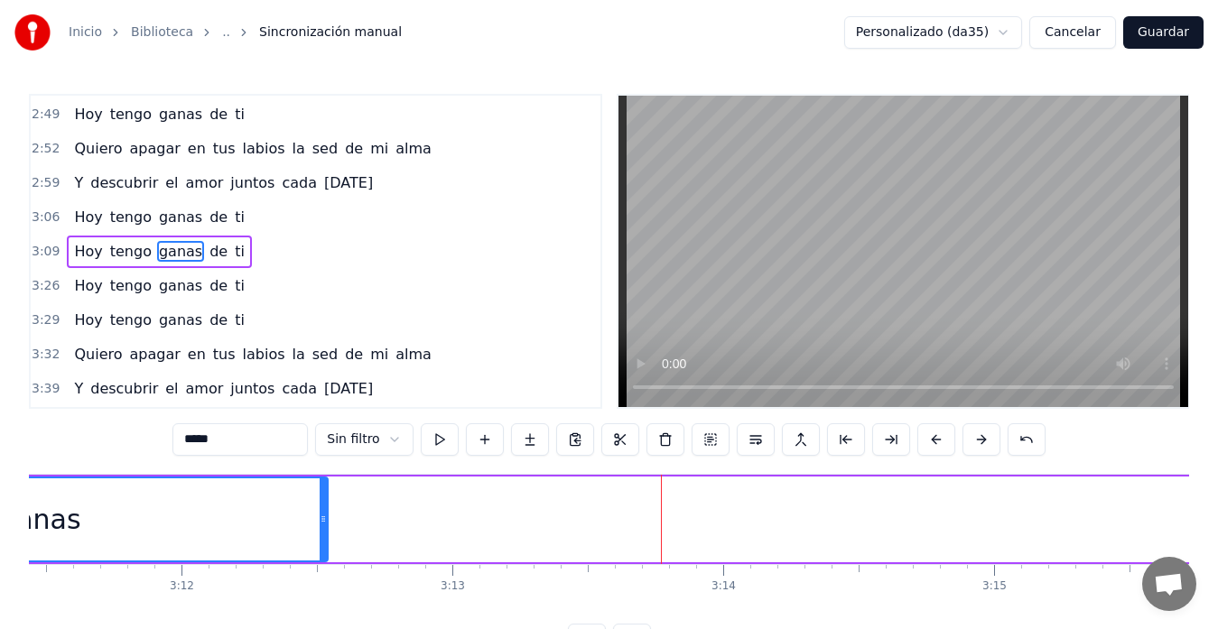
drag, startPoint x: 658, startPoint y: 520, endPoint x: 326, endPoint y: 520, distance: 332.1
click at [326, 520] on icon at bounding box center [322, 519] width 7 height 14
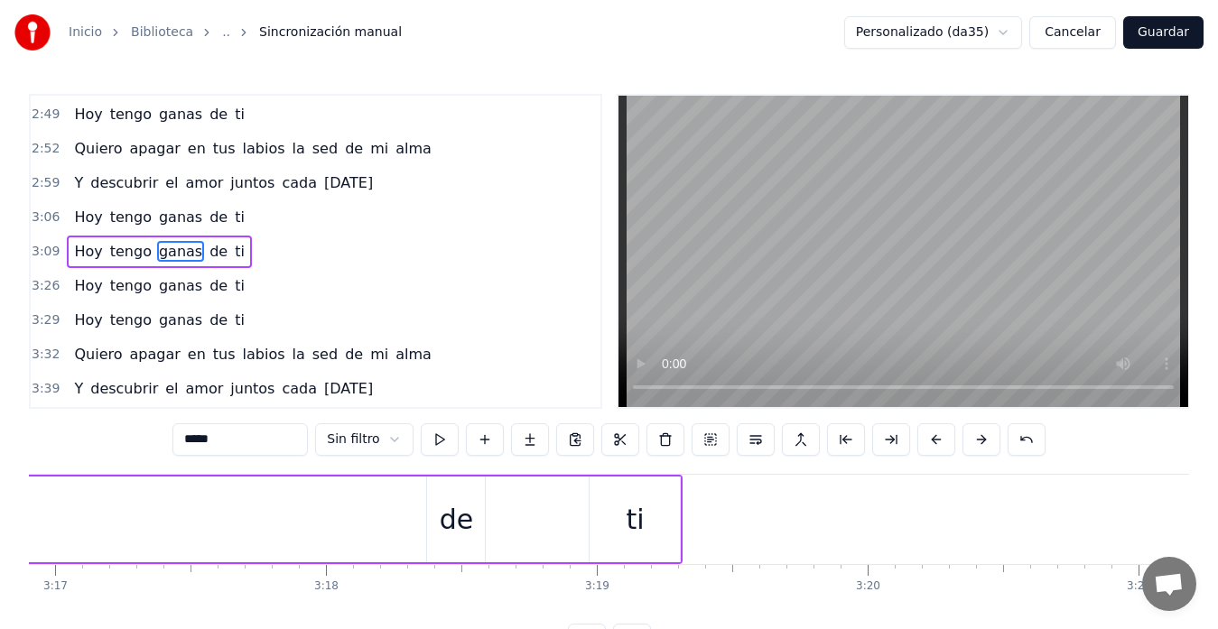
scroll to position [0, 52831]
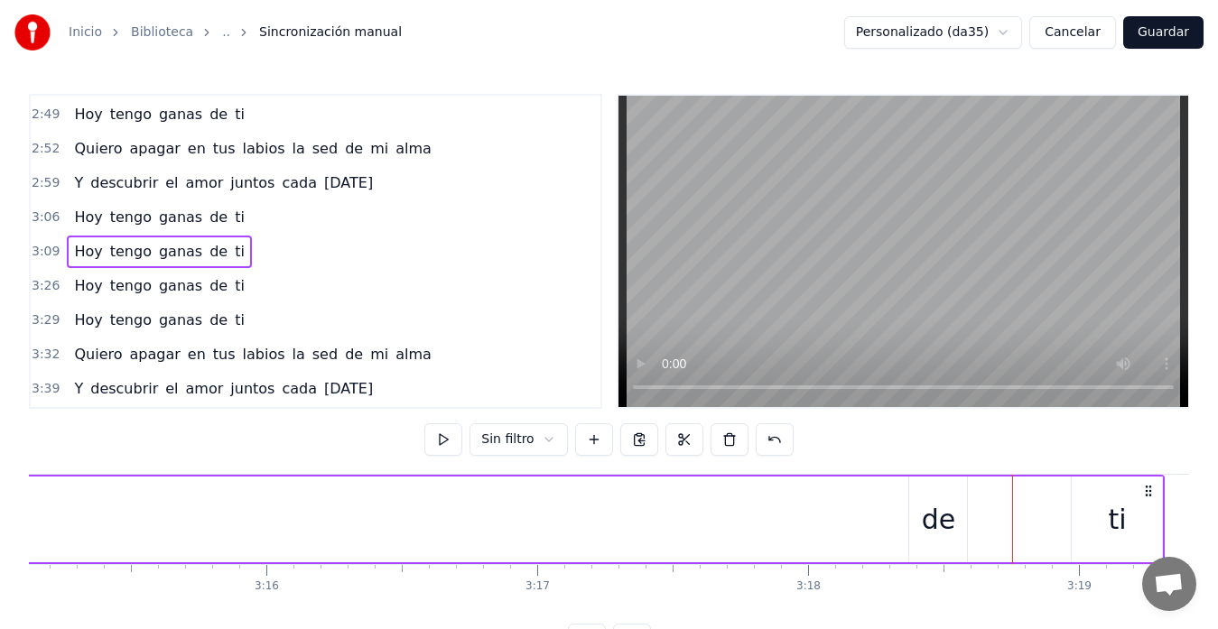
drag, startPoint x: 947, startPoint y: 524, endPoint x: 896, endPoint y: 532, distance: 51.1
click at [908, 521] on div "de" at bounding box center [938, 520] width 60 height 86
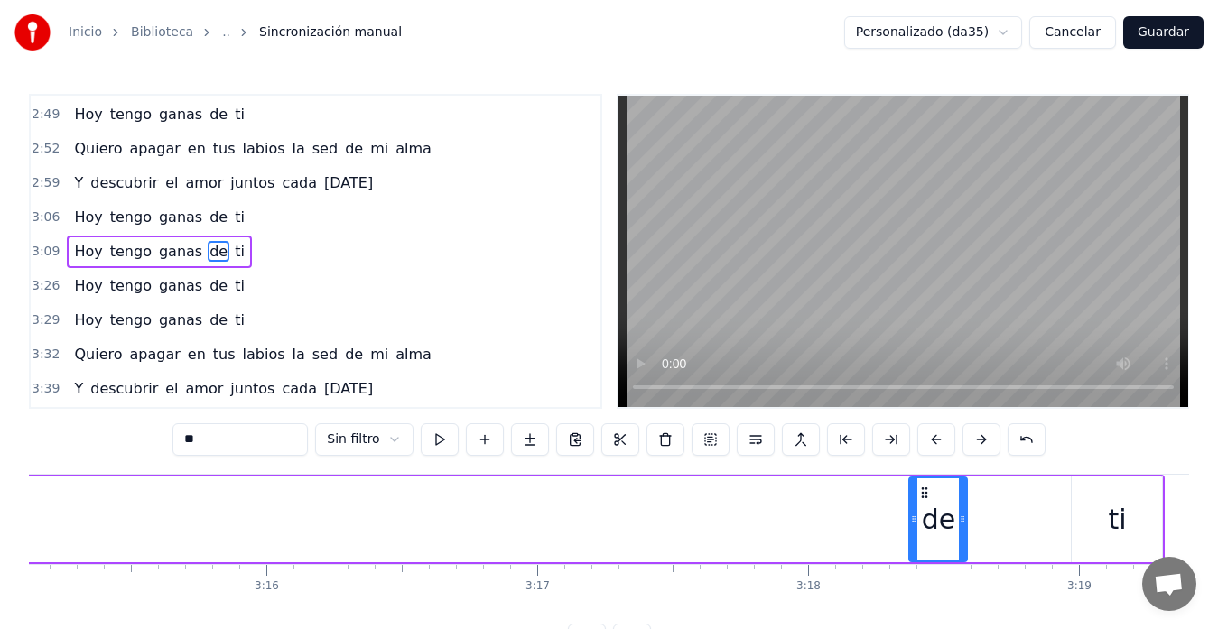
drag, startPoint x: 908, startPoint y: 523, endPoint x: 891, endPoint y: 518, distance: 18.0
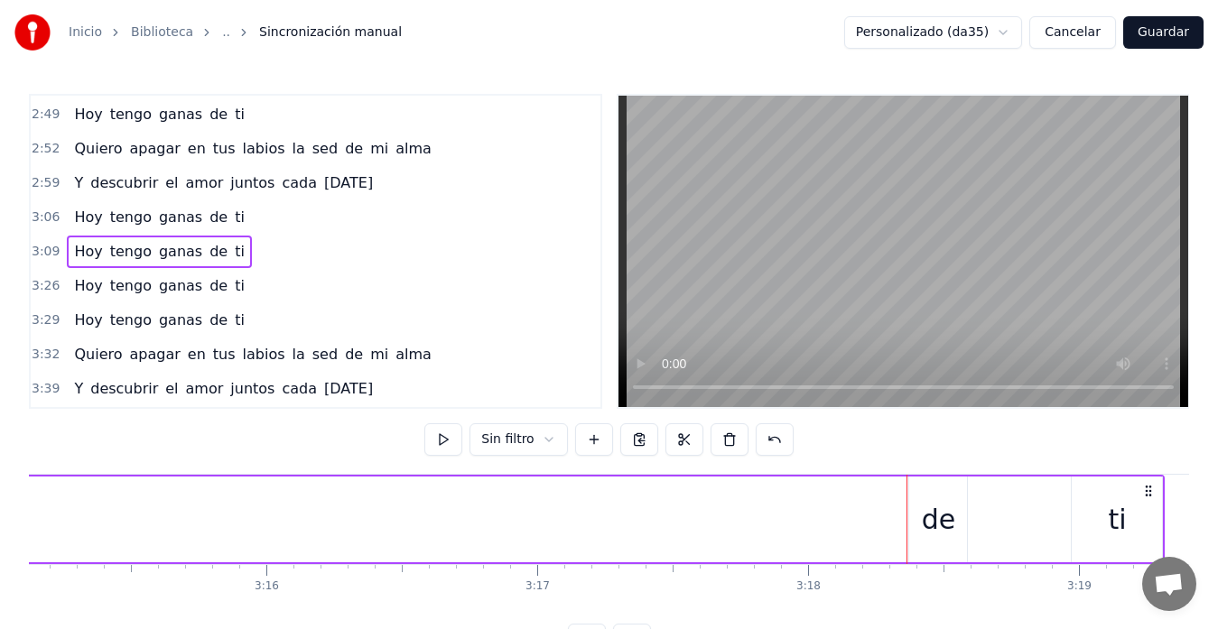
click at [906, 521] on div at bounding box center [906, 519] width 1 height 89
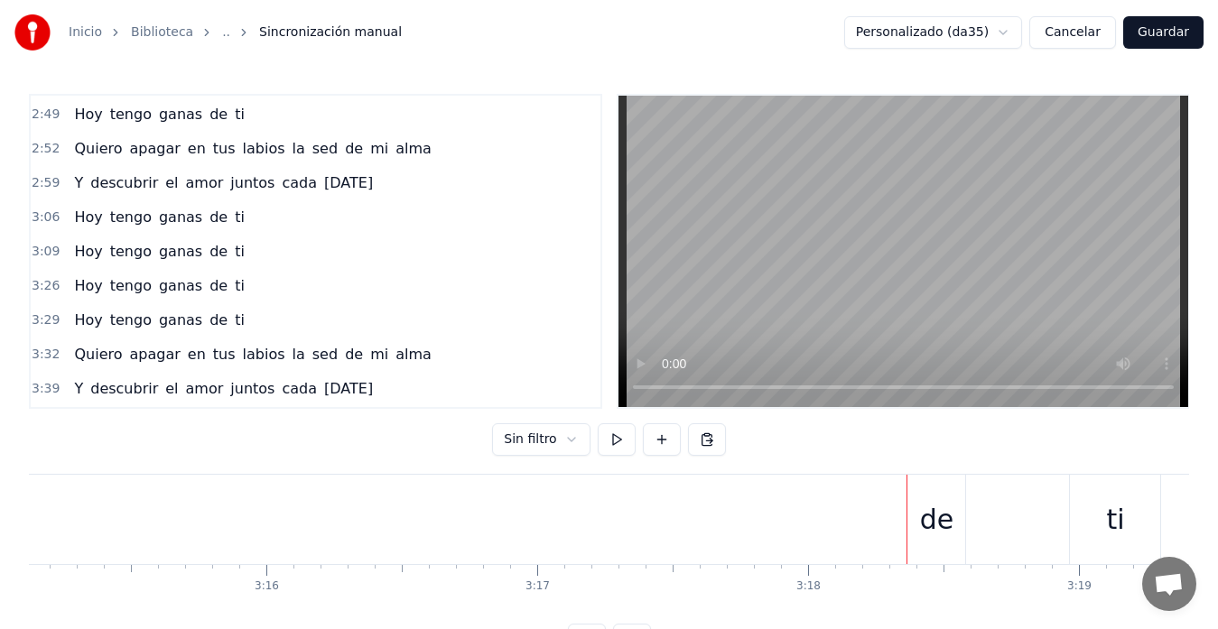
click at [908, 524] on div "de" at bounding box center [936, 519] width 58 height 89
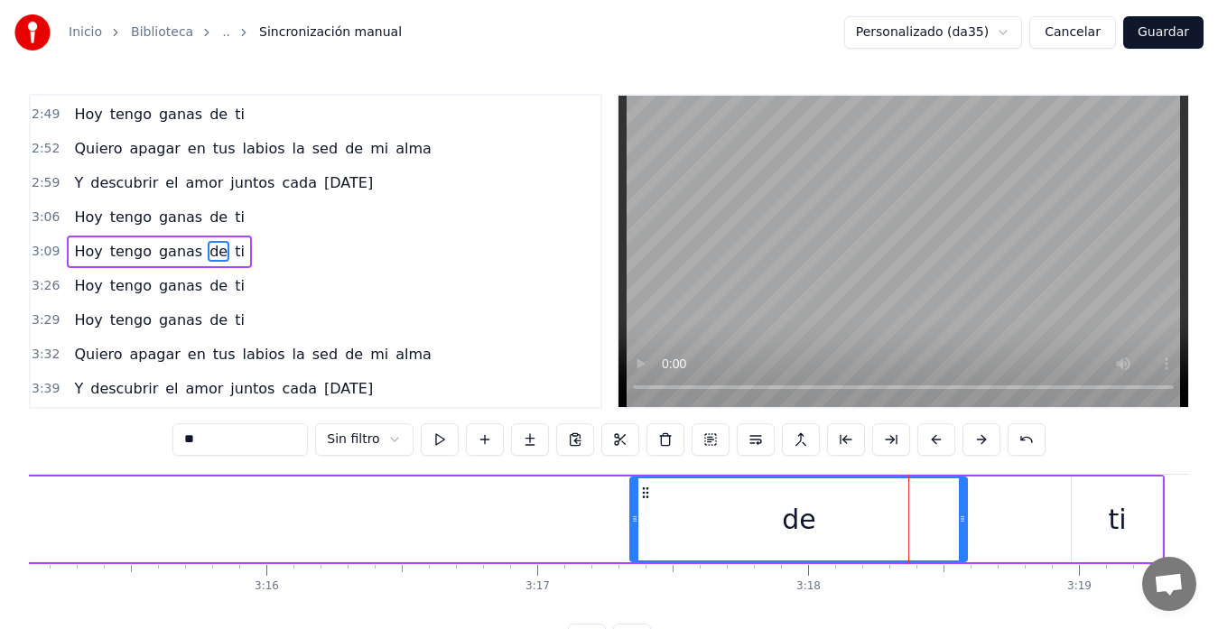
drag, startPoint x: 910, startPoint y: 520, endPoint x: 631, endPoint y: 542, distance: 279.7
click at [631, 542] on div at bounding box center [634, 519] width 7 height 82
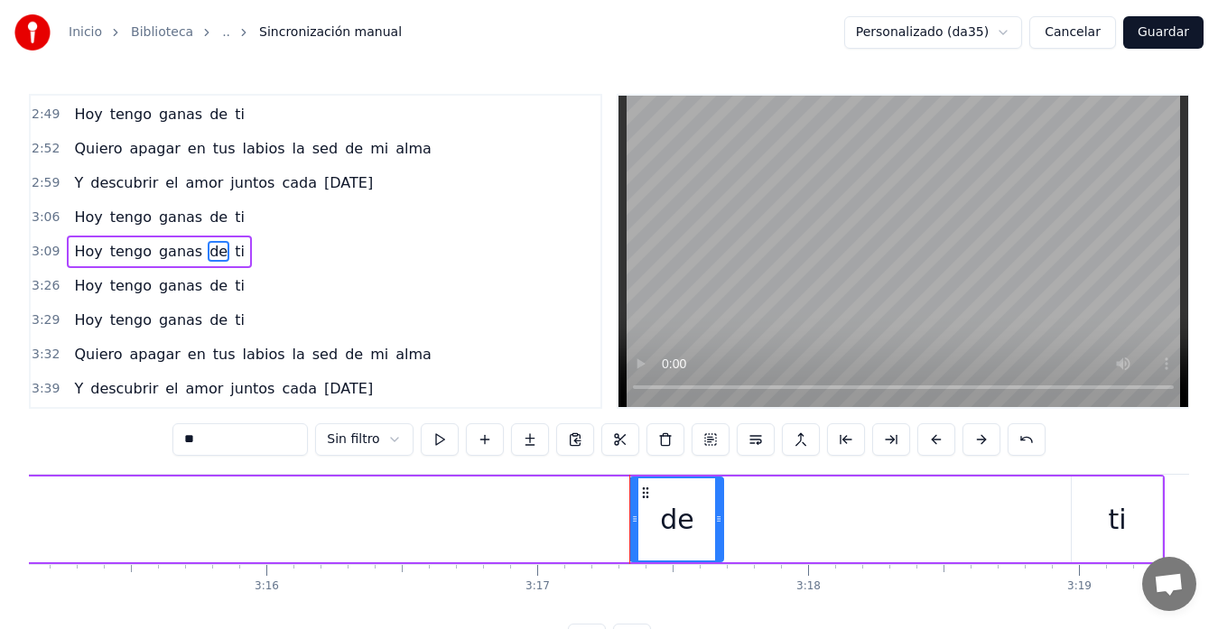
drag, startPoint x: 965, startPoint y: 513, endPoint x: 772, endPoint y: 523, distance: 193.4
click at [720, 533] on div at bounding box center [718, 519] width 7 height 82
click at [1071, 522] on div "ti" at bounding box center [1116, 520] width 92 height 86
type input "**"
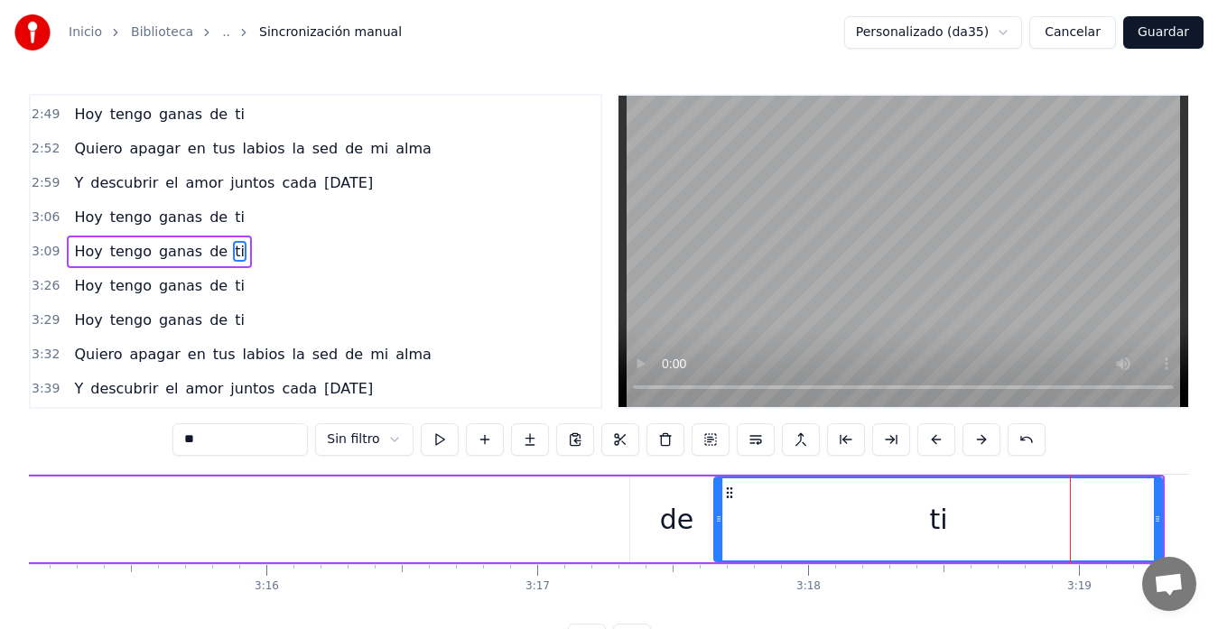
drag, startPoint x: 1072, startPoint y: 515, endPoint x: 714, endPoint y: 518, distance: 358.3
click at [715, 518] on icon at bounding box center [718, 519] width 7 height 14
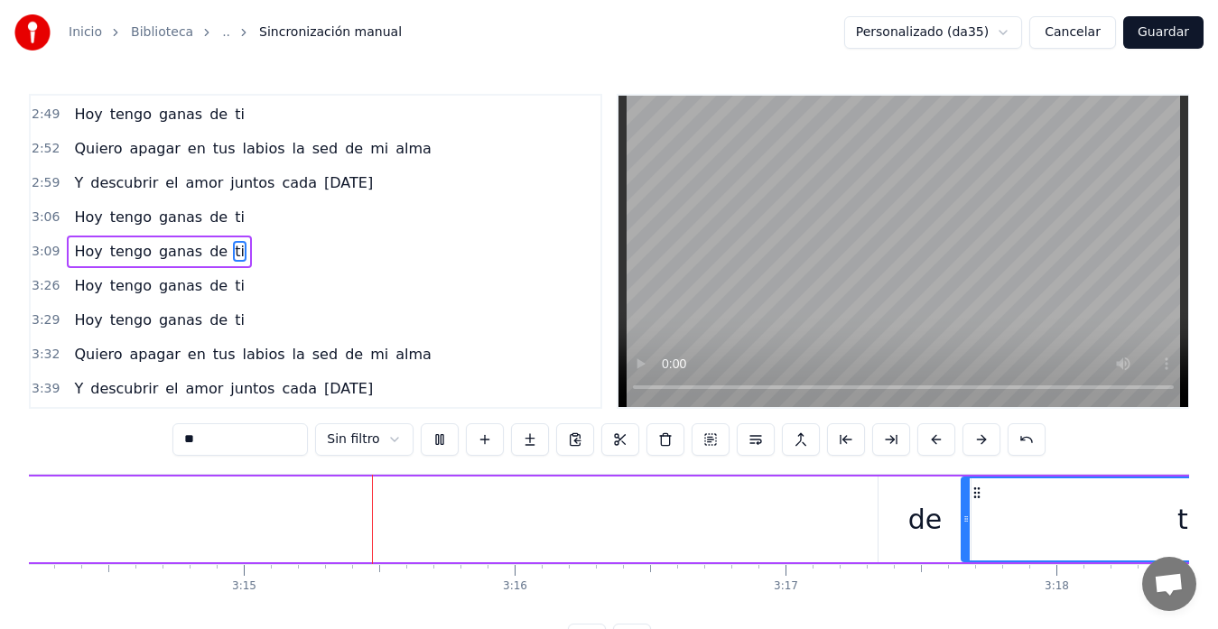
scroll to position [0, 52687]
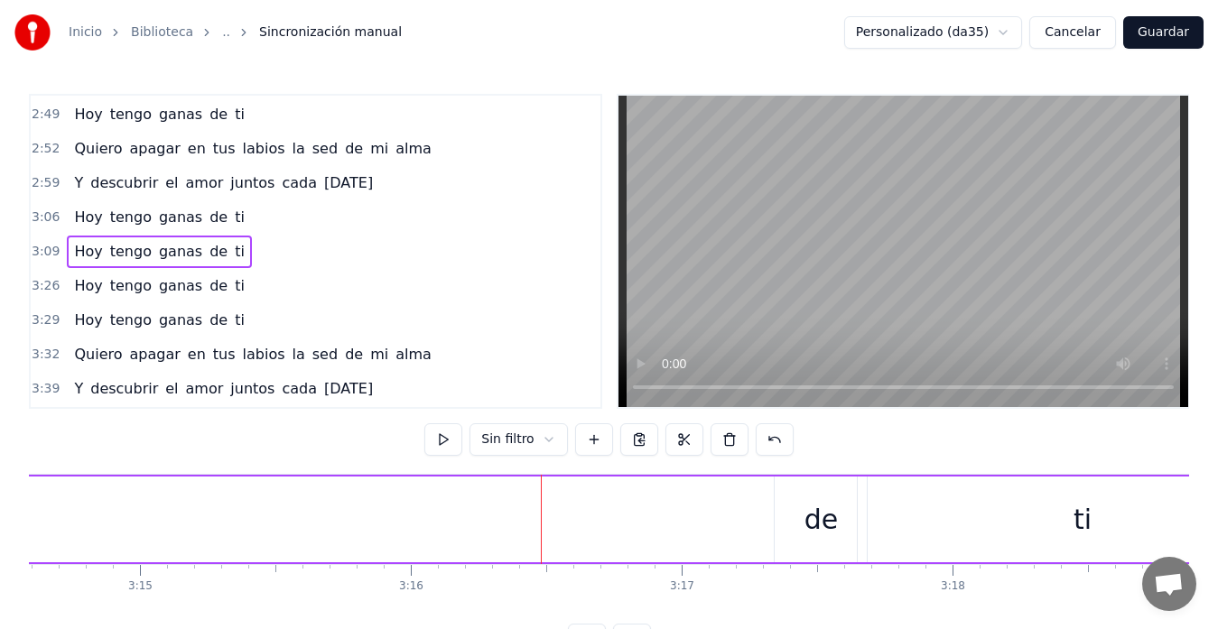
click at [774, 520] on div "de" at bounding box center [820, 520] width 94 height 86
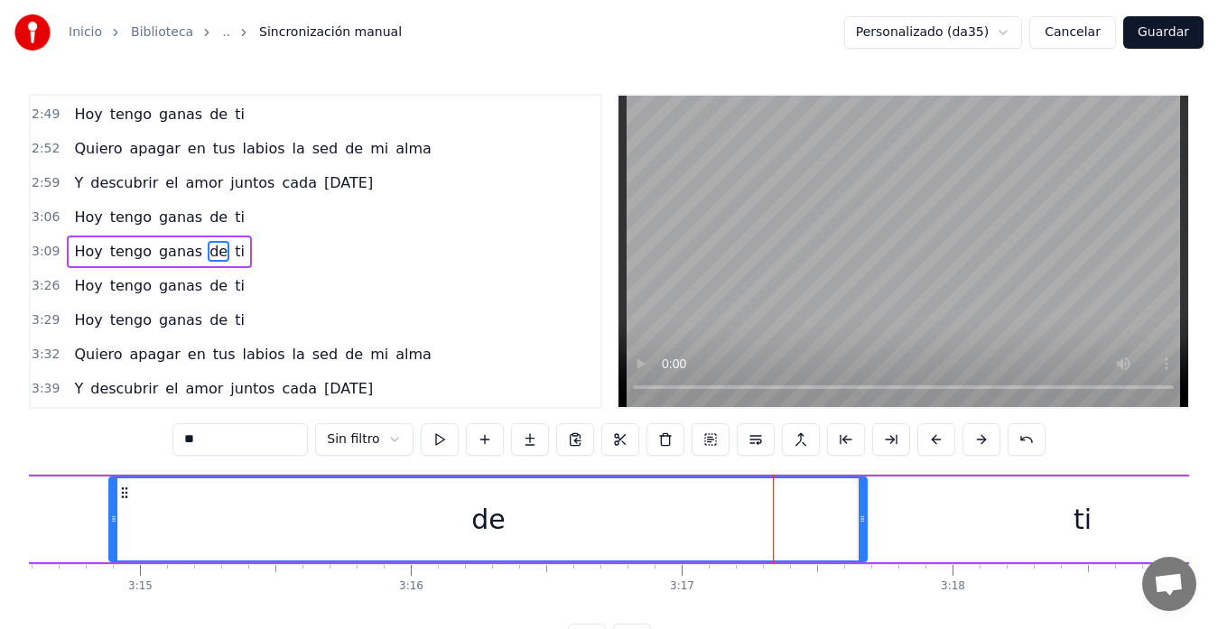
drag, startPoint x: 774, startPoint y: 523, endPoint x: 110, endPoint y: 531, distance: 664.3
click at [110, 531] on div at bounding box center [113, 519] width 7 height 82
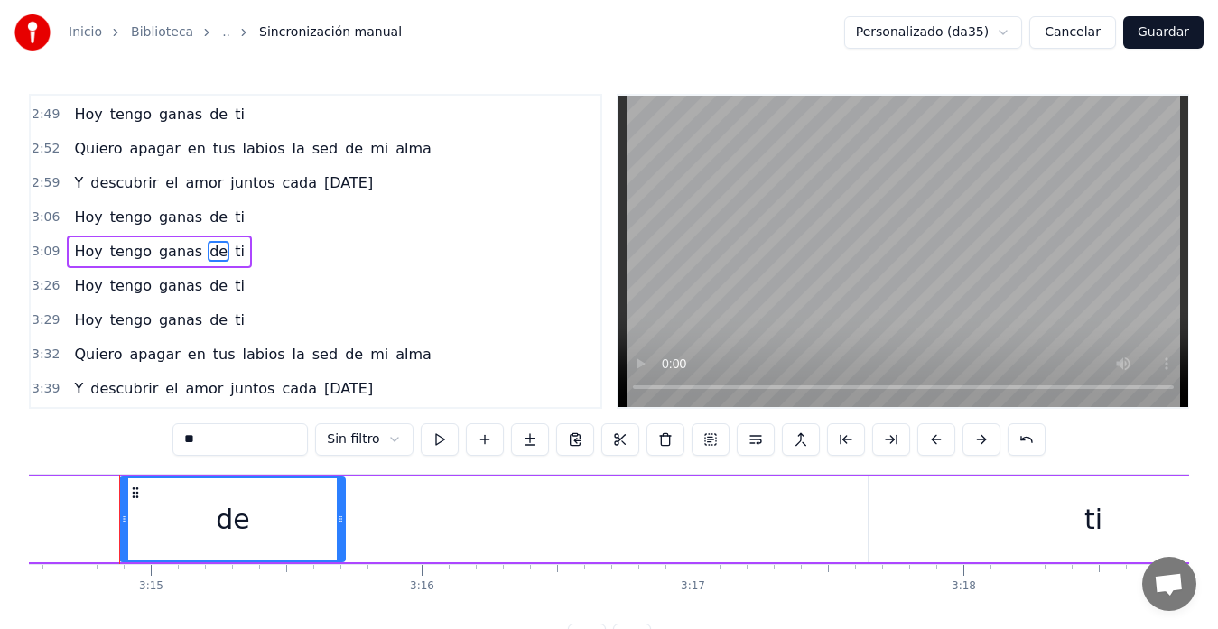
drag, startPoint x: 876, startPoint y: 525, endPoint x: 347, endPoint y: 536, distance: 529.0
click at [337, 543] on div at bounding box center [340, 519] width 7 height 82
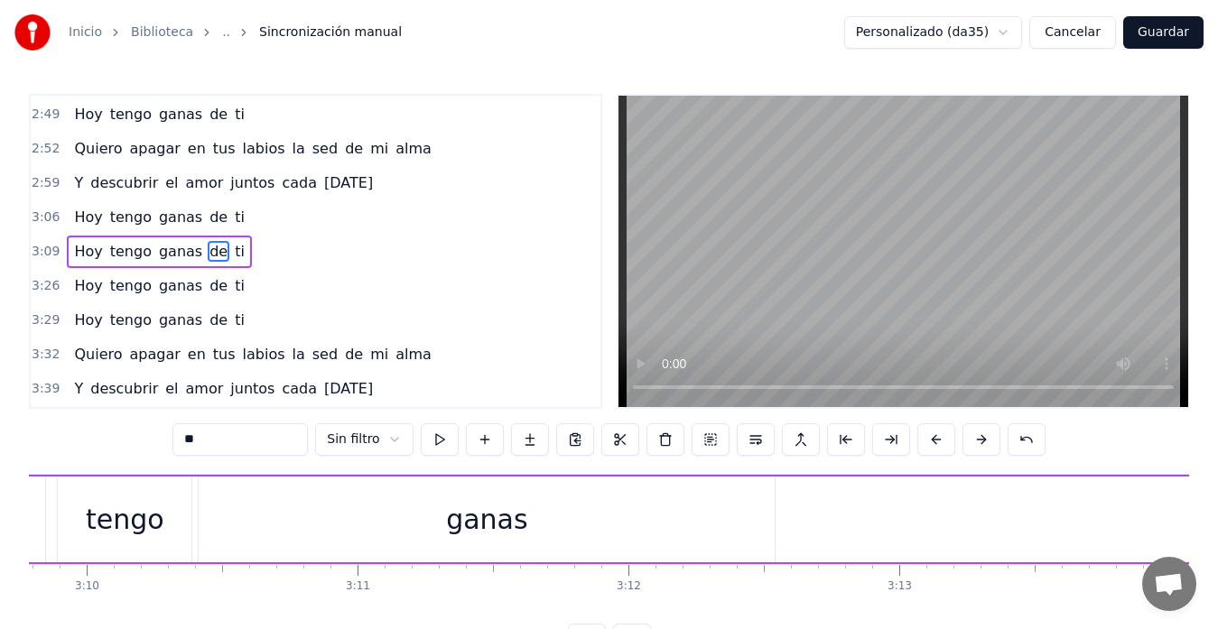
scroll to position [0, 51279]
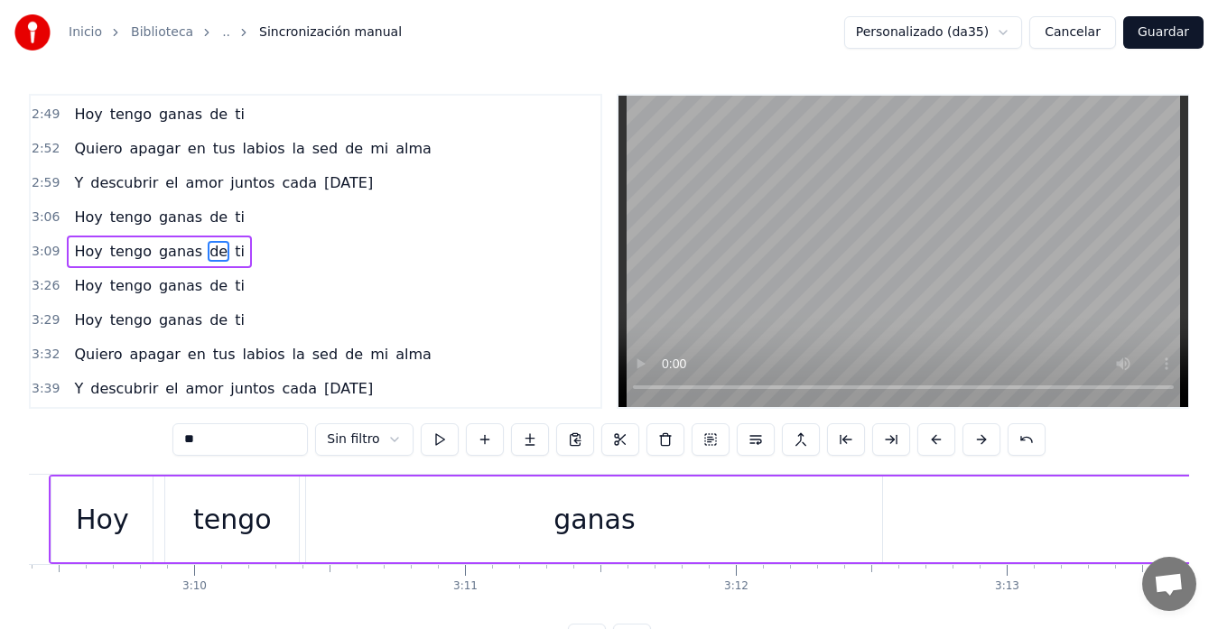
click at [878, 521] on div "ganas" at bounding box center [594, 520] width 576 height 86
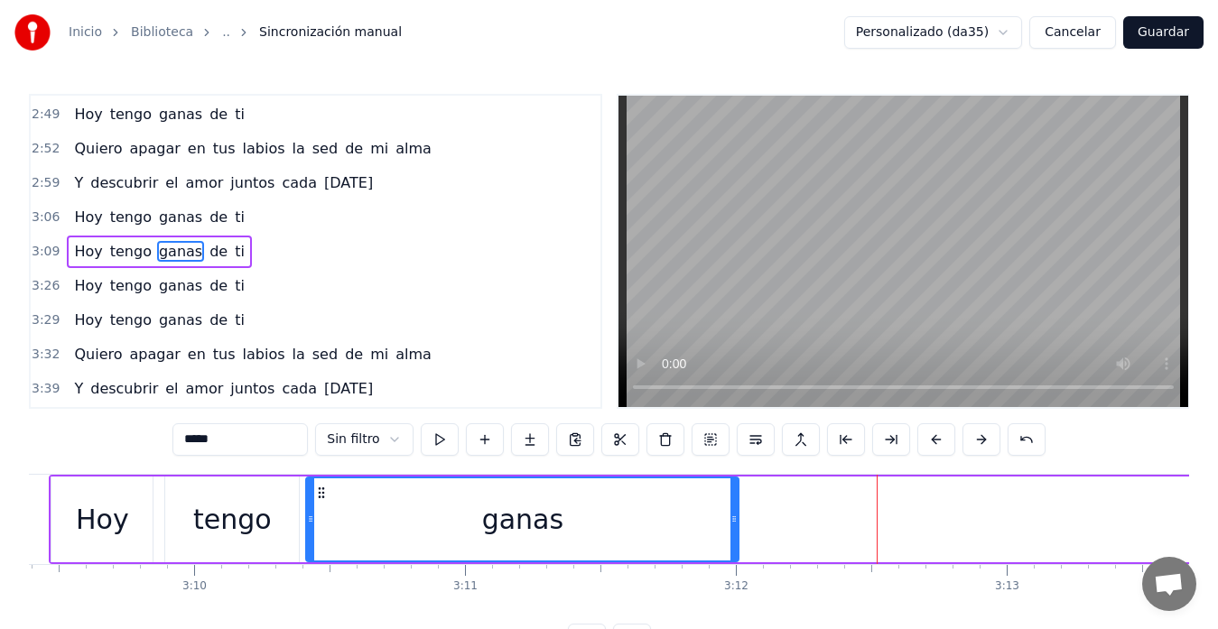
drag, startPoint x: 876, startPoint y: 523, endPoint x: 734, endPoint y: 531, distance: 142.8
click at [734, 531] on div at bounding box center [733, 519] width 7 height 82
click at [1009, 384] on video at bounding box center [902, 251] width 569 height 311
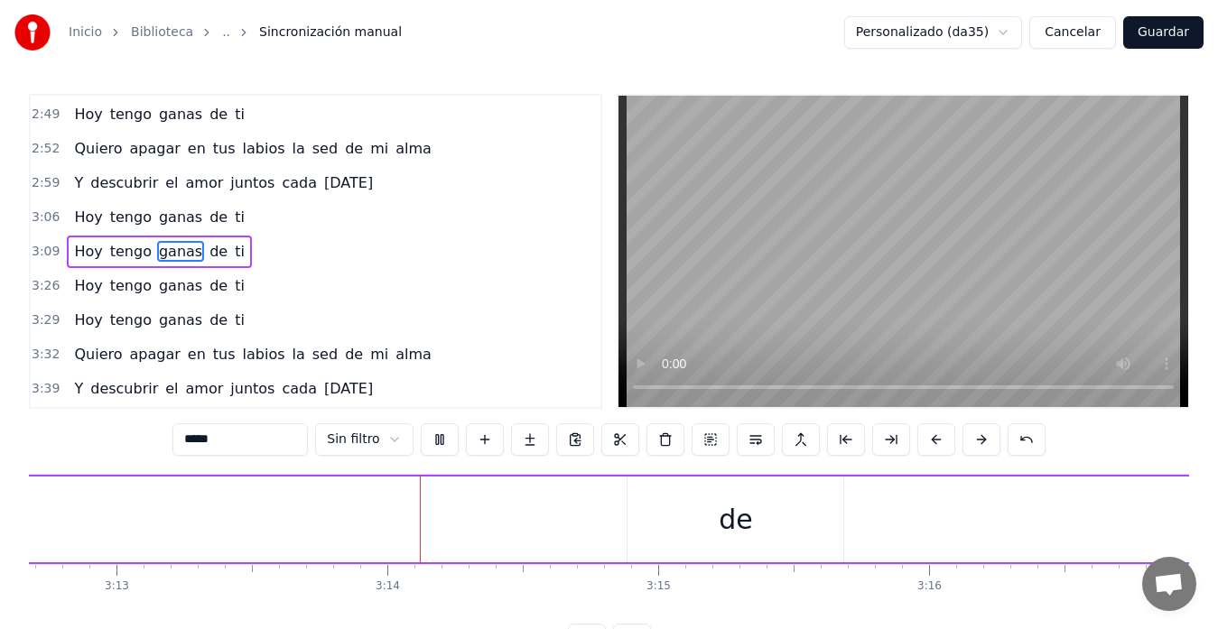
scroll to position [0, 52318]
click at [569, 502] on div "de" at bounding box center [586, 520] width 216 height 86
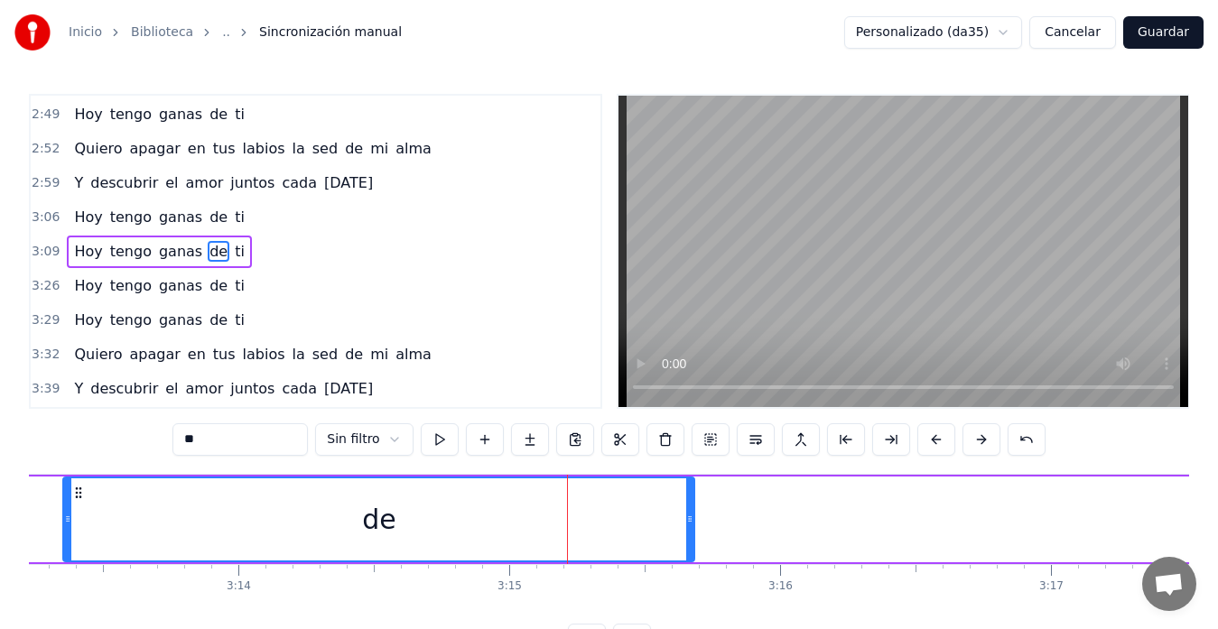
drag, startPoint x: 483, startPoint y: 515, endPoint x: 68, endPoint y: 515, distance: 415.2
click at [68, 515] on icon at bounding box center [67, 519] width 7 height 14
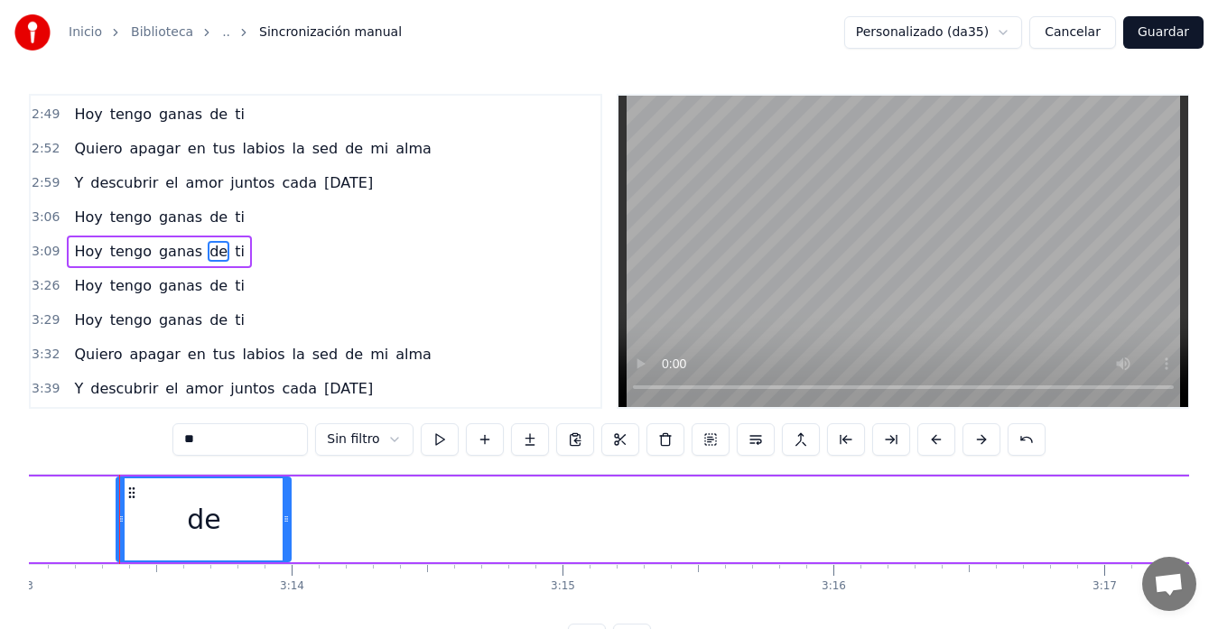
drag, startPoint x: 745, startPoint y: 521, endPoint x: 284, endPoint y: 533, distance: 460.5
click at [284, 533] on div at bounding box center [285, 519] width 7 height 82
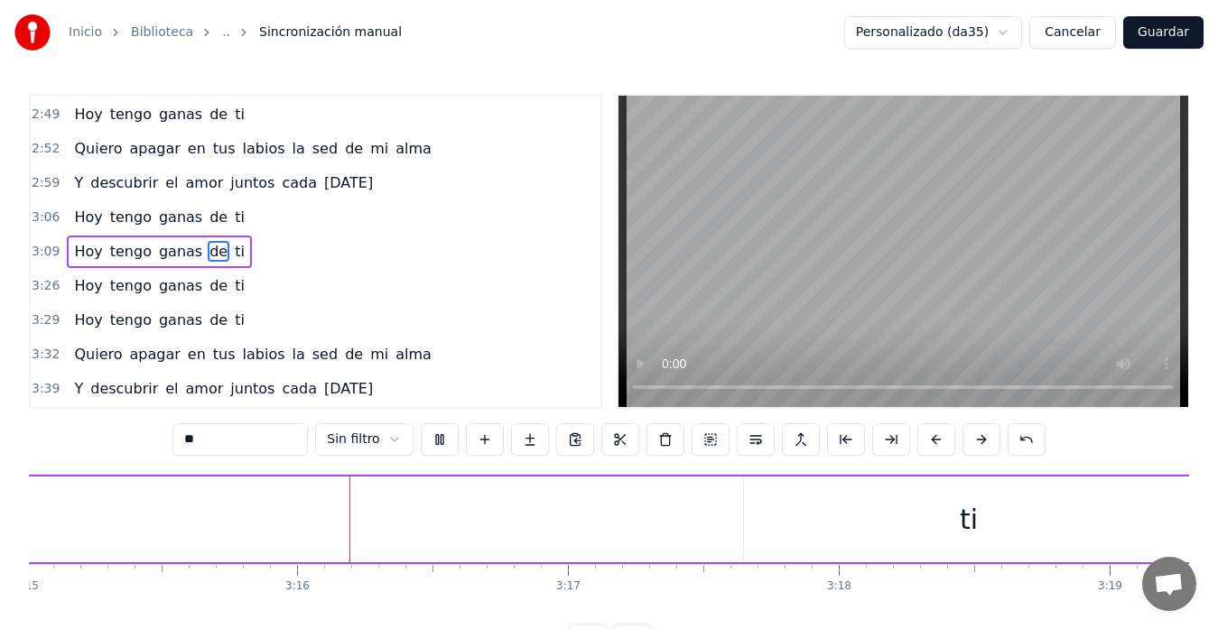
scroll to position [0, 52880]
click at [782, 511] on div "ti" at bounding box center [888, 520] width 449 height 86
type input "**"
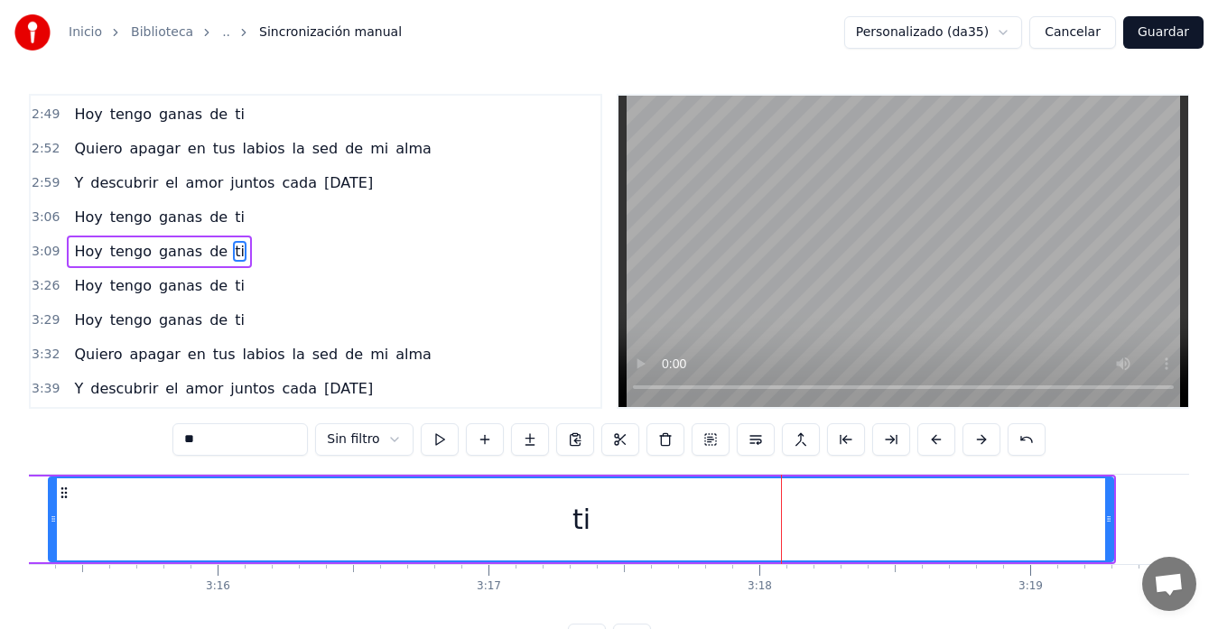
drag, startPoint x: 666, startPoint y: 522, endPoint x: 89, endPoint y: 524, distance: 576.7
click at [51, 529] on div at bounding box center [53, 519] width 7 height 82
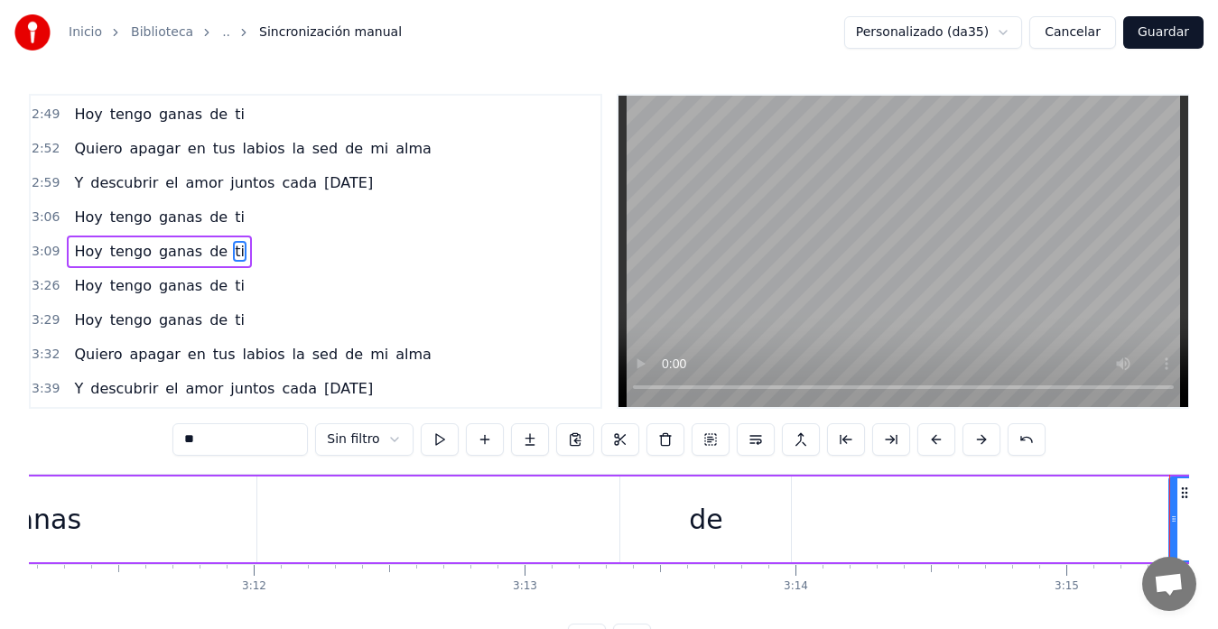
scroll to position [0, 51653]
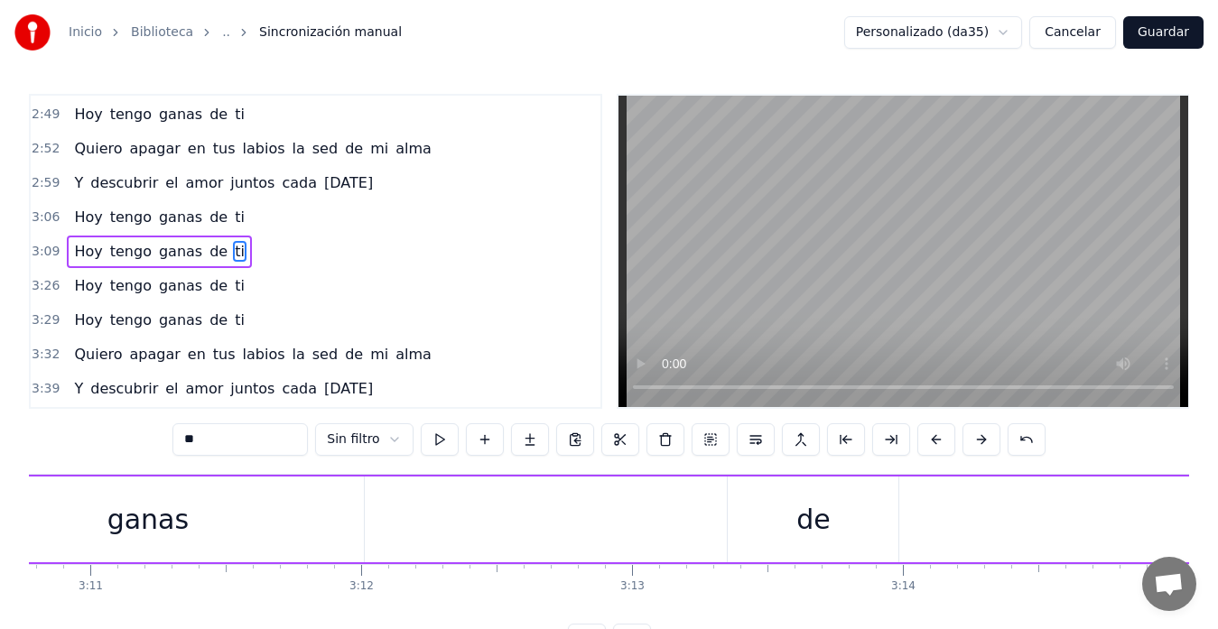
click at [656, 532] on div "[DATE] tengo ganas de ti" at bounding box center [1008, 519] width 2668 height 89
click at [731, 519] on div "de" at bounding box center [812, 520] width 171 height 86
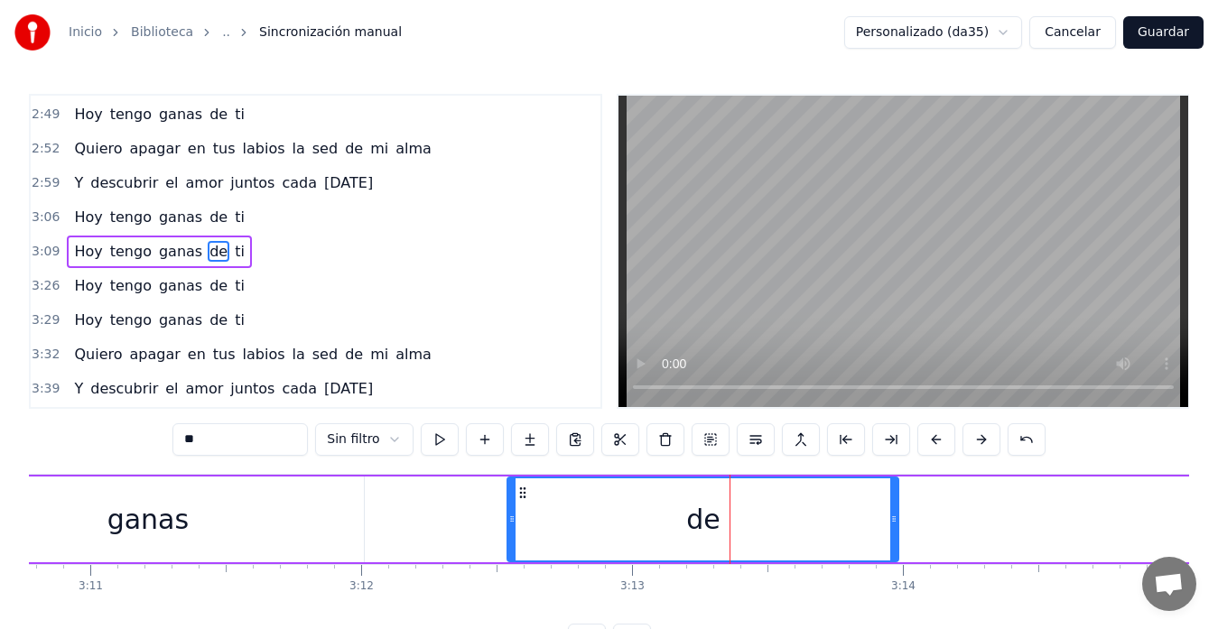
drag, startPoint x: 728, startPoint y: 521, endPoint x: 507, endPoint y: 514, distance: 221.2
click at [508, 514] on icon at bounding box center [511, 519] width 7 height 14
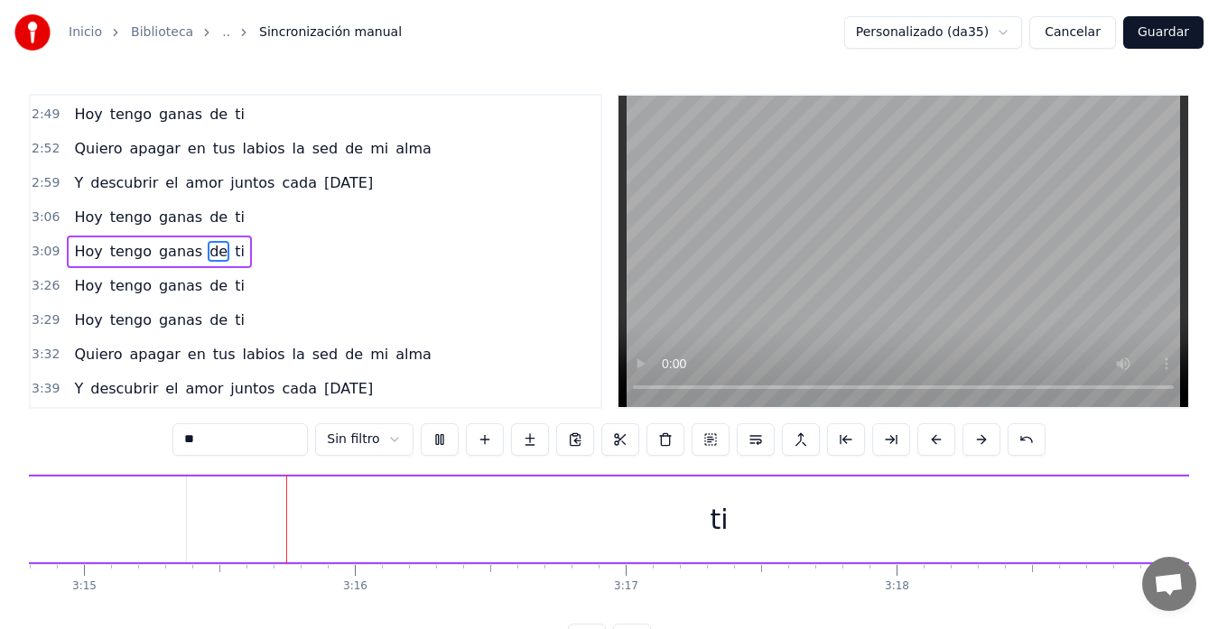
scroll to position [0, 52781]
click at [625, 508] on div "ti" at bounding box center [680, 520] width 1063 height 86
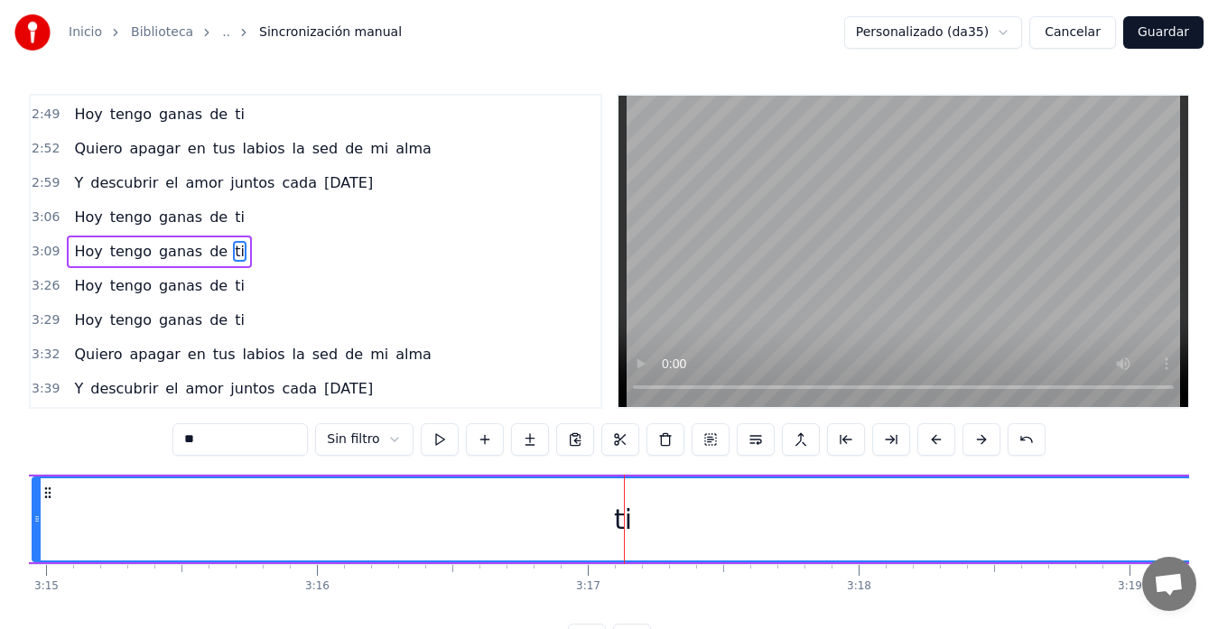
drag, startPoint x: 156, startPoint y: 517, endPoint x: 62, endPoint y: 506, distance: 94.5
click at [44, 506] on div "ti" at bounding box center [622, 519] width 1178 height 82
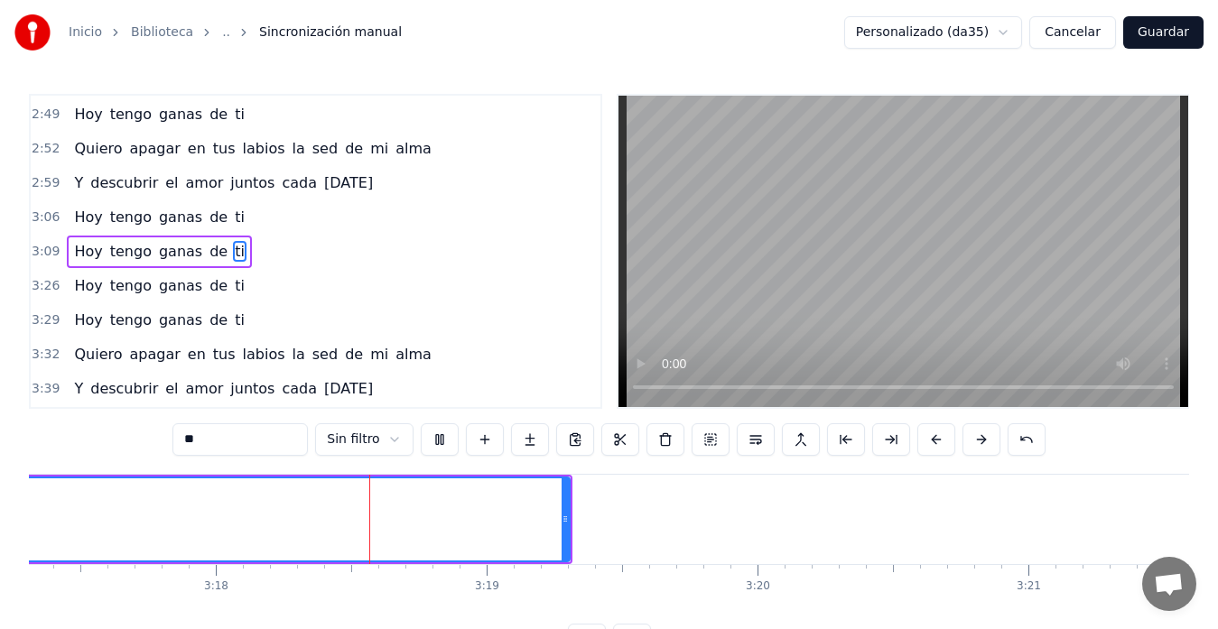
scroll to position [0, 53525]
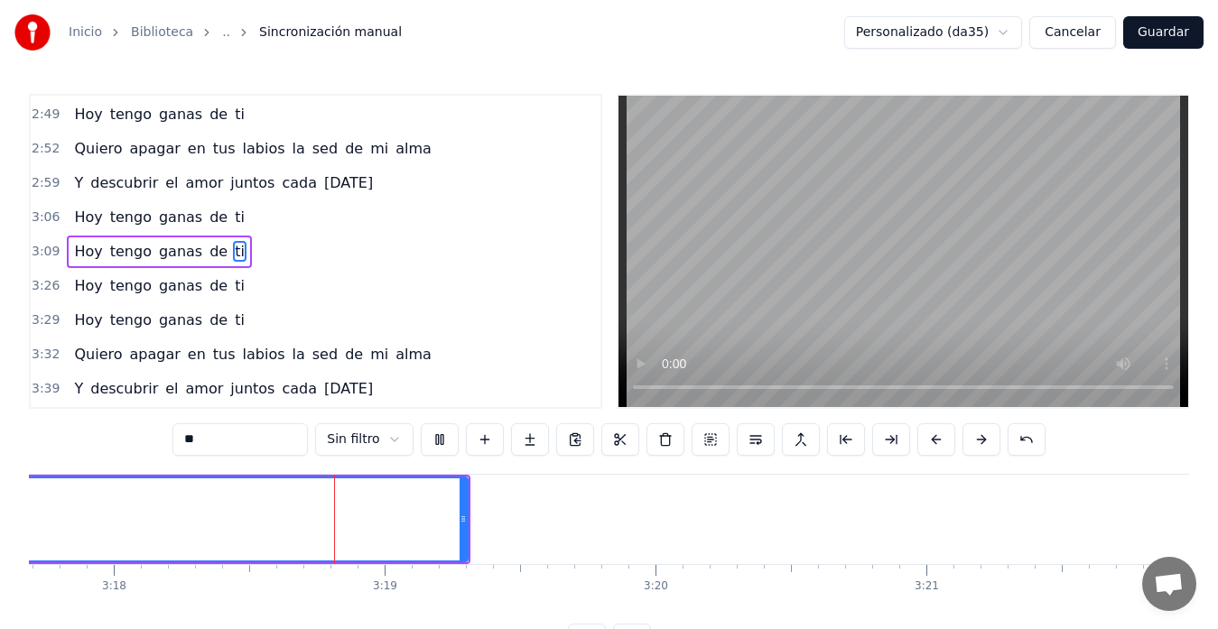
click at [875, 319] on video at bounding box center [902, 251] width 569 height 311
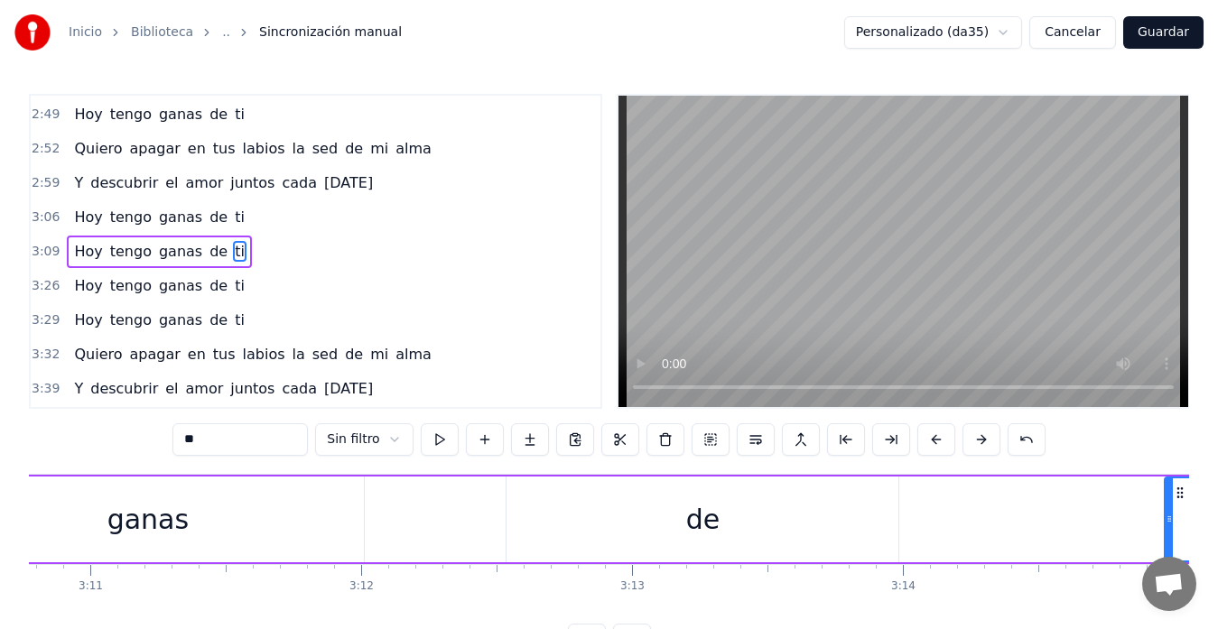
scroll to position [0, 51279]
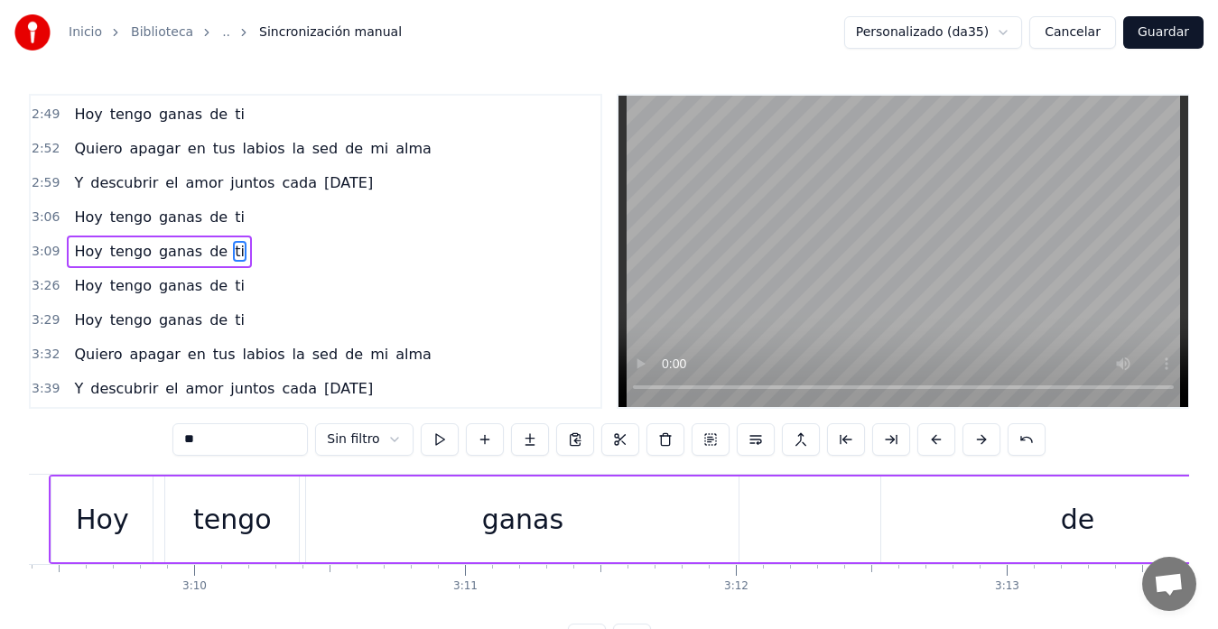
click at [976, 501] on div "de" at bounding box center [1077, 520] width 392 height 86
type input "**"
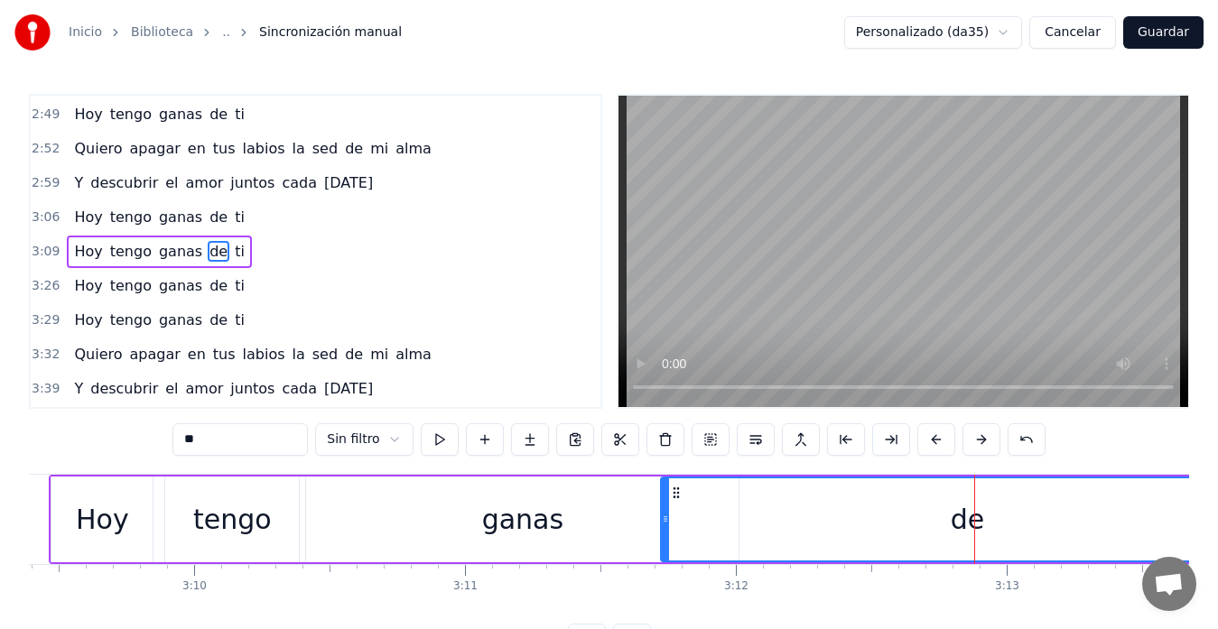
drag, startPoint x: 883, startPoint y: 527, endPoint x: 662, endPoint y: 507, distance: 221.1
click at [662, 507] on div at bounding box center [665, 519] width 7 height 82
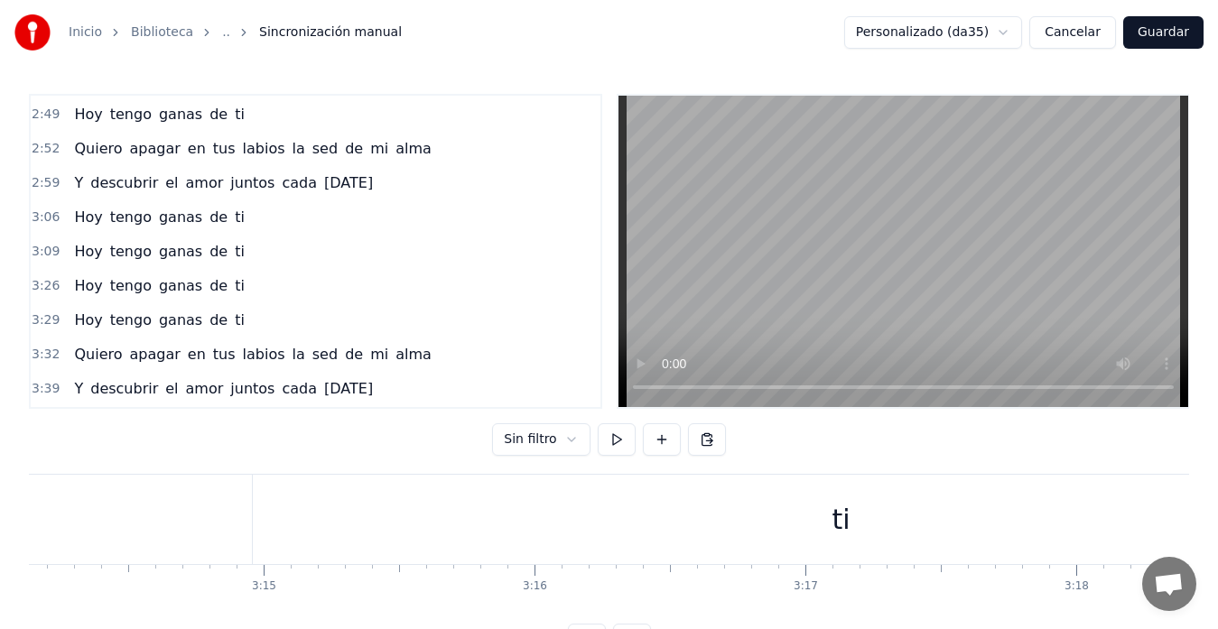
scroll to position [0, 52457]
click at [905, 519] on div "ti" at bounding box center [946, 519] width 1175 height 89
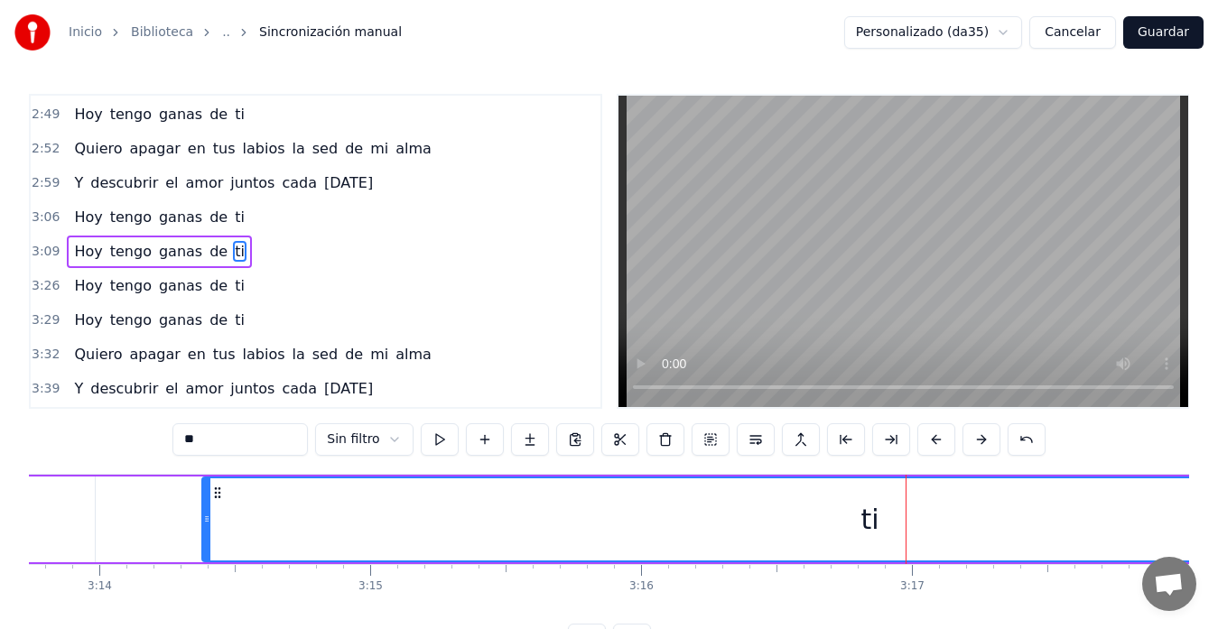
drag, startPoint x: 365, startPoint y: 523, endPoint x: 206, endPoint y: 511, distance: 159.3
click at [206, 511] on div at bounding box center [206, 519] width 7 height 82
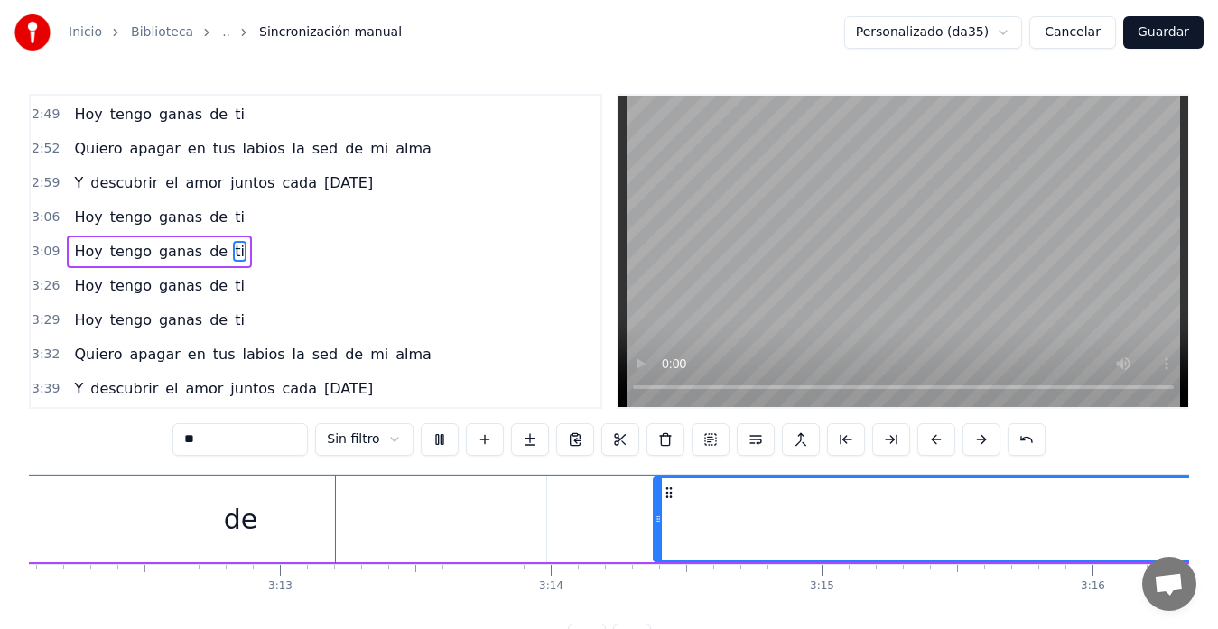
scroll to position [0, 52062]
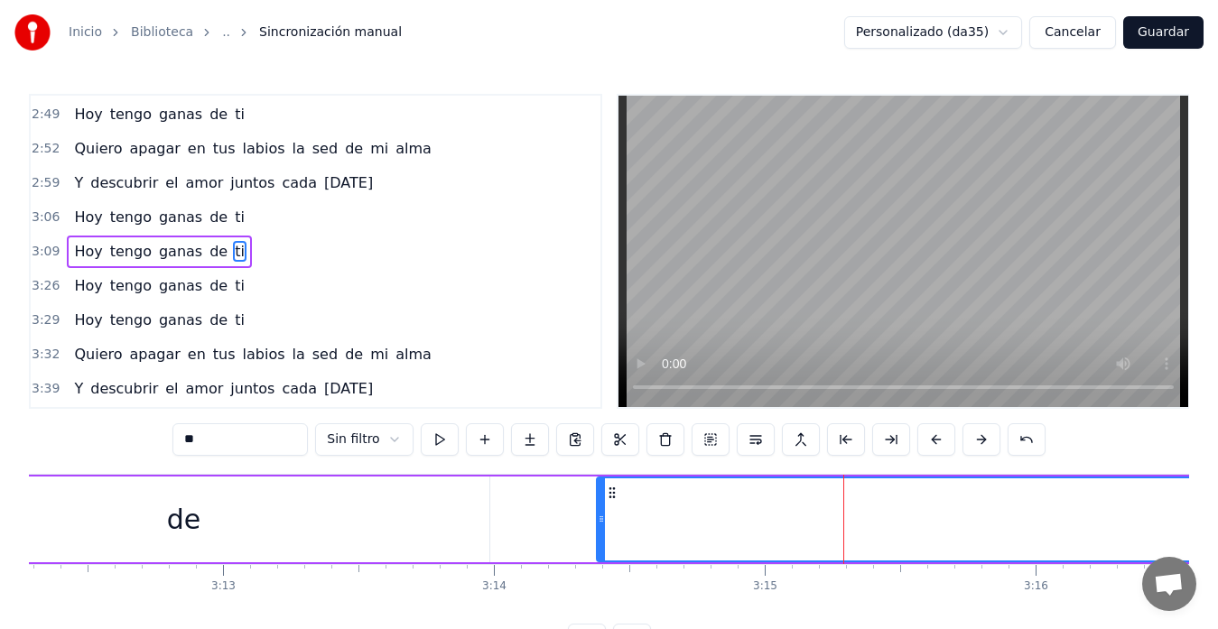
click at [557, 512] on div "[DATE] tengo ganas de ti" at bounding box center [599, 519] width 2668 height 89
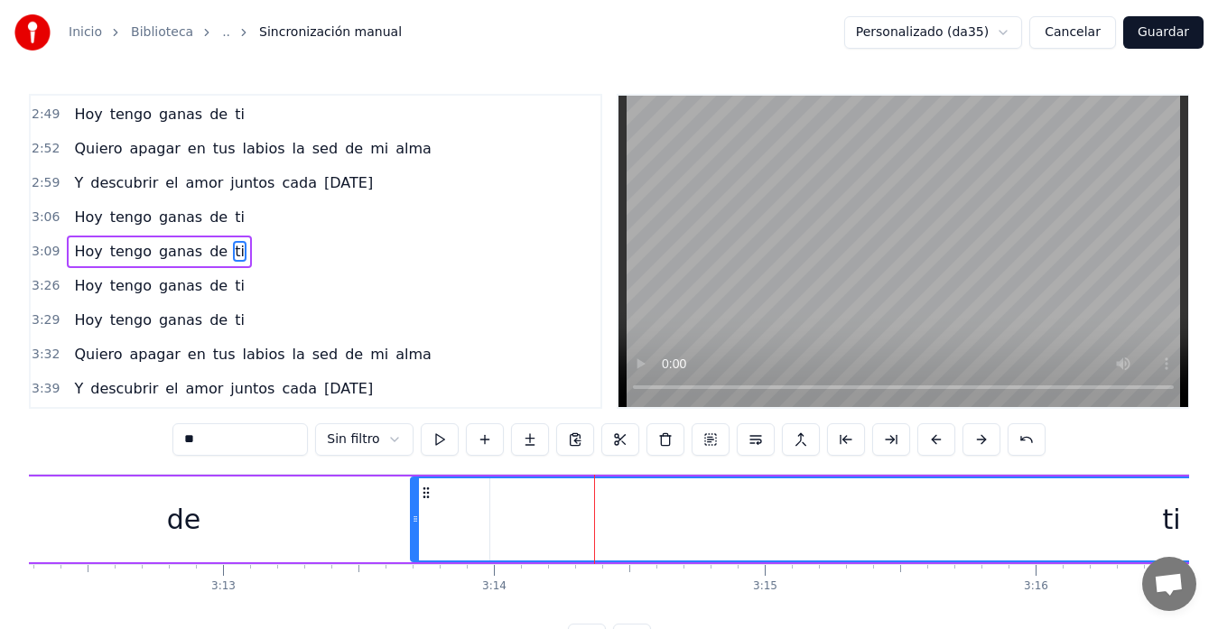
drag, startPoint x: 599, startPoint y: 518, endPoint x: 412, endPoint y: 521, distance: 186.8
click at [412, 521] on icon at bounding box center [415, 519] width 7 height 14
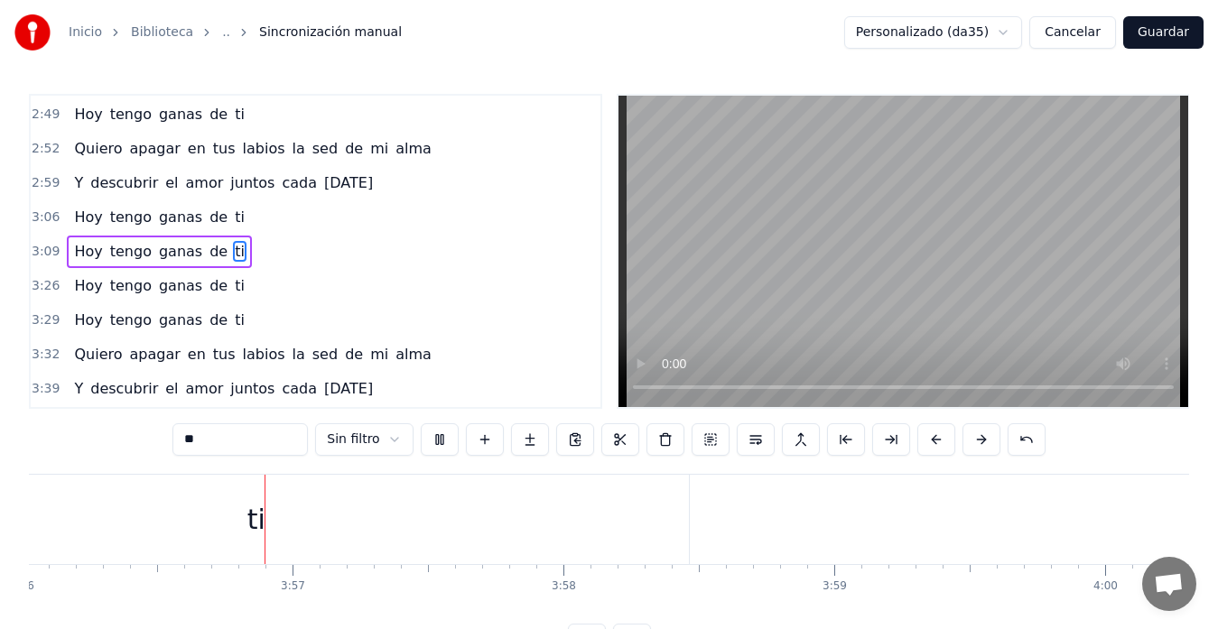
scroll to position [0, 63911]
click at [1164, 31] on button "Guardar" at bounding box center [1163, 32] width 80 height 32
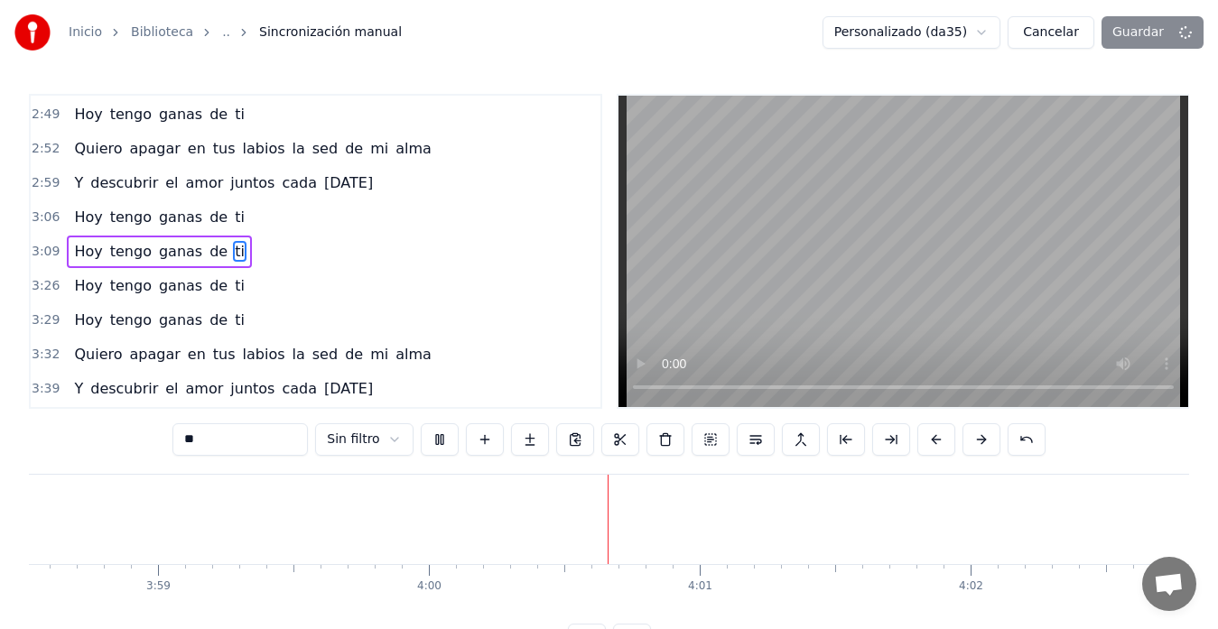
scroll to position [0, 64922]
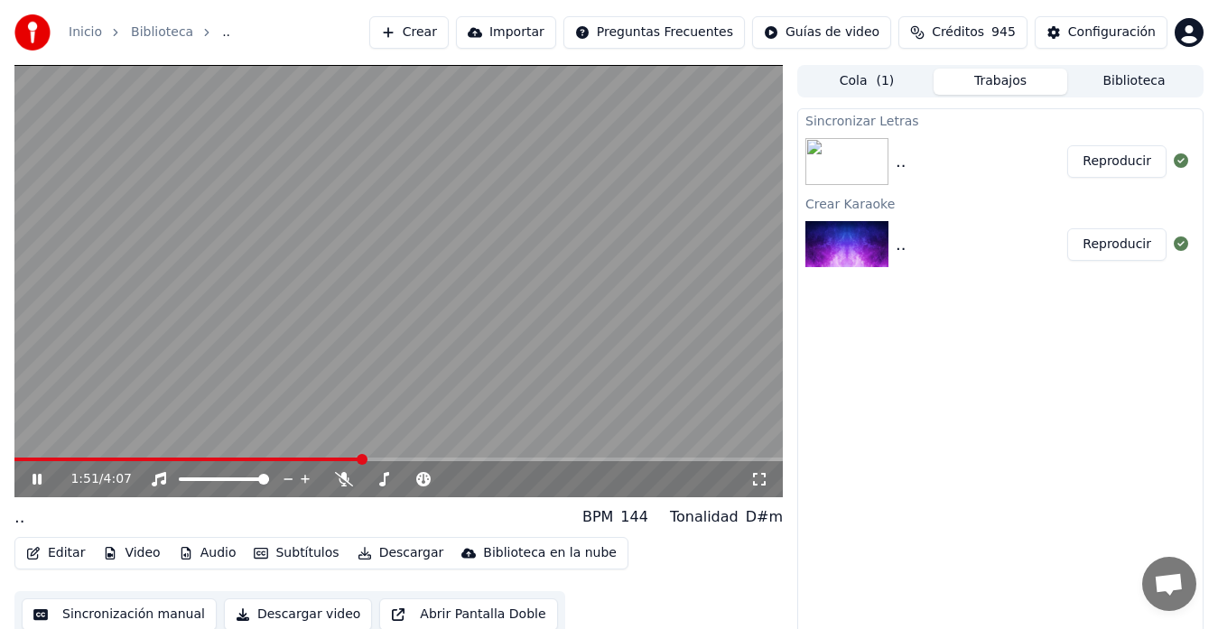
click at [402, 550] on button "Descargar" at bounding box center [400, 553] width 101 height 25
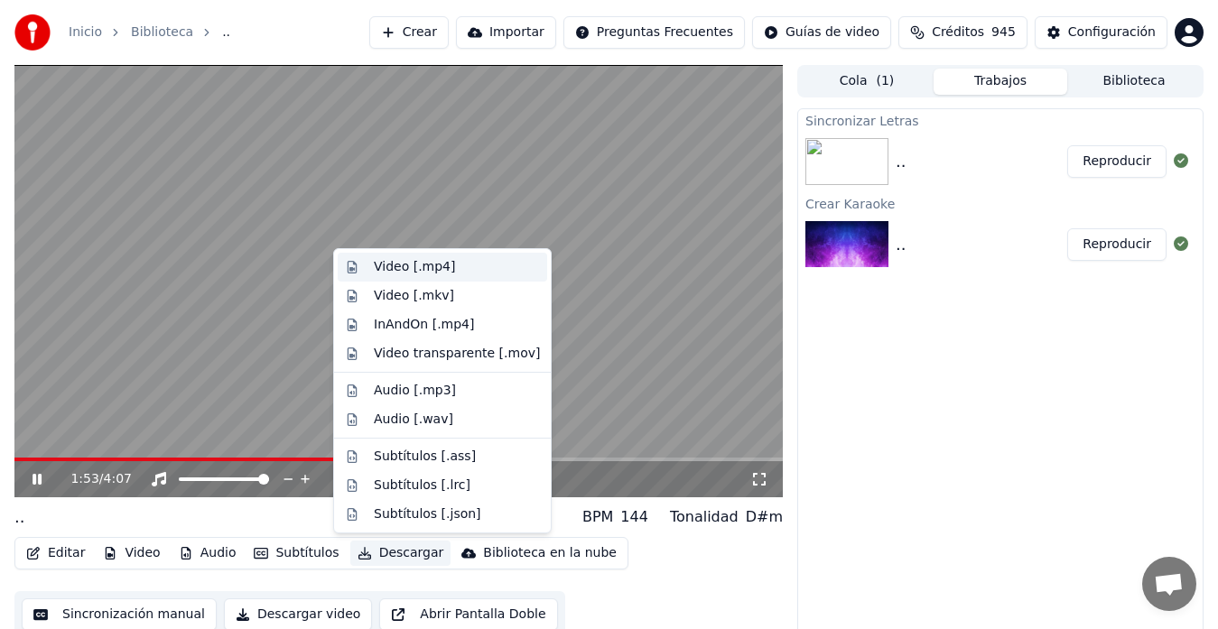
click at [425, 267] on div "Video [.mp4]" at bounding box center [414, 267] width 81 height 18
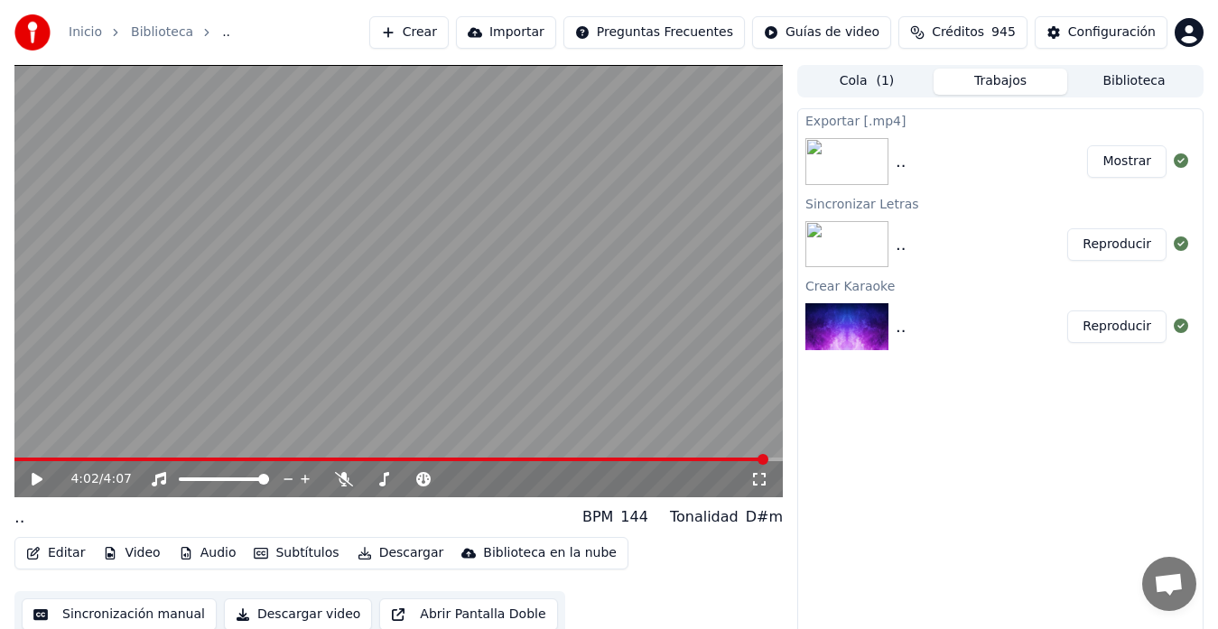
click at [1123, 160] on button "Mostrar" at bounding box center [1126, 161] width 79 height 32
click at [1116, 155] on button "Mostrar" at bounding box center [1126, 161] width 79 height 32
